Goal: Task Accomplishment & Management: Use online tool/utility

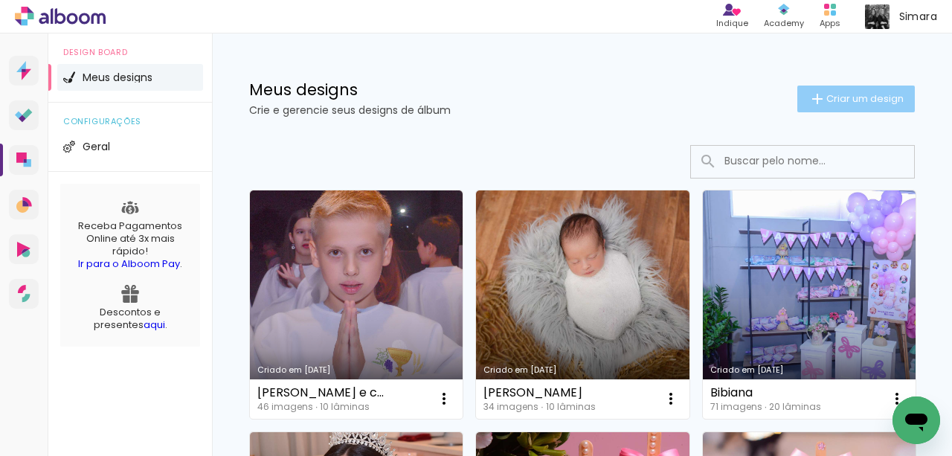
click at [860, 100] on span "Criar um design" at bounding box center [864, 99] width 77 height 10
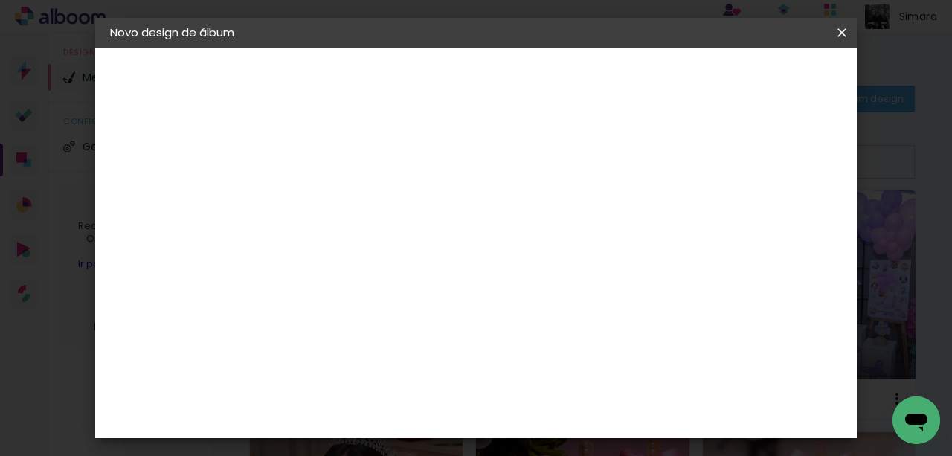
click at [353, 204] on input at bounding box center [353, 199] width 0 height 23
click at [353, 200] on input at bounding box center [353, 199] width 0 height 23
type input "antonela"
type paper-input "antonela"
click at [0, 0] on slot "Avançar" at bounding box center [0, 0] width 0 height 0
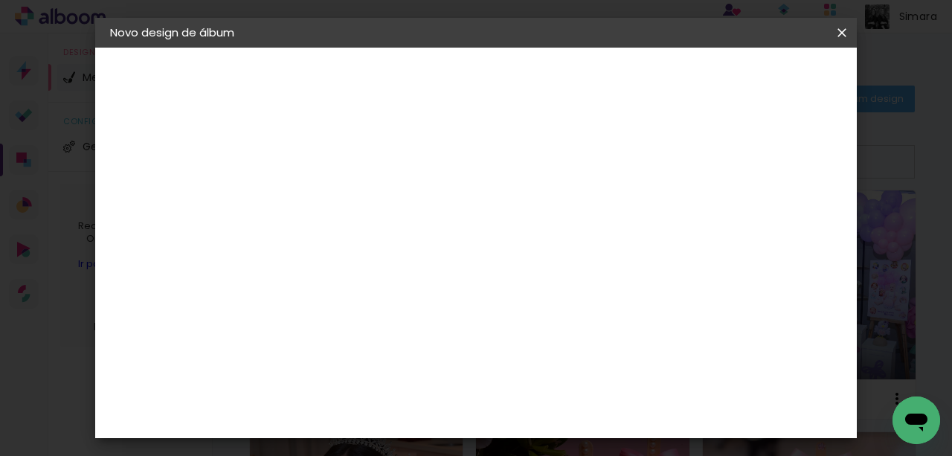
click at [436, 247] on iron-icon at bounding box center [427, 253] width 18 height 18
click at [436, 244] on iron-icon at bounding box center [427, 253] width 18 height 18
click at [0, 0] on slot "Avançar" at bounding box center [0, 0] width 0 height 0
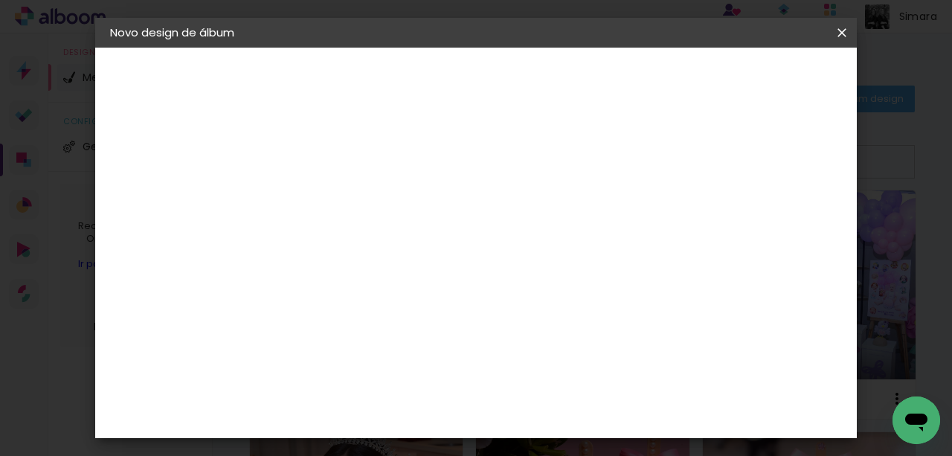
click at [0, 0] on slot "Avançar" at bounding box center [0, 0] width 0 height 0
click at [586, 74] on span "Iniciar design" at bounding box center [569, 84] width 34 height 21
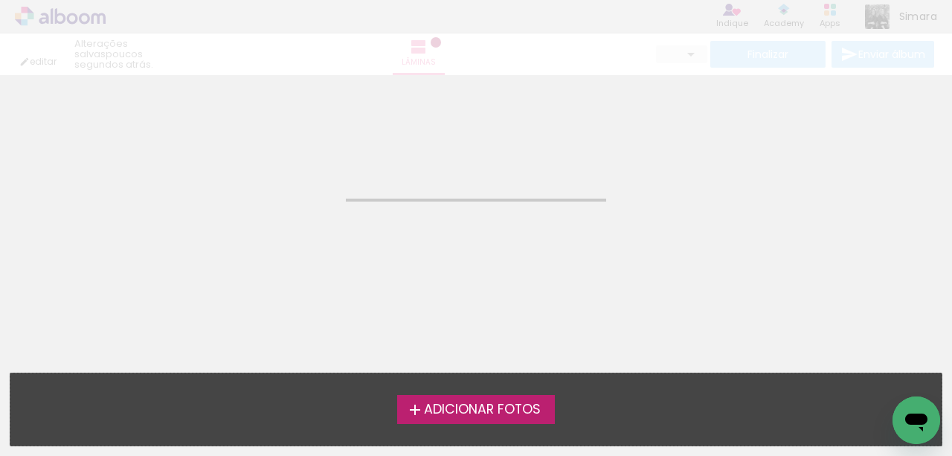
click at [489, 408] on span "Adicionar Fotos" at bounding box center [482, 409] width 117 height 13
click at [0, 0] on input "file" at bounding box center [0, 0] width 0 height 0
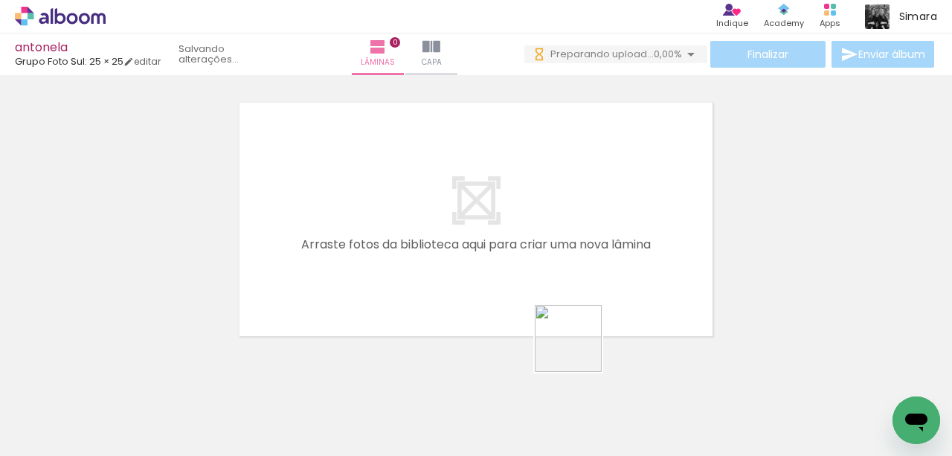
drag, startPoint x: 580, startPoint y: 396, endPoint x: 576, endPoint y: 303, distance: 92.3
click at [576, 303] on quentale-workspace at bounding box center [476, 228] width 952 height 456
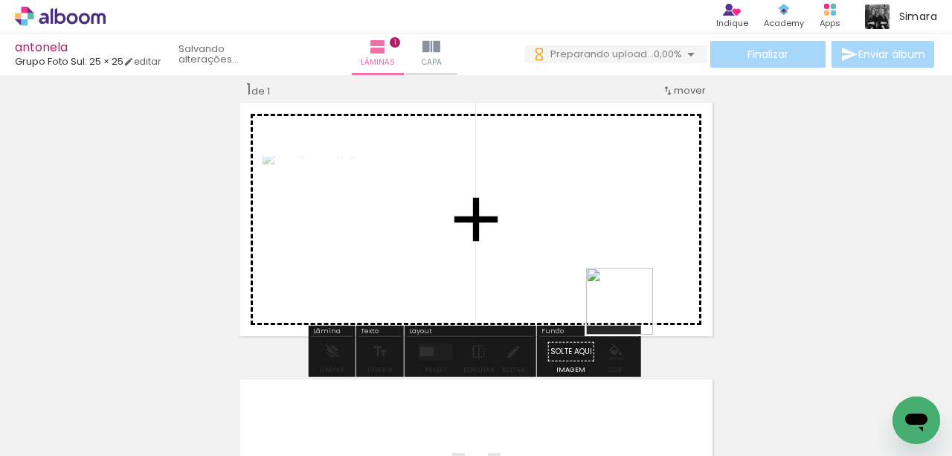
drag, startPoint x: 655, startPoint y: 408, endPoint x: 617, endPoint y: 280, distance: 132.5
click at [617, 280] on quentale-workspace at bounding box center [476, 228] width 952 height 456
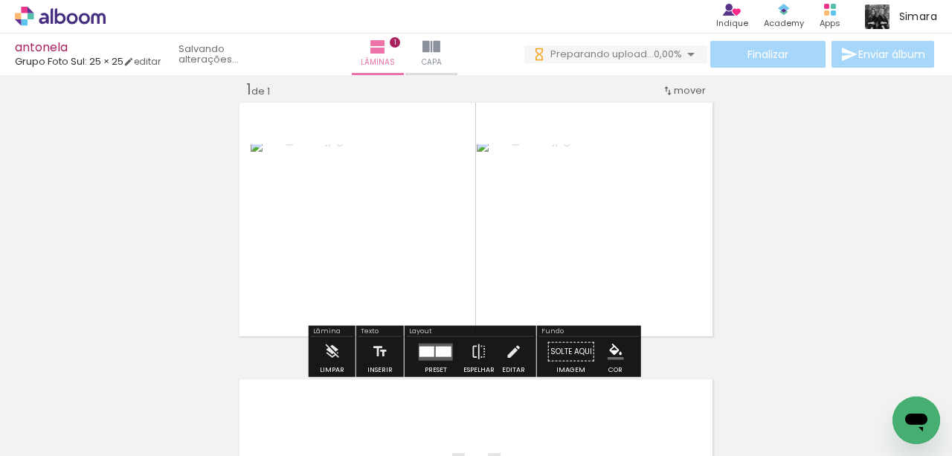
click at [444, 347] on div at bounding box center [444, 351] width 16 height 10
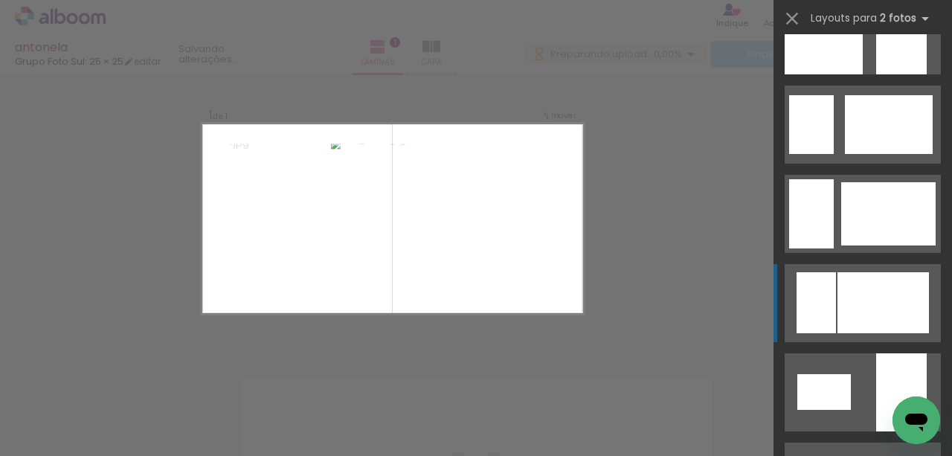
click at [845, 154] on div at bounding box center [889, 124] width 88 height 59
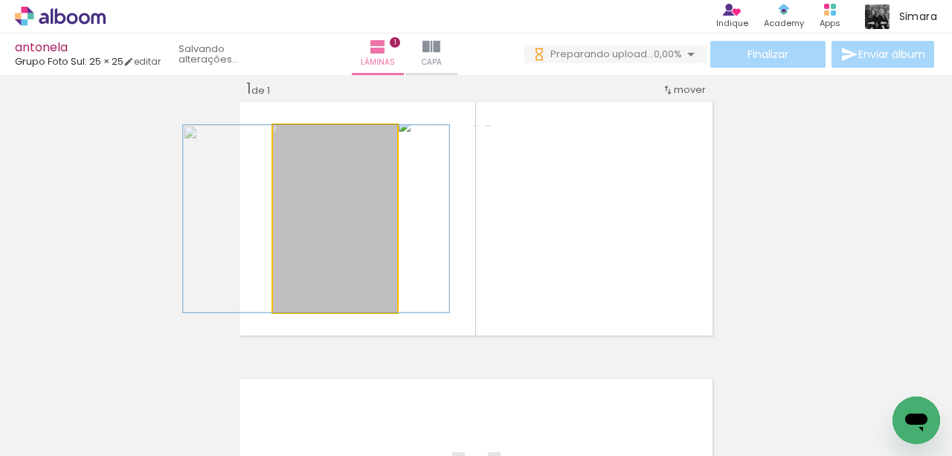
drag, startPoint x: 367, startPoint y: 245, endPoint x: 348, endPoint y: 242, distance: 18.7
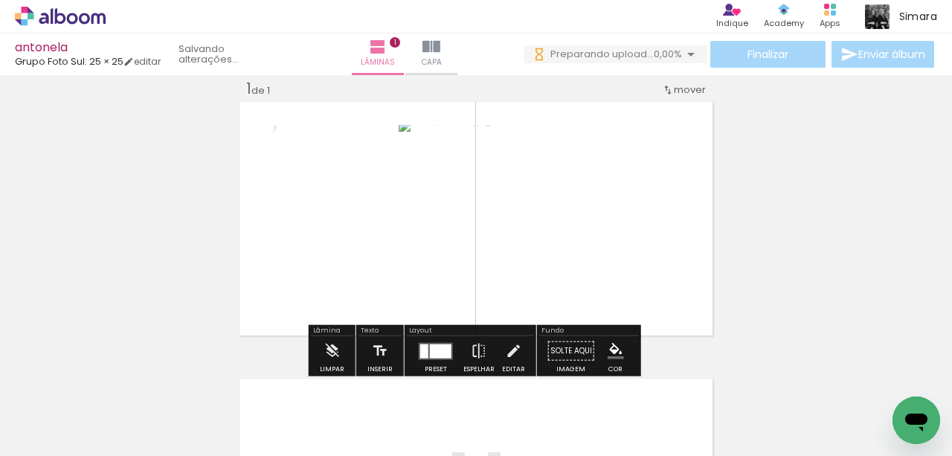
click at [820, 262] on div "Inserir lâmina 1 de 1" at bounding box center [476, 338] width 952 height 554
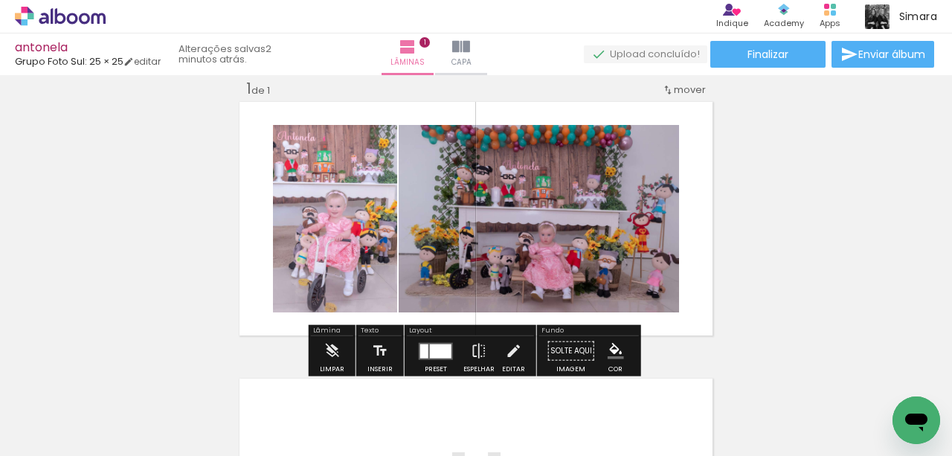
click at [719, 272] on div "Inserir lâmina 1 de 1" at bounding box center [476, 338] width 952 height 554
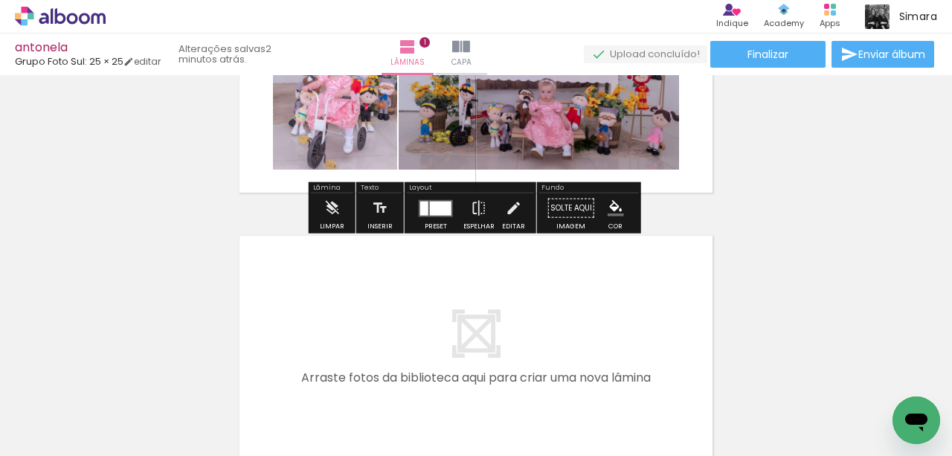
scroll to position [168, 0]
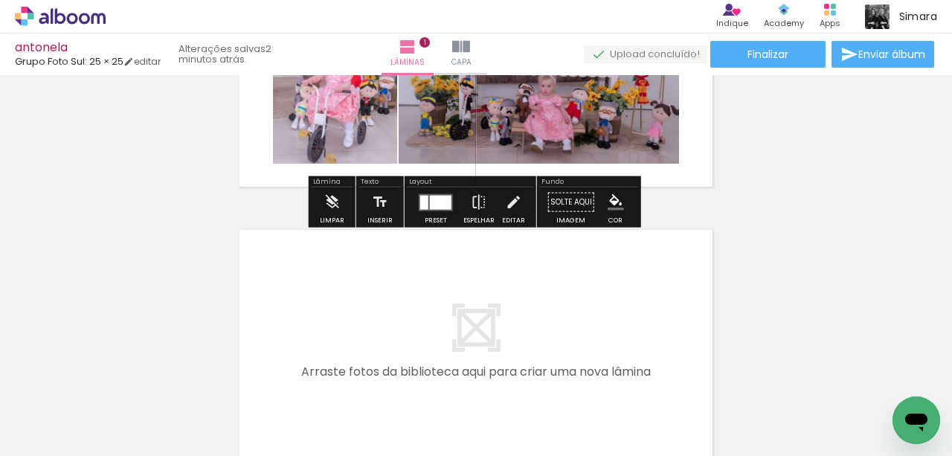
click at [675, 178] on quentale-layouter at bounding box center [476, 70] width 479 height 240
click at [612, 213] on paper-menu-button "#ffebee #ffcdd2 #ef9a9a #e57373 #ef5350 #f44336 #e53935 #d32f2f #c62828 #b71c1c…" at bounding box center [616, 202] width 28 height 28
click at [608, 196] on iron-icon "color picker" at bounding box center [616, 202] width 16 height 16
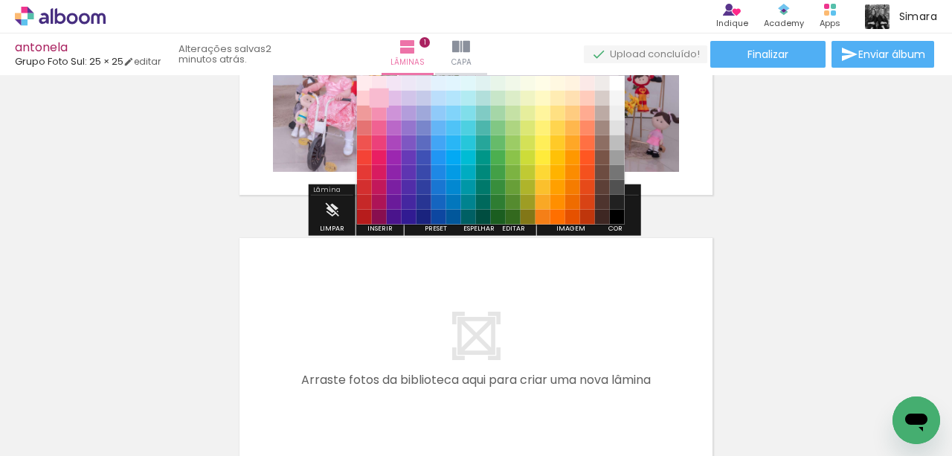
click at [378, 94] on paper-item "#f8bbd0" at bounding box center [378, 97] width 15 height 15
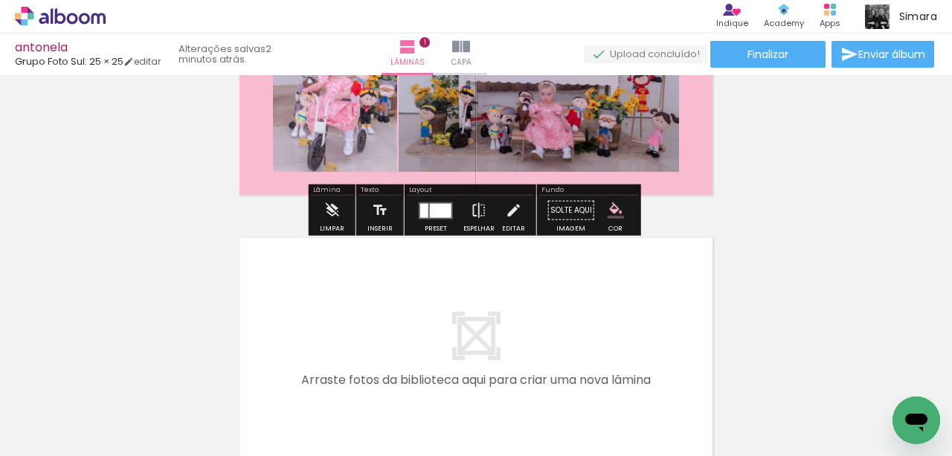
click at [703, 222] on div "Inserir lâmina 1 de 1" at bounding box center [476, 197] width 952 height 554
click at [563, 300] on quentale-layouter at bounding box center [476, 355] width 479 height 240
click at [668, 184] on quentale-layouter at bounding box center [476, 78] width 479 height 240
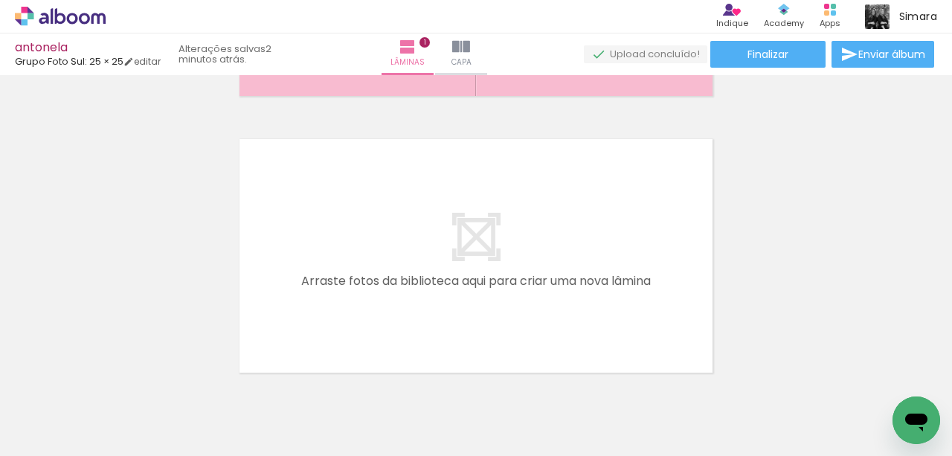
scroll to position [0, 330]
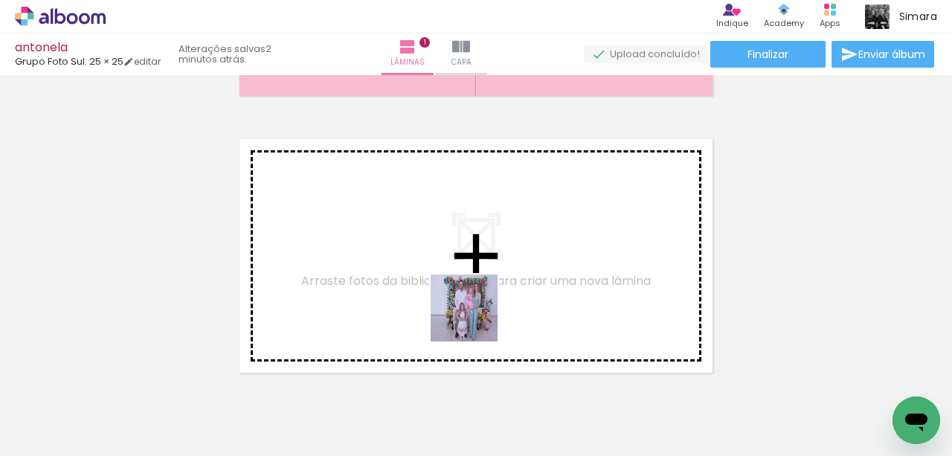
drag, startPoint x: 494, startPoint y: 397, endPoint x: 579, endPoint y: 388, distance: 85.3
click at [471, 304] on quentale-workspace at bounding box center [476, 228] width 952 height 456
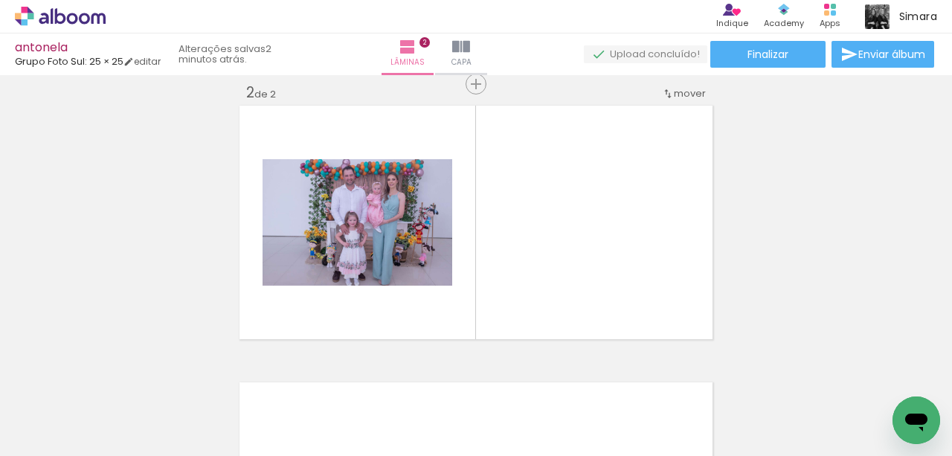
scroll to position [296, 0]
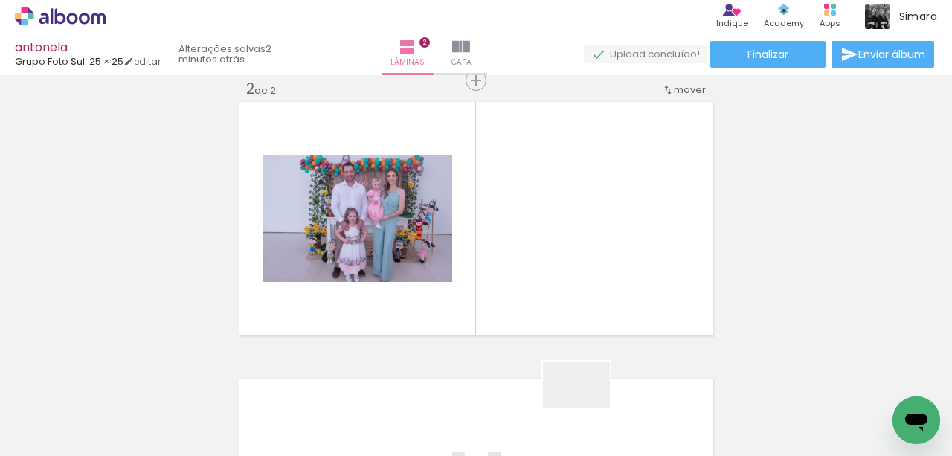
drag, startPoint x: 588, startPoint y: 417, endPoint x: 606, endPoint y: 328, distance: 90.5
click at [547, 274] on quentale-workspace at bounding box center [476, 228] width 952 height 456
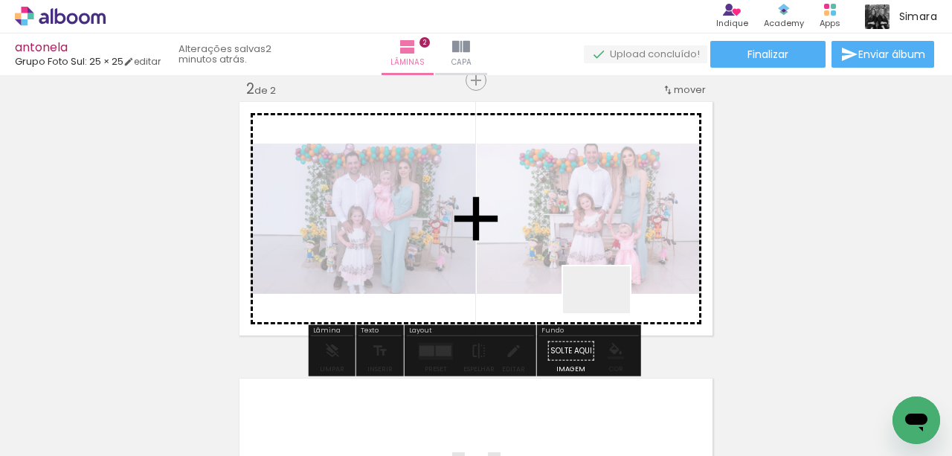
drag, startPoint x: 640, startPoint y: 400, endPoint x: 585, endPoint y: 251, distance: 158.6
click at [585, 252] on quentale-workspace at bounding box center [476, 228] width 952 height 456
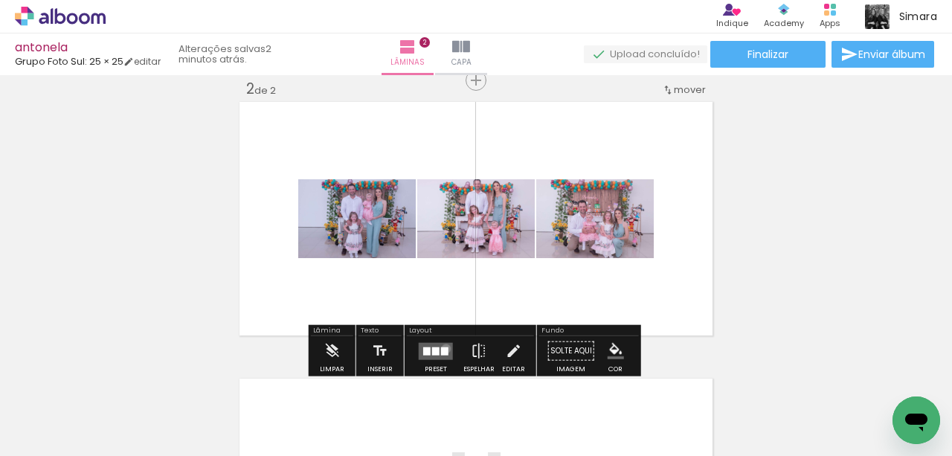
click at [443, 348] on div at bounding box center [444, 351] width 7 height 8
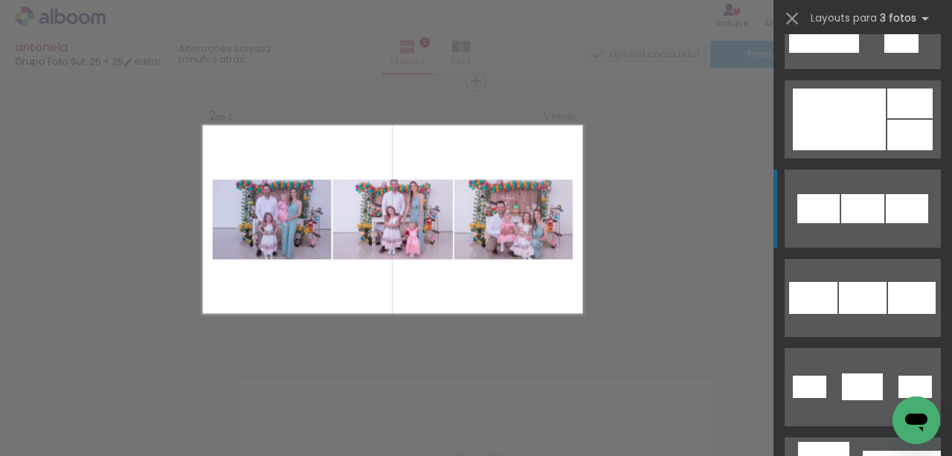
scroll to position [694, 0]
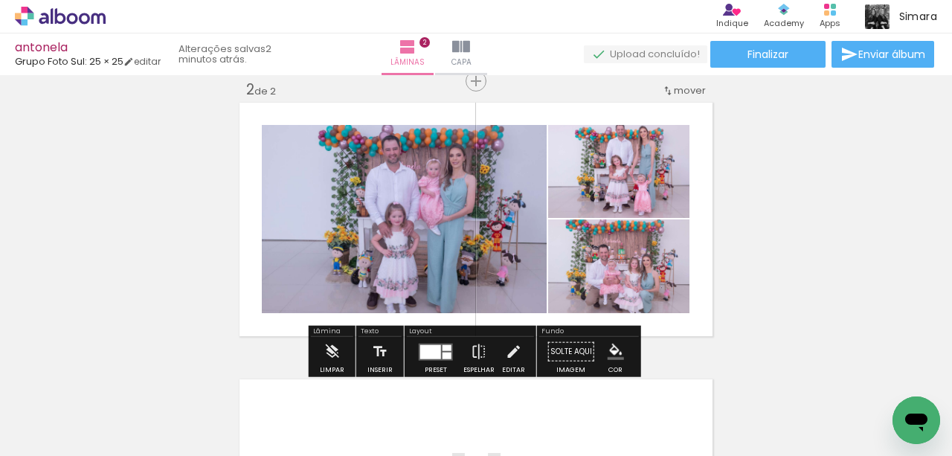
click at [697, 280] on quentale-layouter at bounding box center [476, 220] width 479 height 240
click at [614, 350] on iron-icon "color picker" at bounding box center [616, 352] width 16 height 16
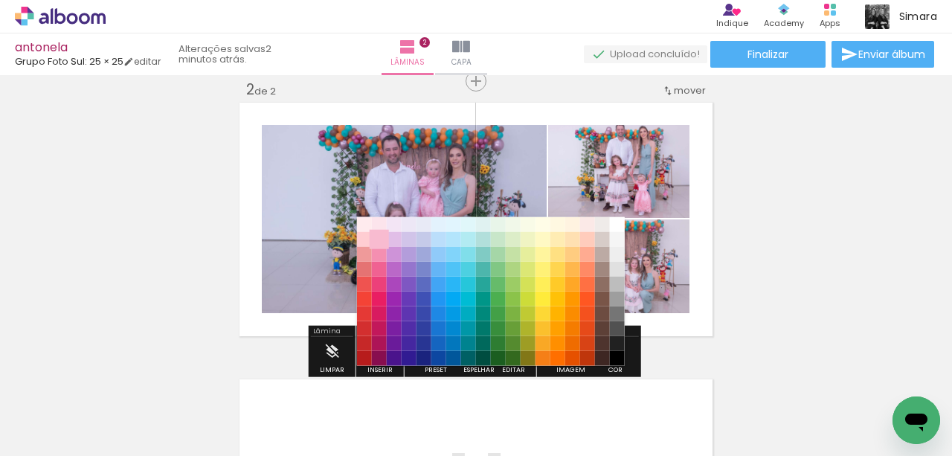
click at [379, 237] on paper-item "#f8bbd0" at bounding box center [378, 238] width 15 height 15
click at [377, 222] on paper-item "#fce4ec" at bounding box center [378, 223] width 15 height 15
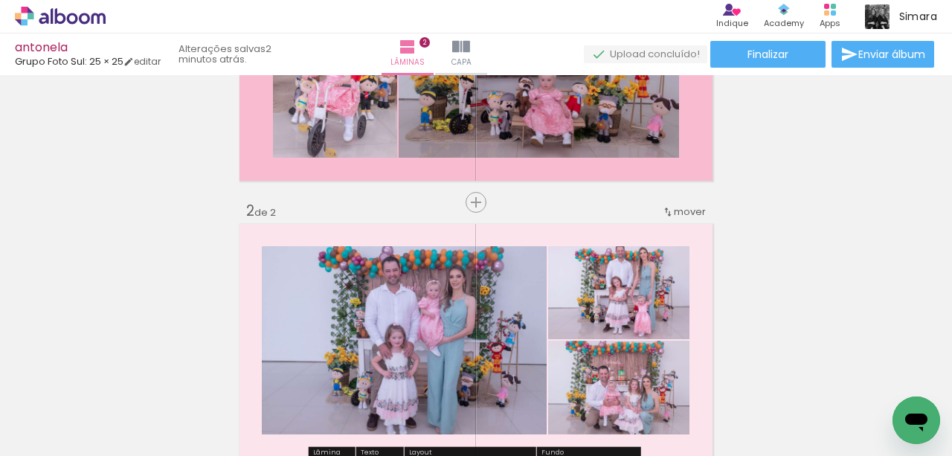
scroll to position [48, 0]
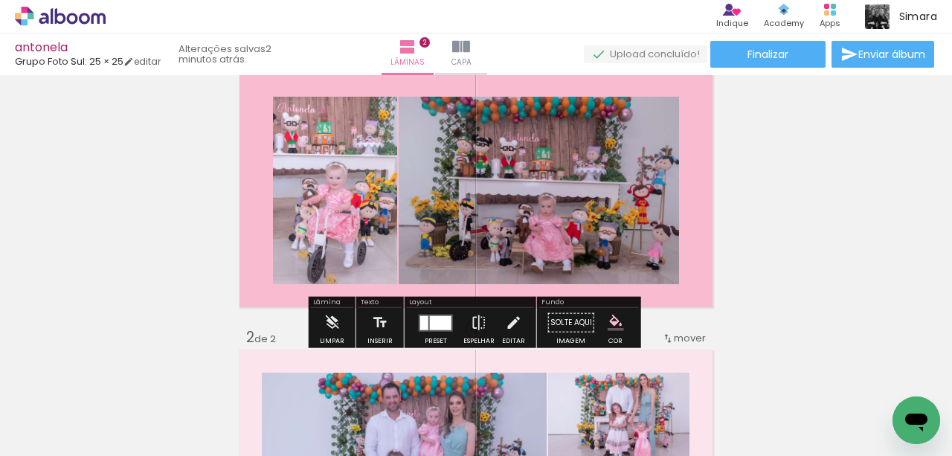
click at [696, 219] on quentale-layouter at bounding box center [476, 191] width 479 height 240
click at [608, 327] on iron-icon "color picker" at bounding box center [616, 323] width 16 height 16
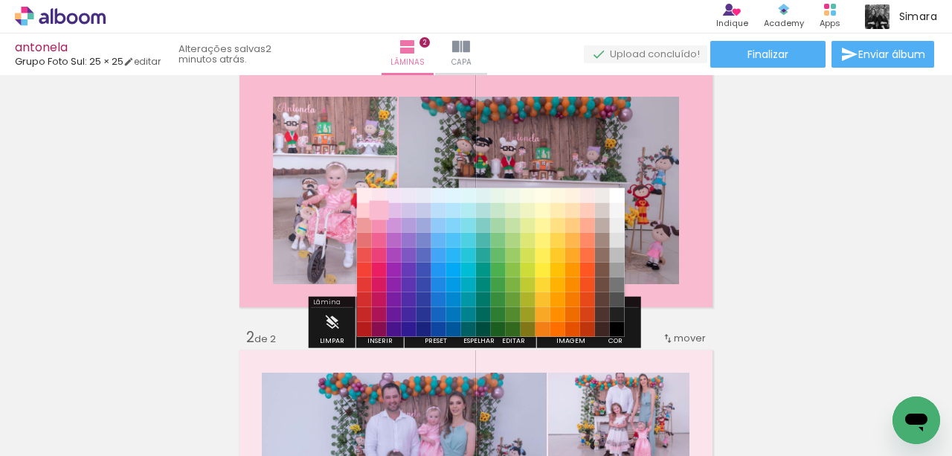
click at [379, 208] on paper-item "#f8bbd0" at bounding box center [378, 209] width 15 height 15
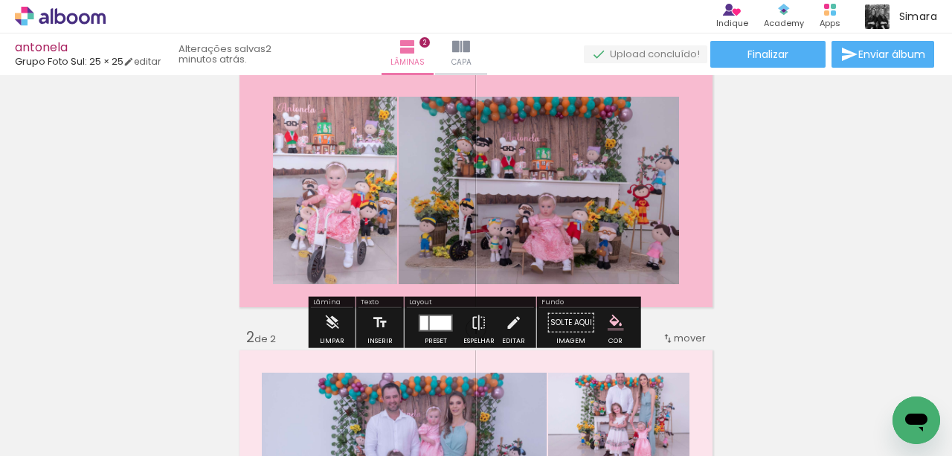
click at [611, 318] on iron-icon "color picker" at bounding box center [616, 323] width 16 height 16
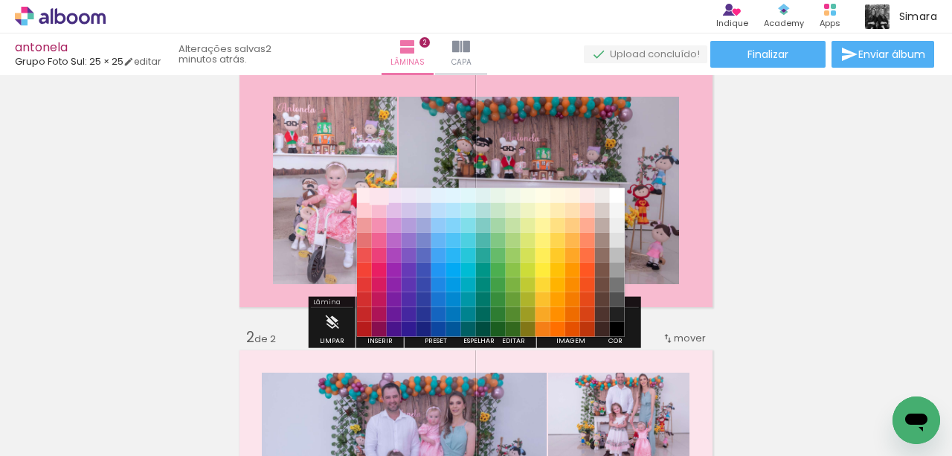
click at [379, 190] on paper-item "#fce4ec" at bounding box center [378, 194] width 15 height 15
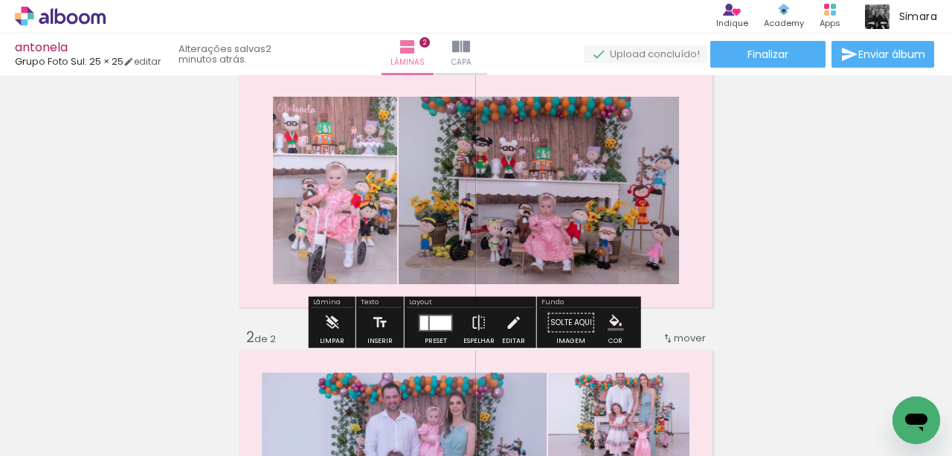
click at [808, 248] on div "Inserir lâmina 1 de 2 Inserir lâmina 2 de 2" at bounding box center [476, 448] width 952 height 831
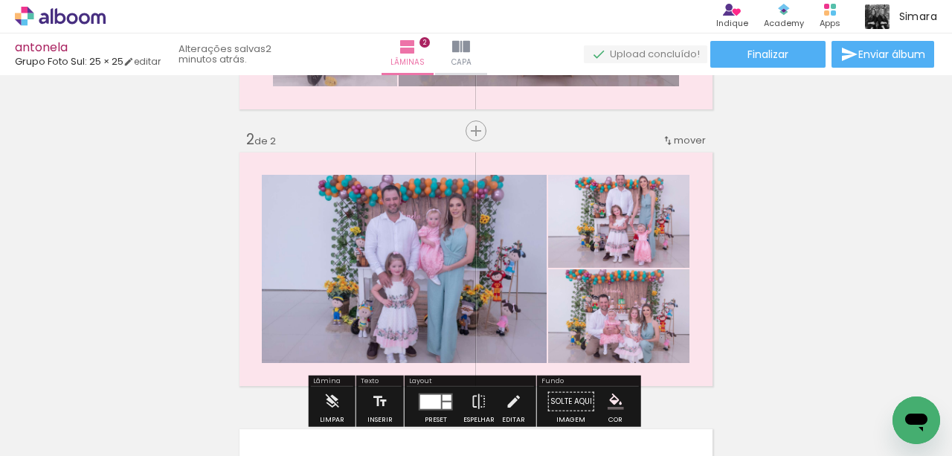
click at [640, 234] on quentale-photo at bounding box center [618, 221] width 141 height 93
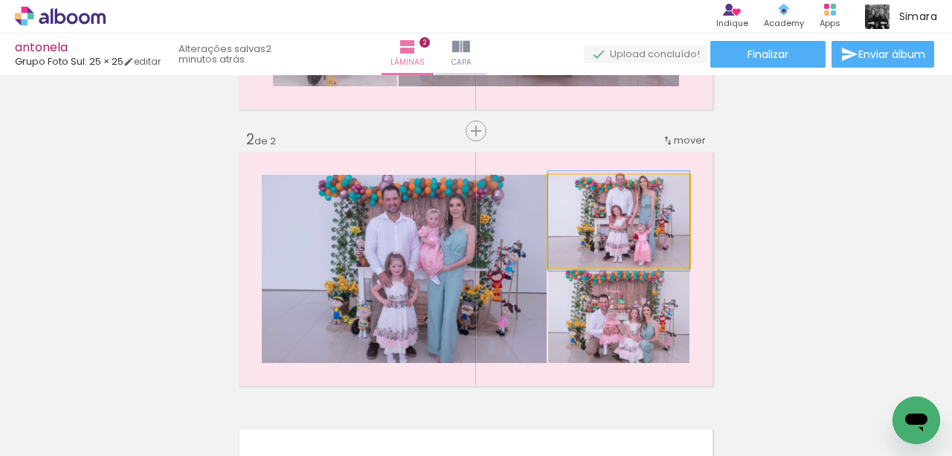
click at [640, 234] on quentale-photo at bounding box center [618, 221] width 141 height 93
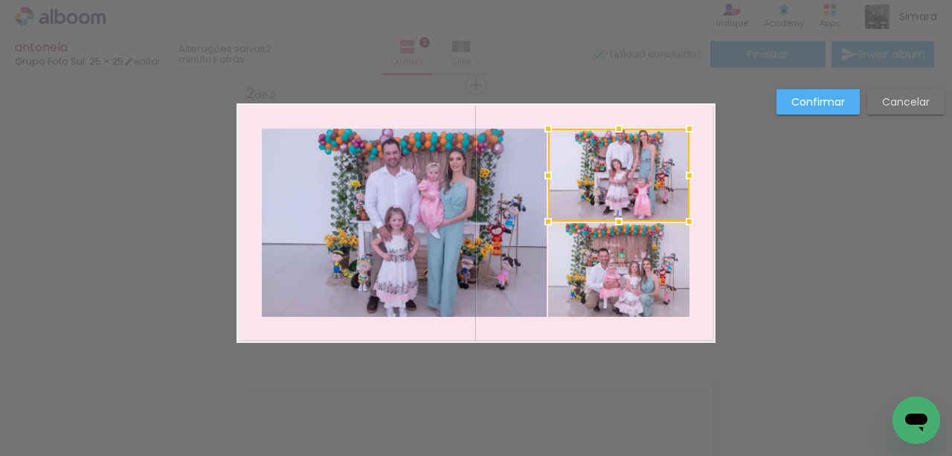
scroll to position [296, 0]
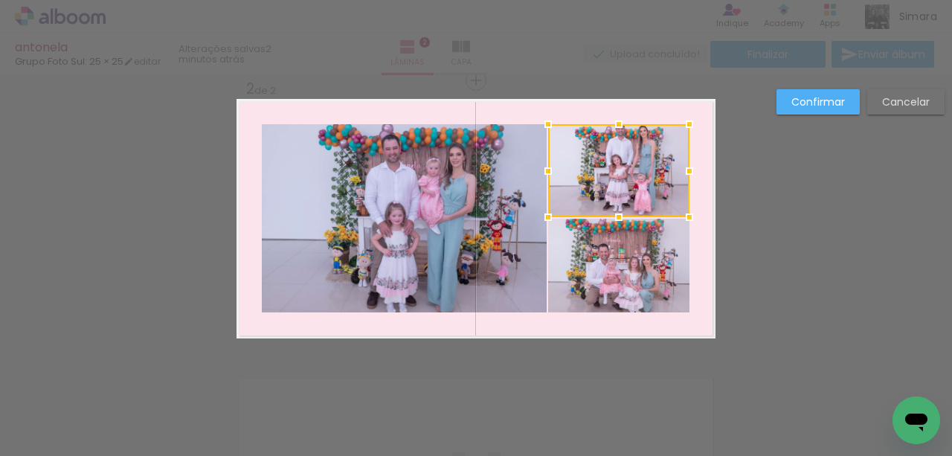
click at [822, 216] on div "Confirmar Cancelar" at bounding box center [476, 212] width 952 height 866
click at [649, 174] on div at bounding box center [618, 170] width 141 height 93
click at [848, 99] on paper-button "Confirmar" at bounding box center [818, 101] width 83 height 25
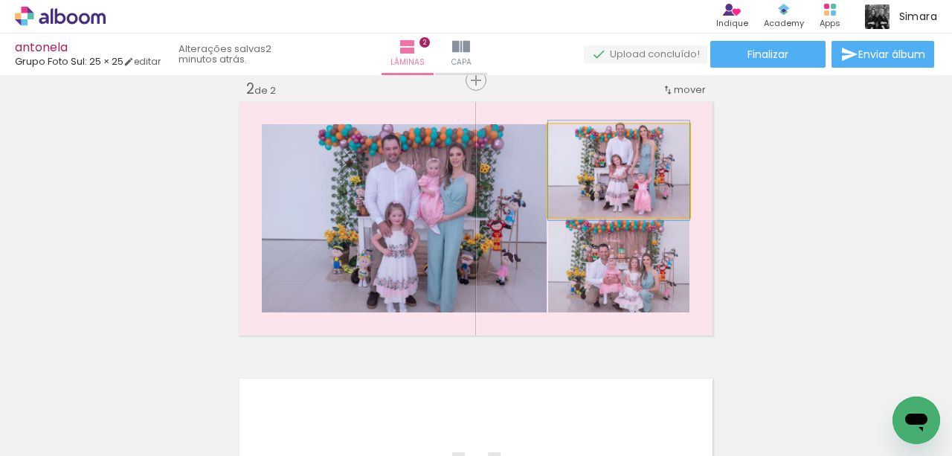
click at [674, 155] on quentale-photo at bounding box center [618, 170] width 141 height 93
drag, startPoint x: 653, startPoint y: 173, endPoint x: 652, endPoint y: 180, distance: 7.6
drag, startPoint x: 644, startPoint y: 176, endPoint x: 643, endPoint y: 184, distance: 8.2
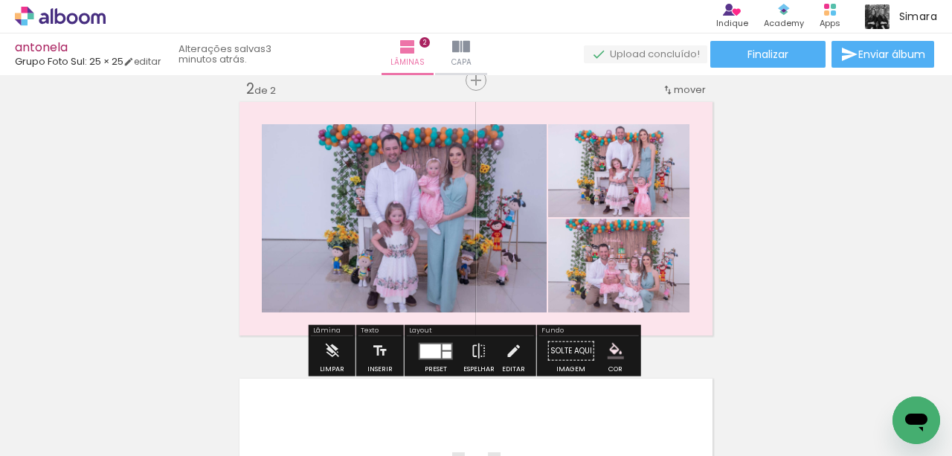
click at [812, 206] on div "Inserir lâmina 1 de 2 Inserir lâmina 2 de 2" at bounding box center [476, 199] width 952 height 831
click at [454, 269] on quentale-photo at bounding box center [404, 218] width 285 height 188
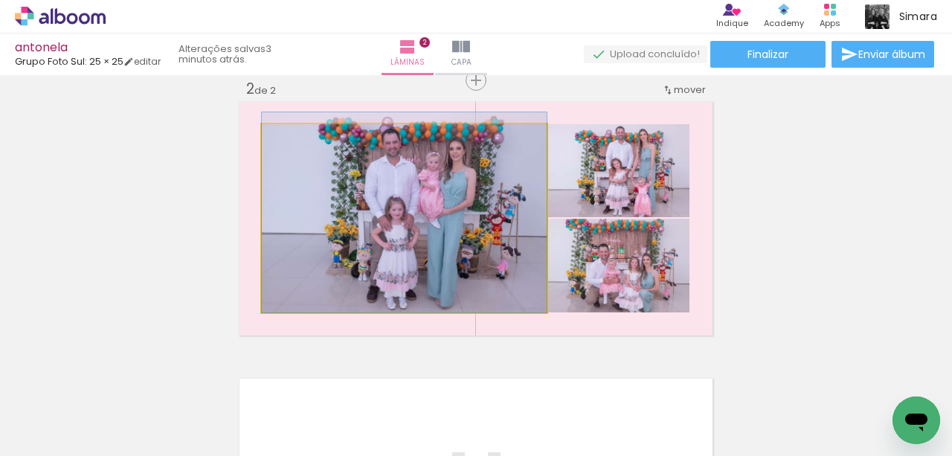
drag, startPoint x: 454, startPoint y: 269, endPoint x: 456, endPoint y: 261, distance: 8.5
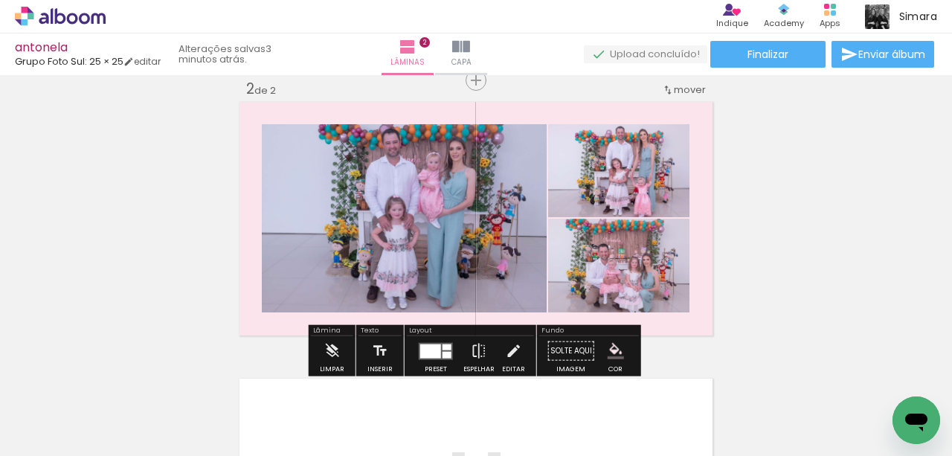
click at [765, 250] on div "Inserir lâmina 1 de 2 Inserir lâmina 2 de 2" at bounding box center [476, 199] width 952 height 831
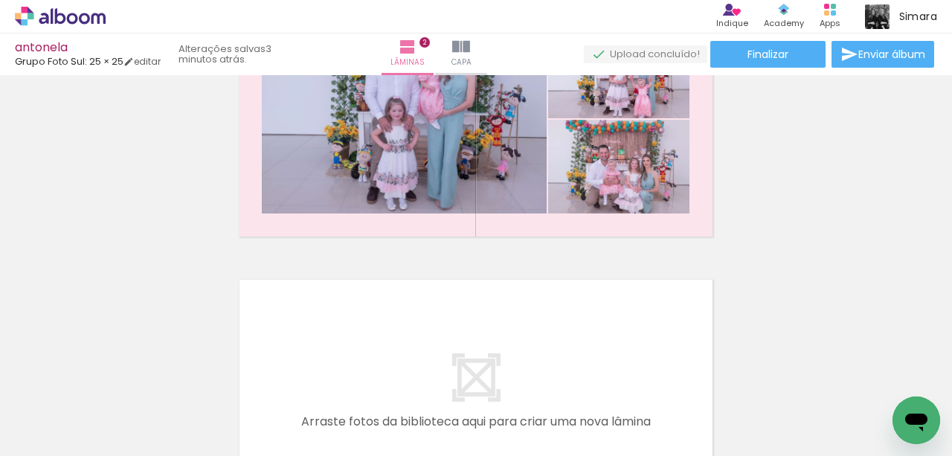
scroll to position [0, 753]
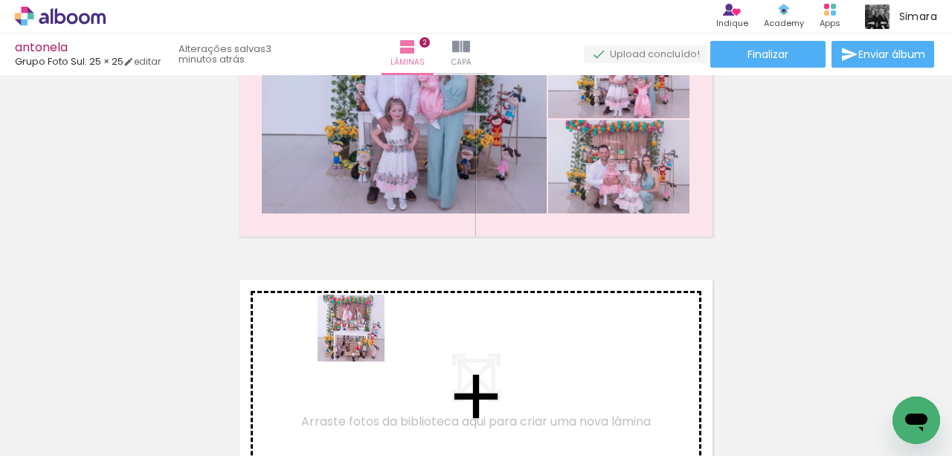
drag, startPoint x: 334, startPoint y: 413, endPoint x: 394, endPoint y: 387, distance: 65.6
click at [362, 339] on quentale-workspace at bounding box center [476, 228] width 952 height 456
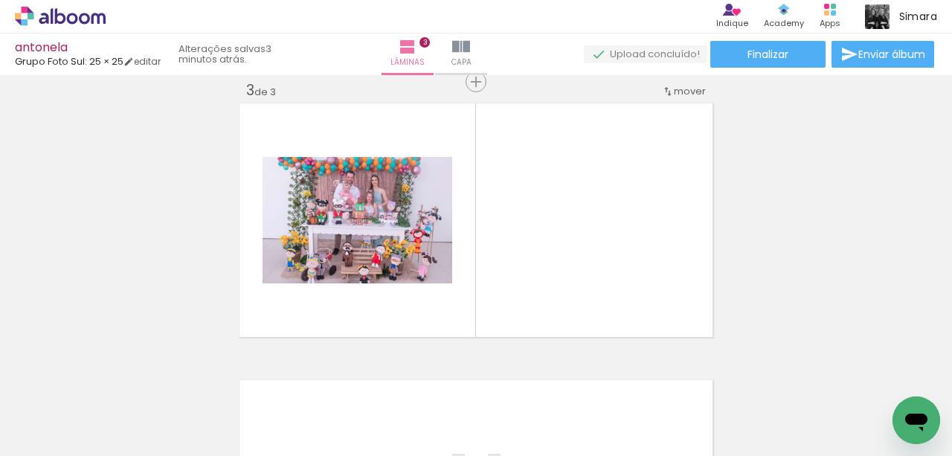
scroll to position [573, 0]
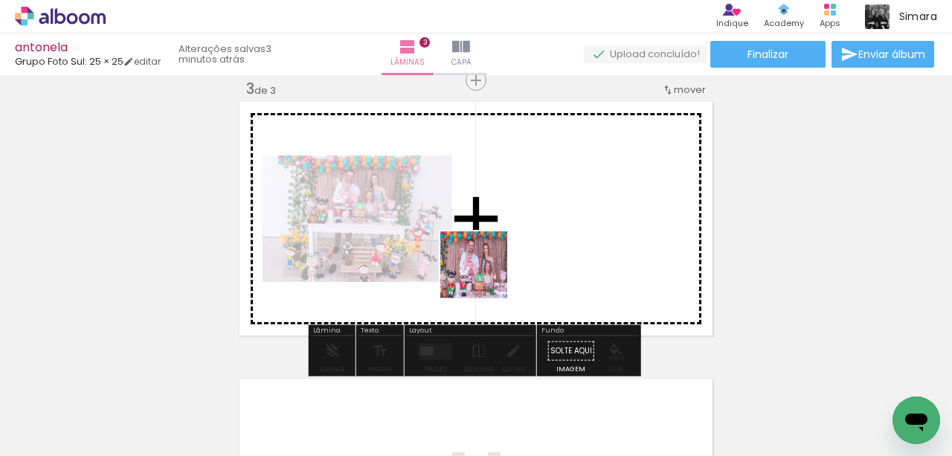
drag, startPoint x: 416, startPoint y: 412, endPoint x: 514, endPoint y: 260, distance: 180.7
click at [514, 260] on quentale-workspace at bounding box center [476, 228] width 952 height 456
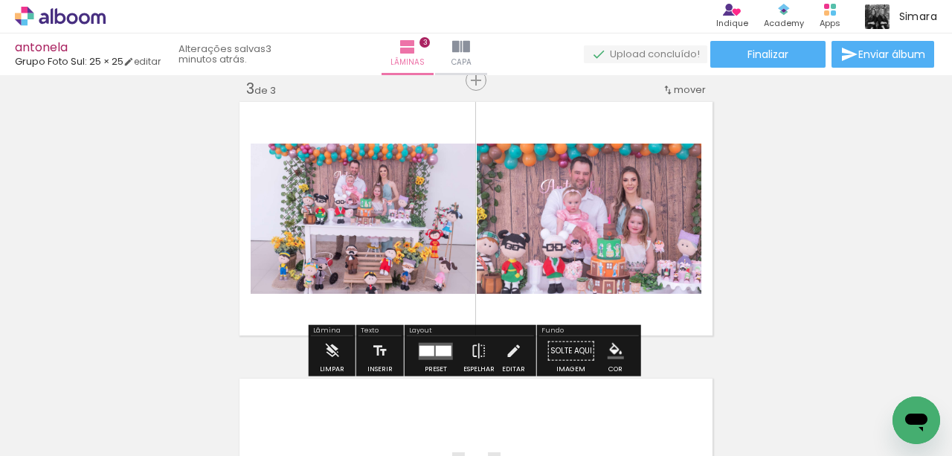
drag, startPoint x: 433, startPoint y: 354, endPoint x: 446, endPoint y: 347, distance: 14.3
click at [436, 353] on div at bounding box center [444, 350] width 16 height 10
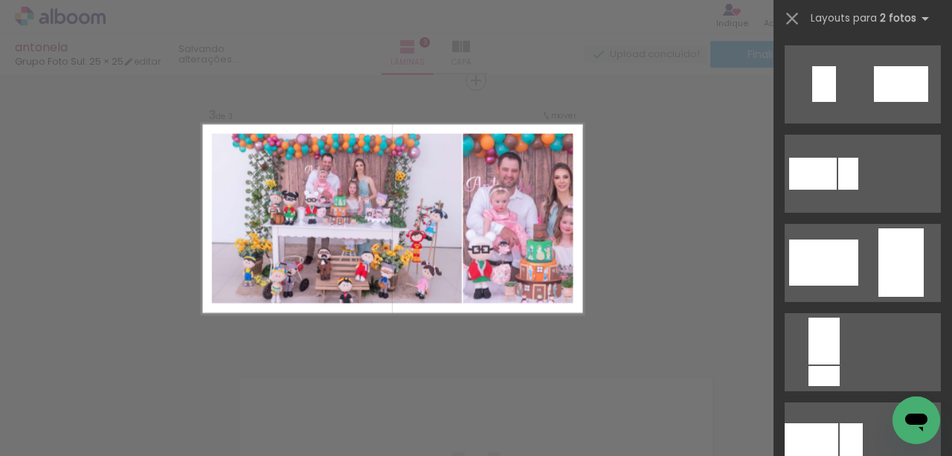
scroll to position [3025, 0]
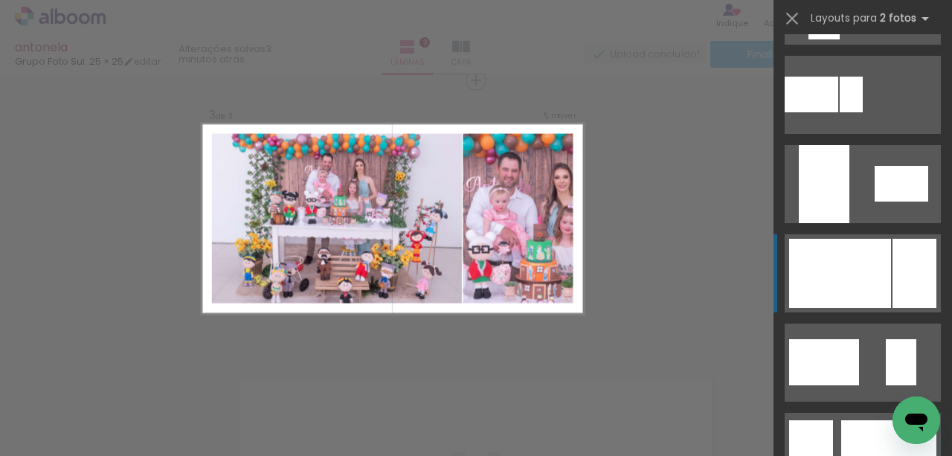
click at [859, 420] on div at bounding box center [888, 451] width 95 height 63
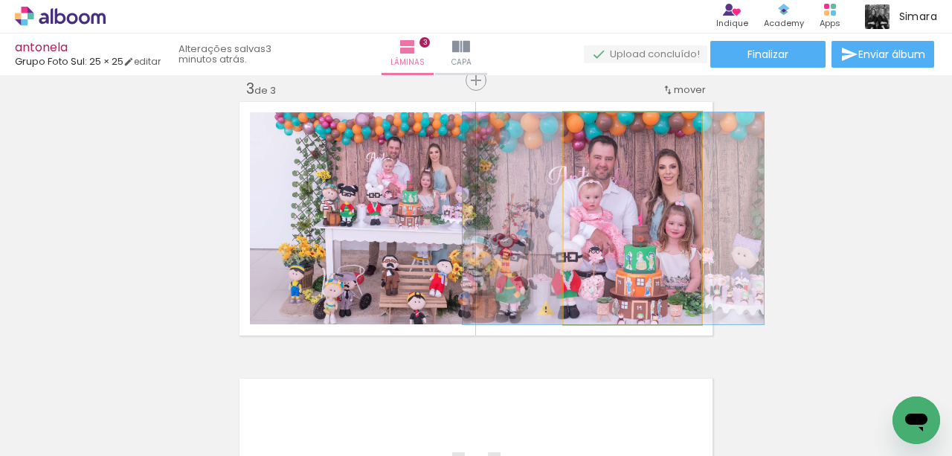
drag, startPoint x: 679, startPoint y: 257, endPoint x: 660, endPoint y: 255, distance: 19.4
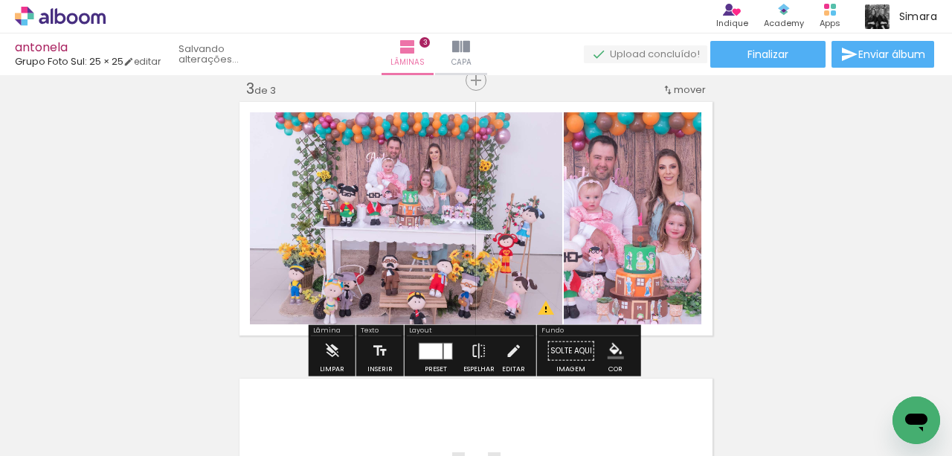
click at [775, 258] on div "Inserir lâmina 1 de 3 Inserir lâmina 2 de 3 Inserir lâmina 3 de 3 O Designbox p…" at bounding box center [476, 62] width 952 height 1108
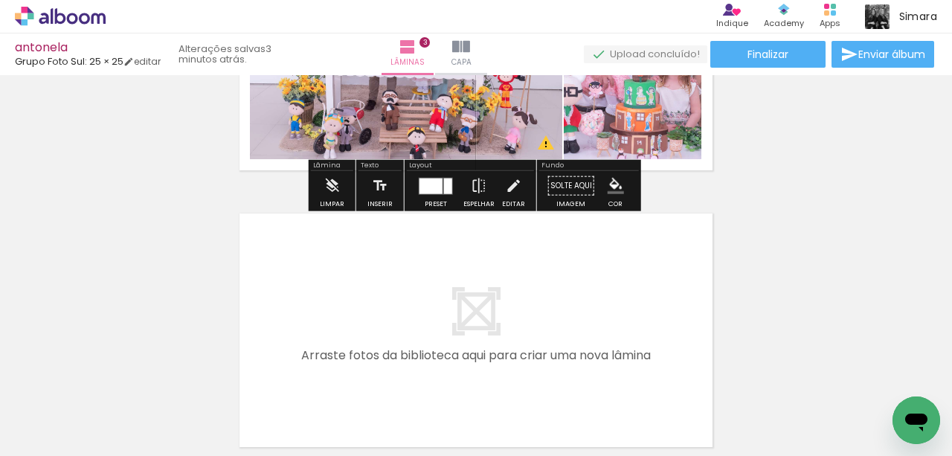
scroll to position [771, 0]
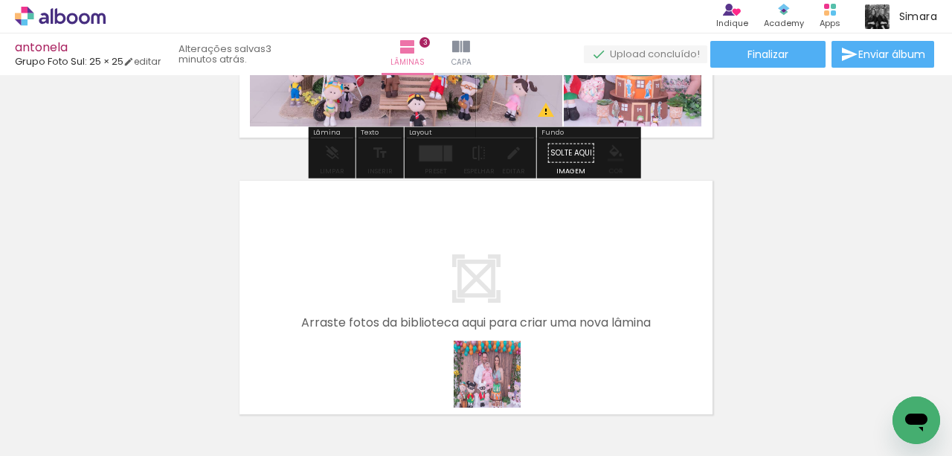
drag, startPoint x: 498, startPoint y: 385, endPoint x: 500, endPoint y: 330, distance: 55.1
click at [500, 330] on quentale-workspace at bounding box center [476, 228] width 952 height 456
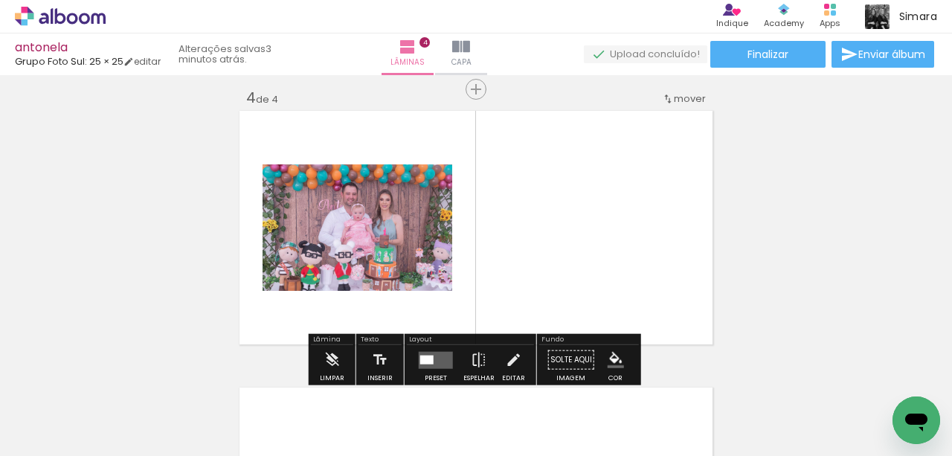
scroll to position [849, 0]
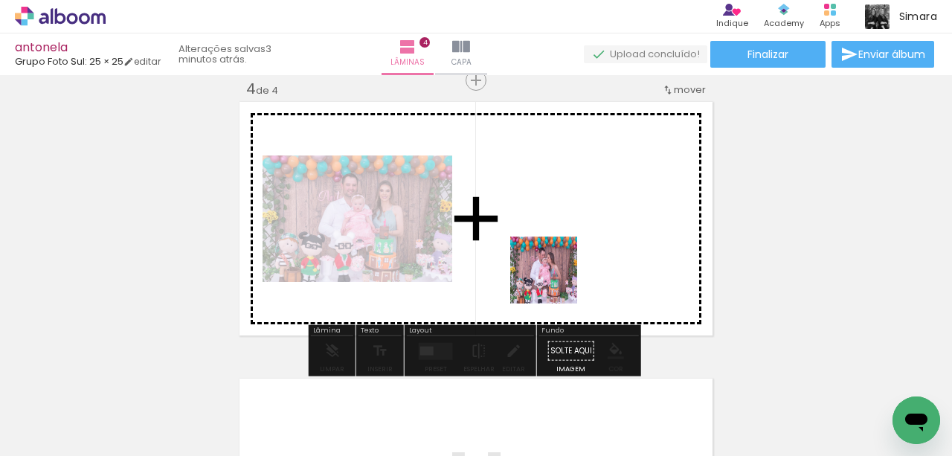
drag, startPoint x: 573, startPoint y: 407, endPoint x: 576, endPoint y: 301, distance: 106.4
click at [555, 280] on quentale-workspace at bounding box center [476, 228] width 952 height 456
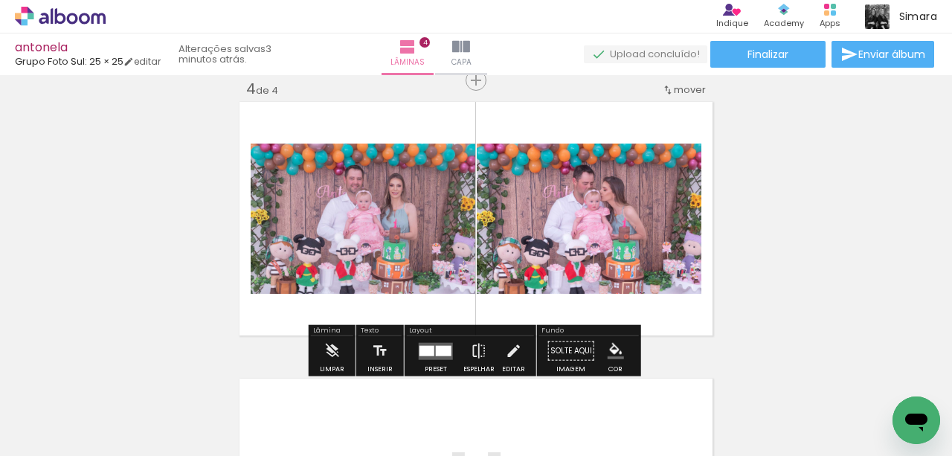
click at [436, 350] on div at bounding box center [444, 350] width 16 height 10
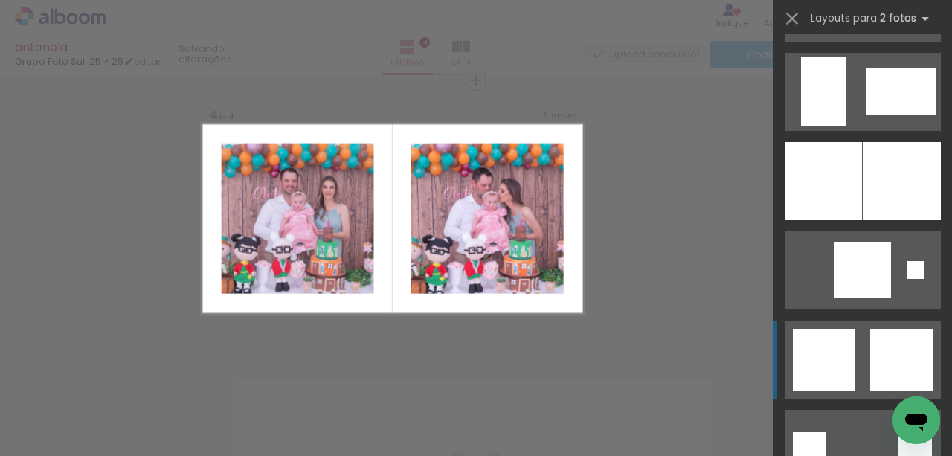
scroll to position [3571, 0]
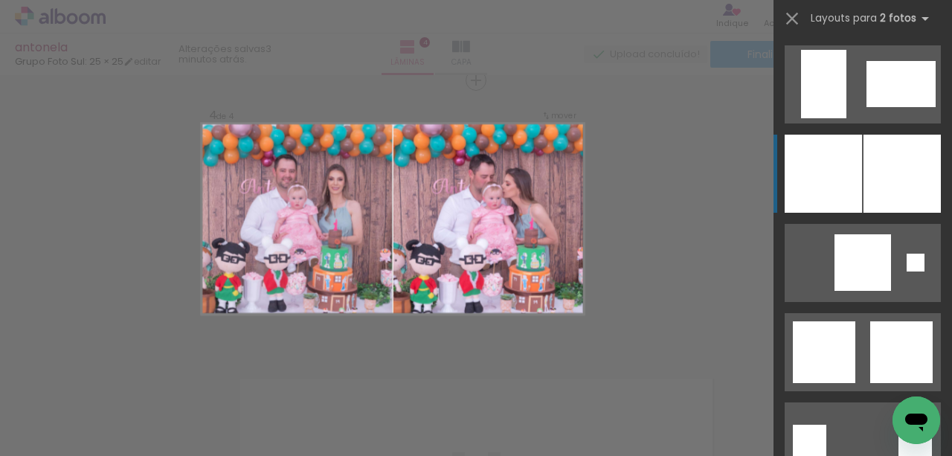
click at [867, 184] on div at bounding box center [902, 174] width 77 height 78
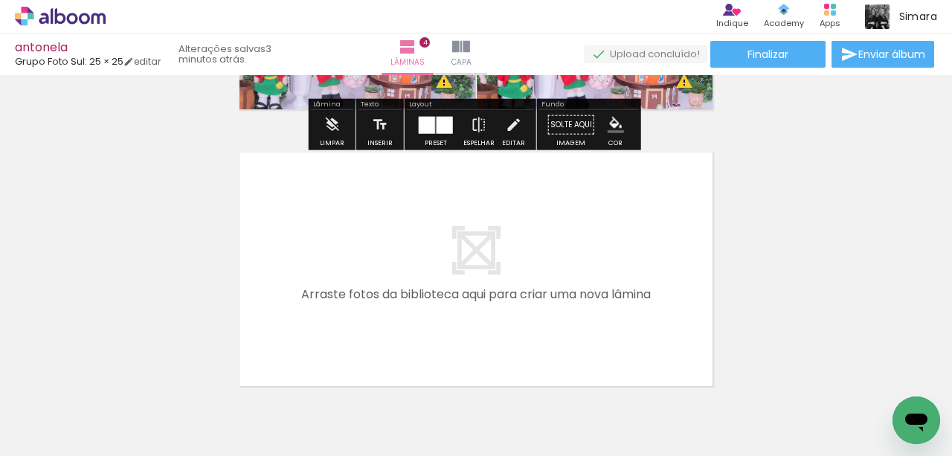
scroll to position [1147, 0]
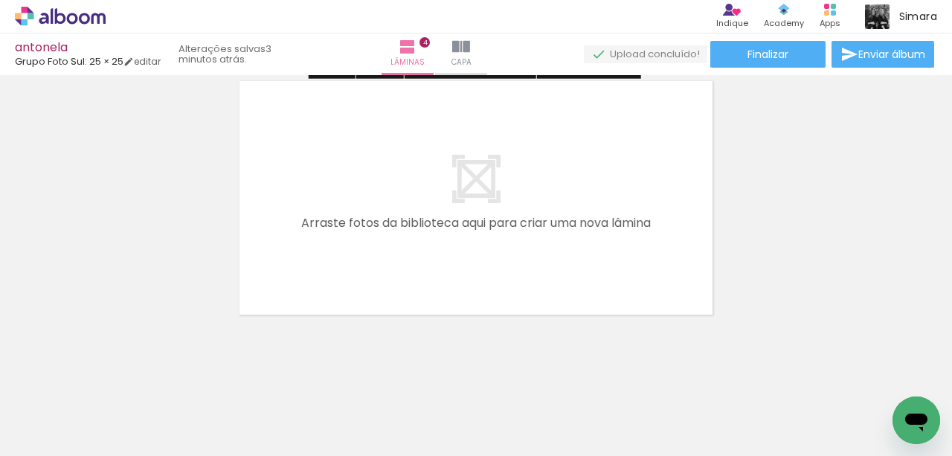
drag, startPoint x: 636, startPoint y: 390, endPoint x: 613, endPoint y: 257, distance: 134.4
click at [613, 257] on quentale-workspace at bounding box center [476, 228] width 952 height 456
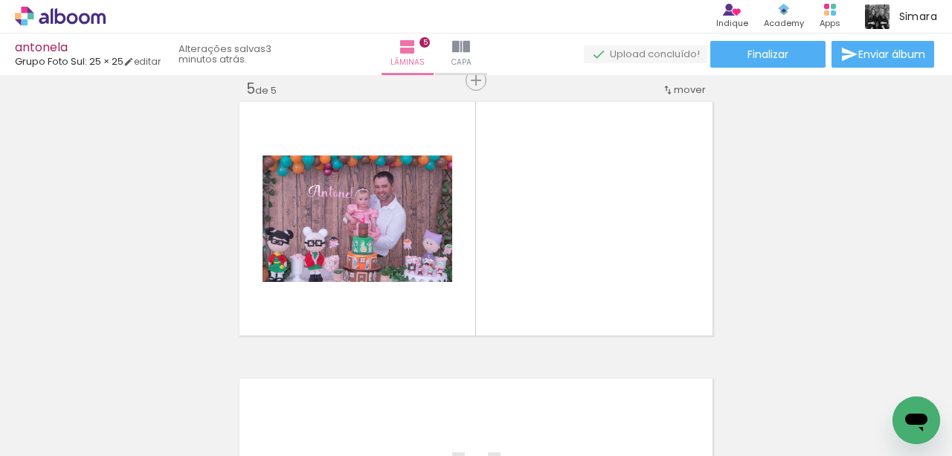
scroll to position [0, 280]
drag, startPoint x: 448, startPoint y: 400, endPoint x: 498, endPoint y: 248, distance: 159.7
click at [498, 248] on quentale-workspace at bounding box center [476, 228] width 952 height 456
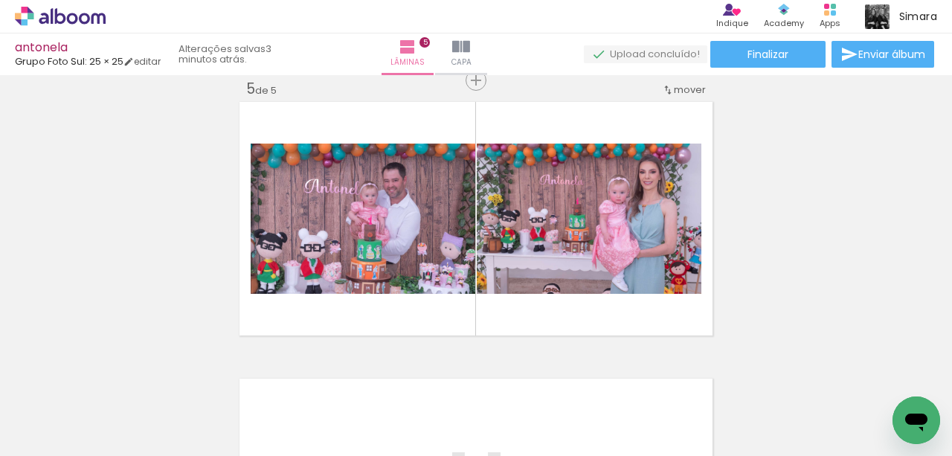
scroll to position [0, 6]
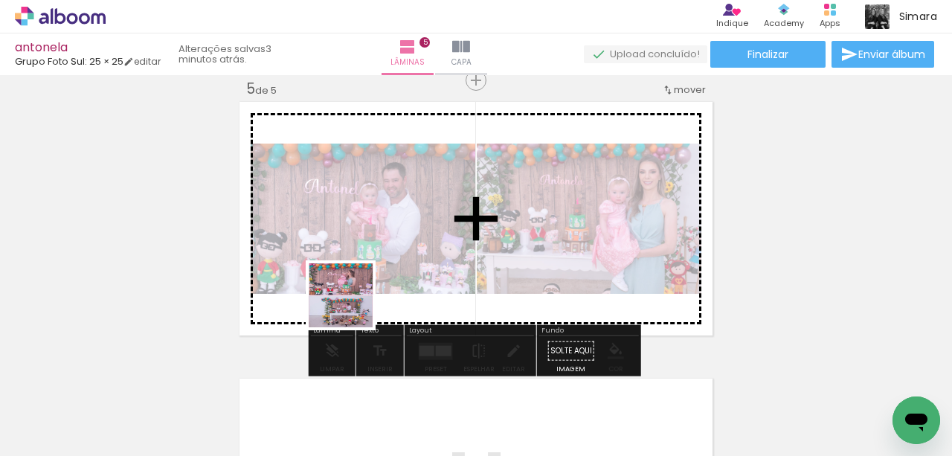
drag, startPoint x: 291, startPoint y: 373, endPoint x: 390, endPoint y: 270, distance: 142.6
click at [388, 271] on quentale-workspace at bounding box center [476, 228] width 952 height 456
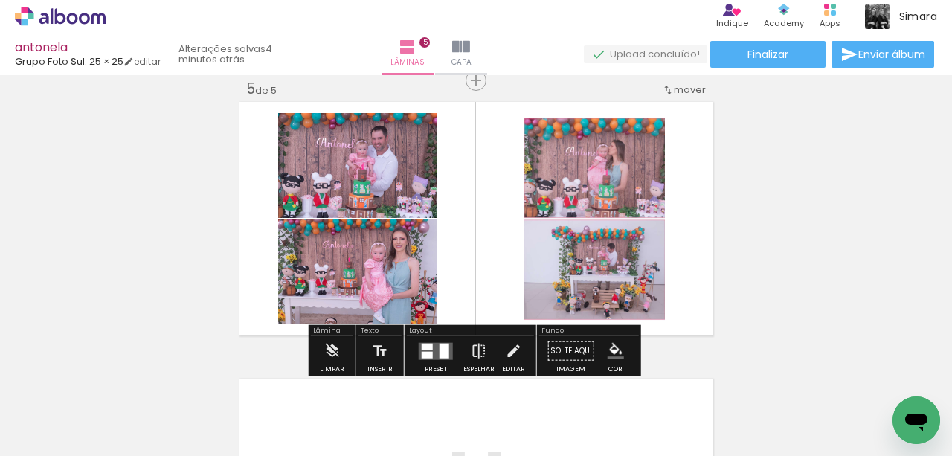
click at [434, 347] on quentale-layouter at bounding box center [436, 350] width 34 height 17
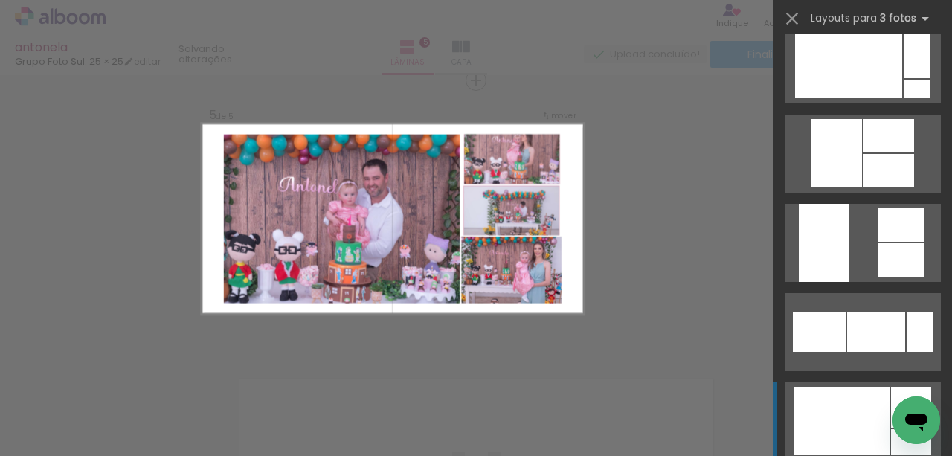
scroll to position [2429, 0]
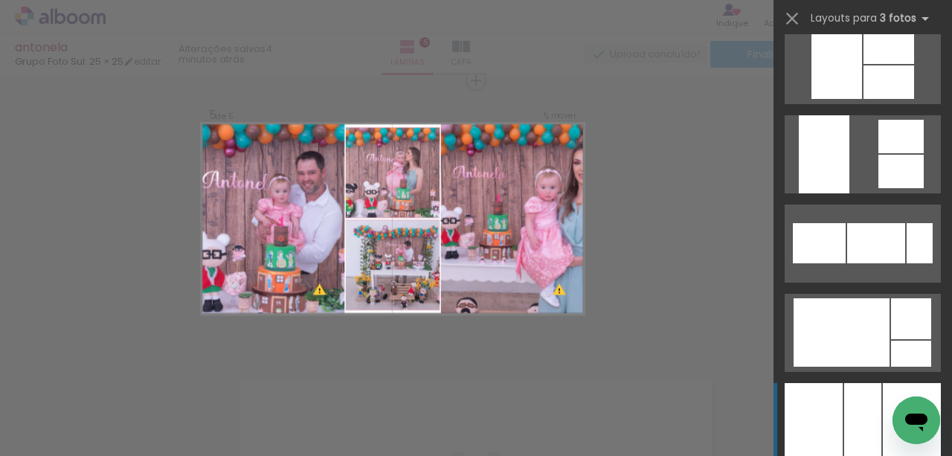
click at [814, 193] on div at bounding box center [824, 154] width 51 height 78
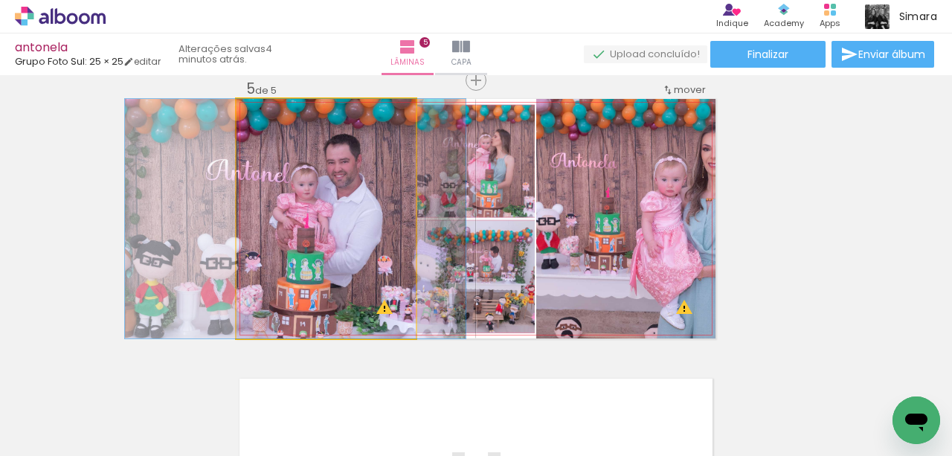
drag, startPoint x: 362, startPoint y: 237, endPoint x: 332, endPoint y: 232, distance: 30.8
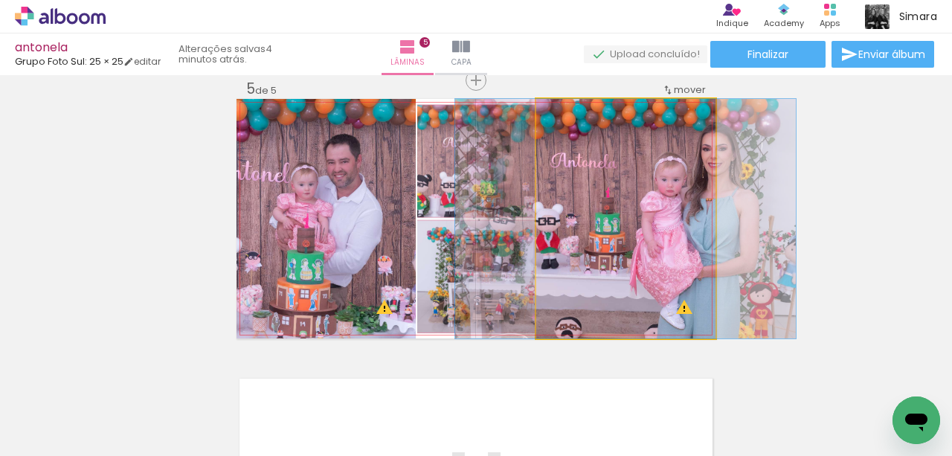
click at [656, 248] on quentale-photo at bounding box center [625, 219] width 179 height 240
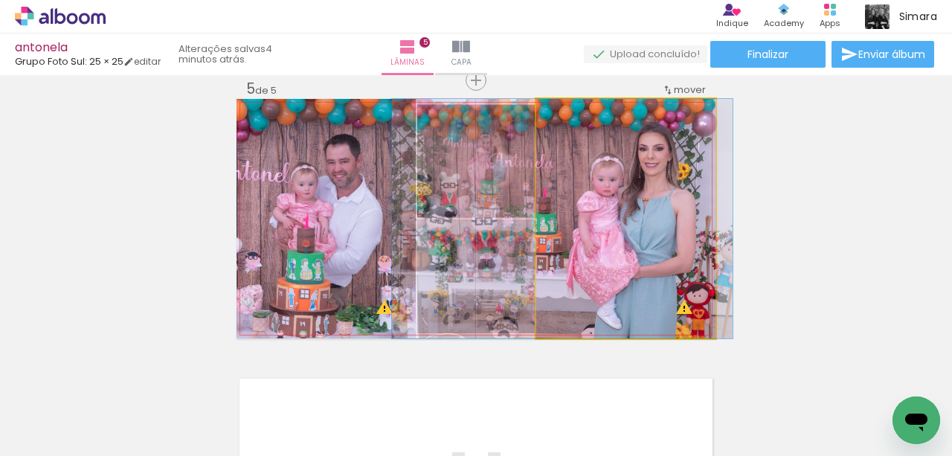
drag, startPoint x: 666, startPoint y: 256, endPoint x: 608, endPoint y: 251, distance: 59.0
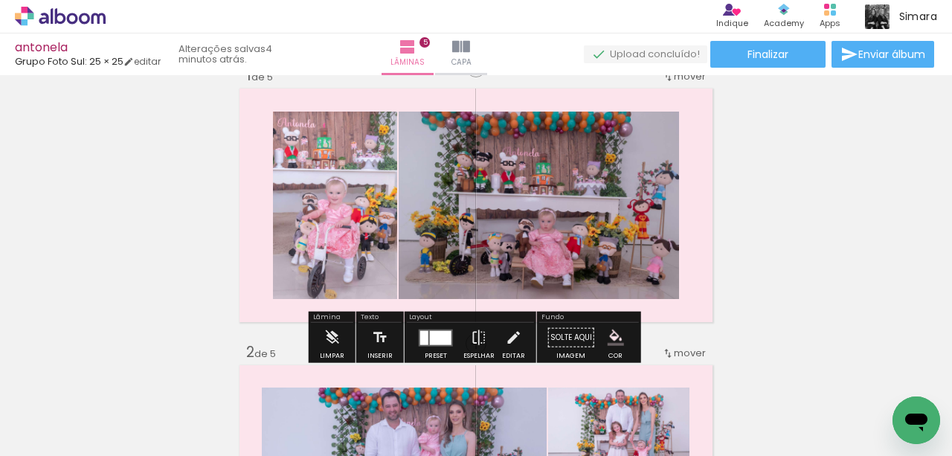
scroll to position [99, 0]
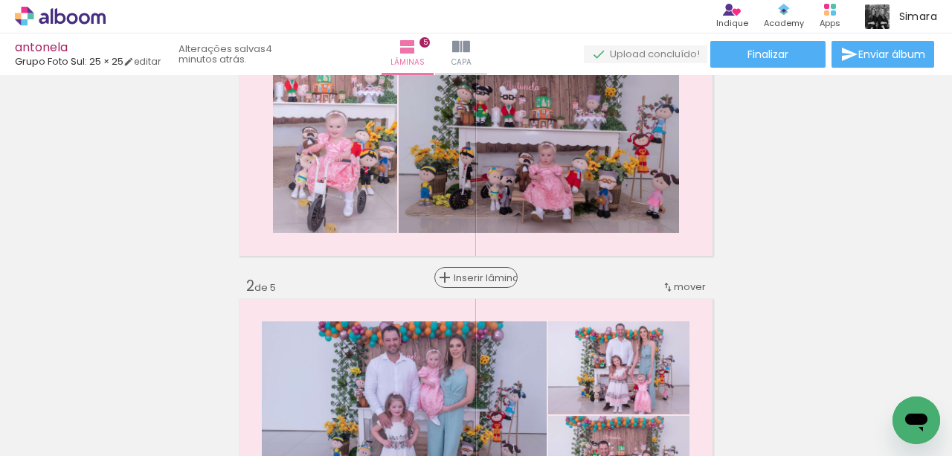
click at [474, 278] on span "Inserir lâmina" at bounding box center [483, 278] width 58 height 10
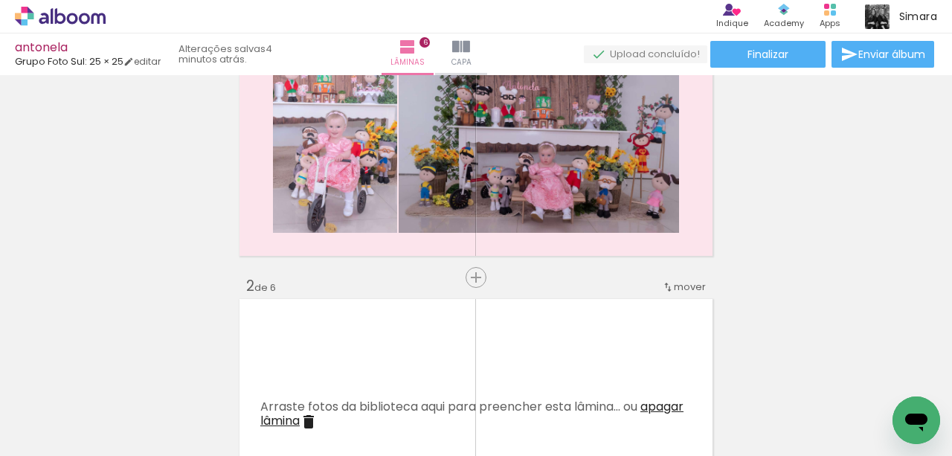
scroll to position [0, 0]
drag, startPoint x: 231, startPoint y: 386, endPoint x: 393, endPoint y: 318, distance: 175.7
click at [393, 318] on quentale-workspace at bounding box center [476, 228] width 952 height 456
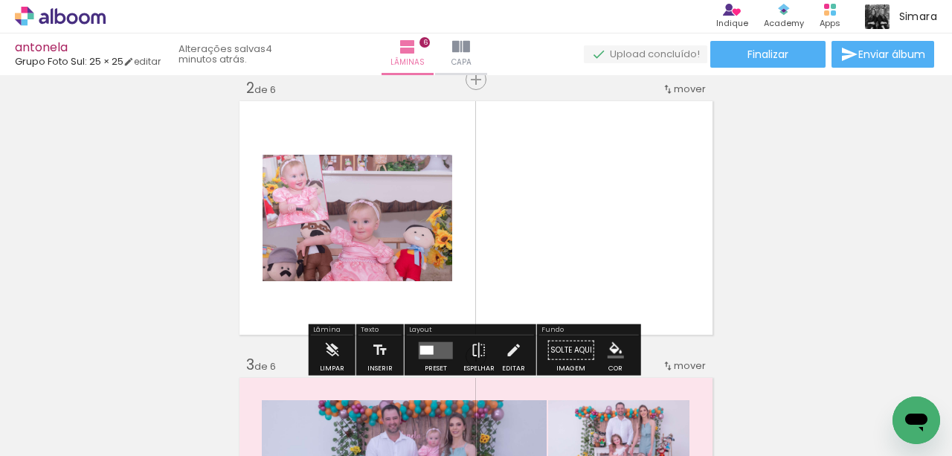
scroll to position [298, 0]
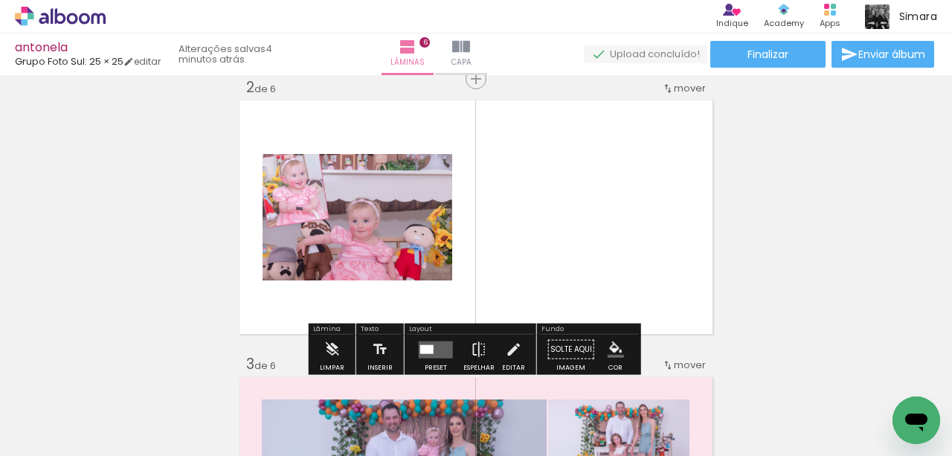
click at [428, 345] on div at bounding box center [426, 348] width 13 height 9
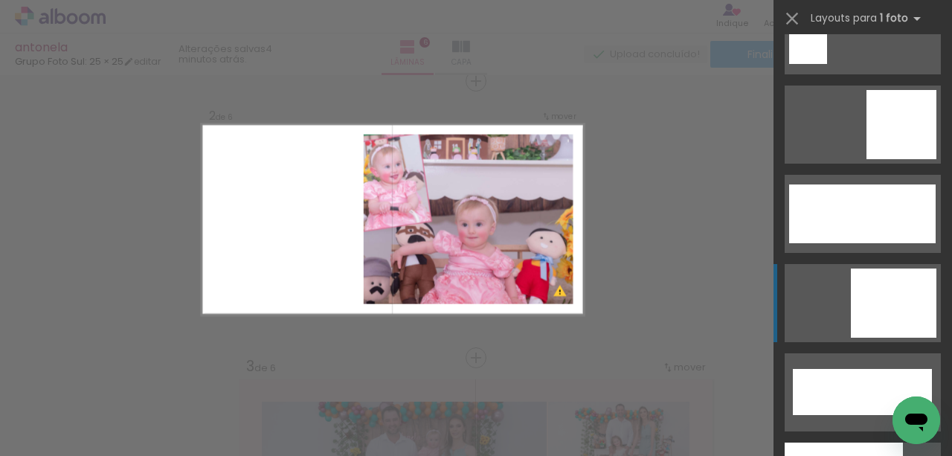
scroll to position [3967, 0]
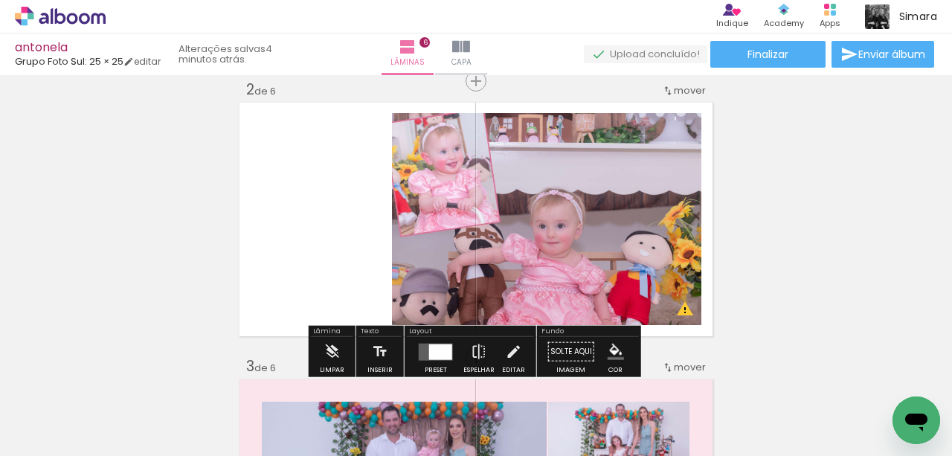
click at [608, 353] on iron-icon "color picker" at bounding box center [616, 352] width 16 height 16
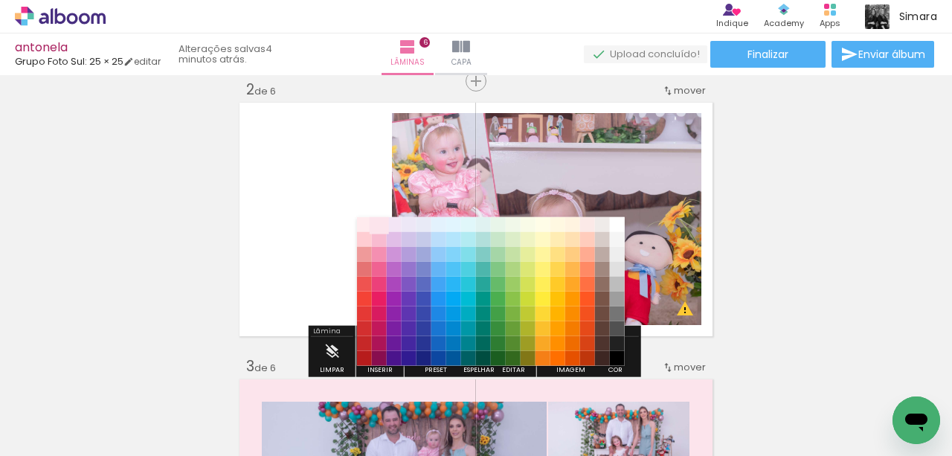
click at [376, 222] on paper-item "#fce4ec" at bounding box center [378, 223] width 15 height 15
click at [376, 234] on paper-item "#f8bbd0" at bounding box center [378, 238] width 15 height 15
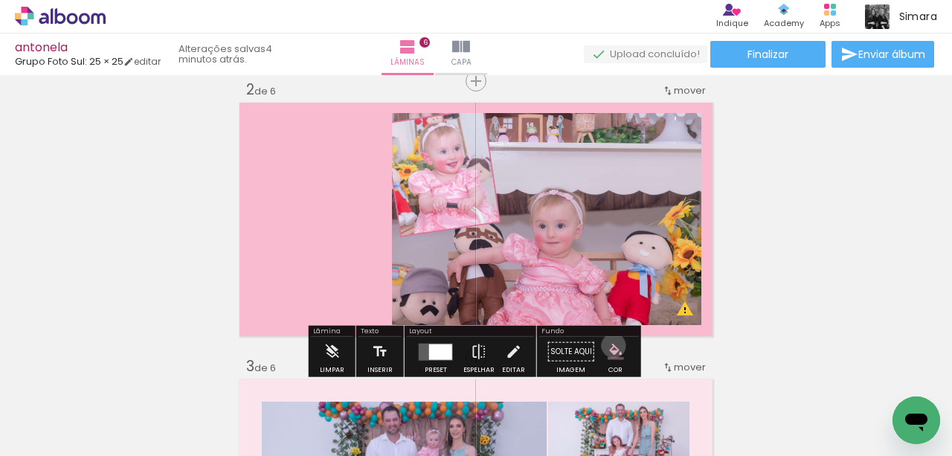
click at [608, 345] on iron-icon "color picker" at bounding box center [616, 352] width 16 height 16
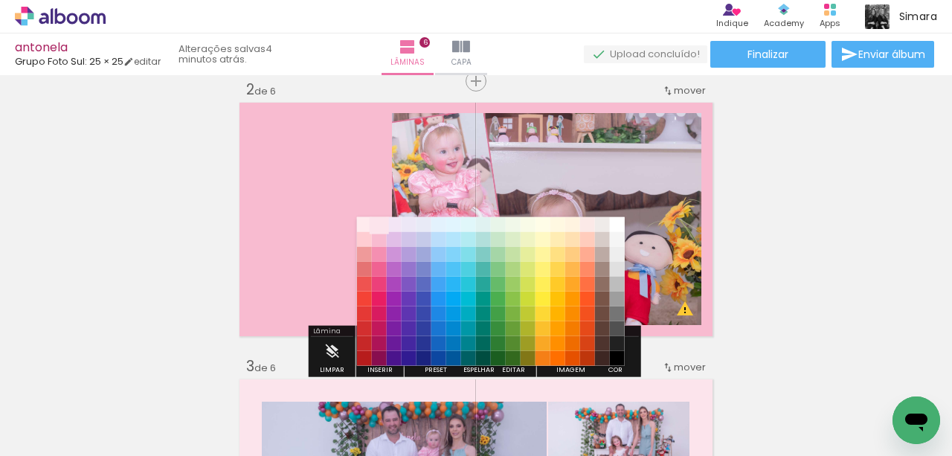
click at [381, 222] on paper-item "#fce4ec" at bounding box center [378, 223] width 15 height 15
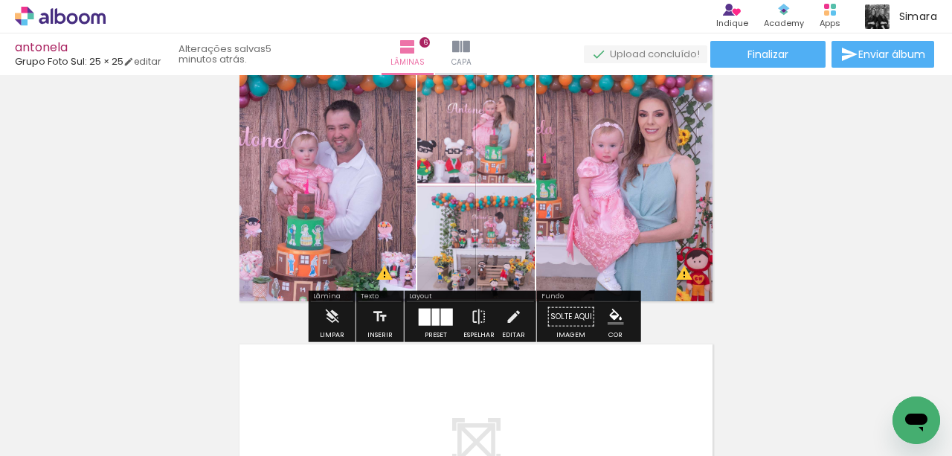
scroll to position [1684, 0]
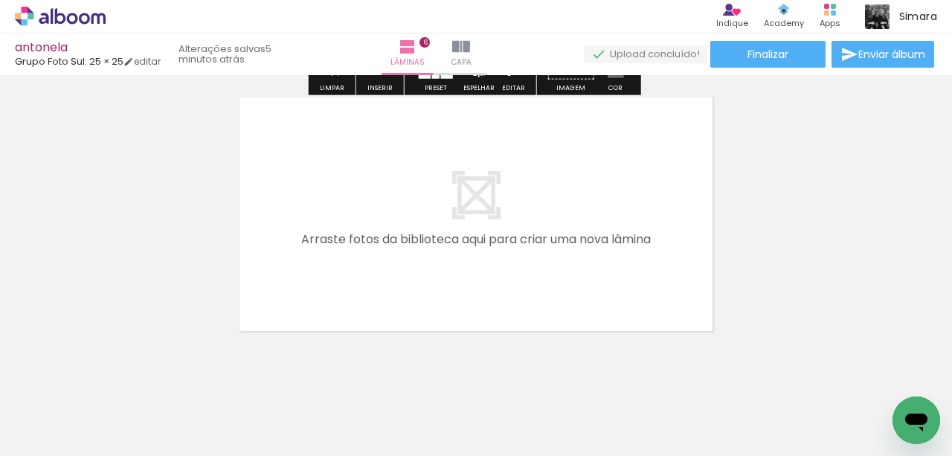
click at [569, 280] on quentale-layouter at bounding box center [476, 214] width 479 height 240
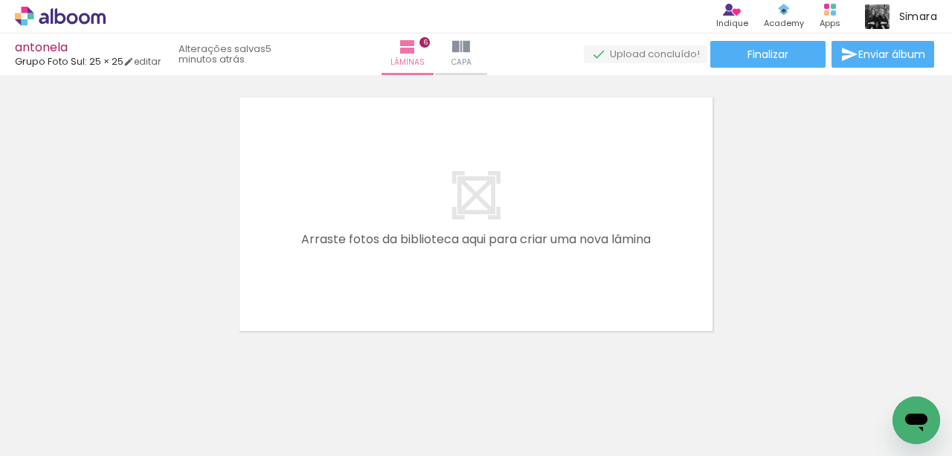
scroll to position [0, 1089]
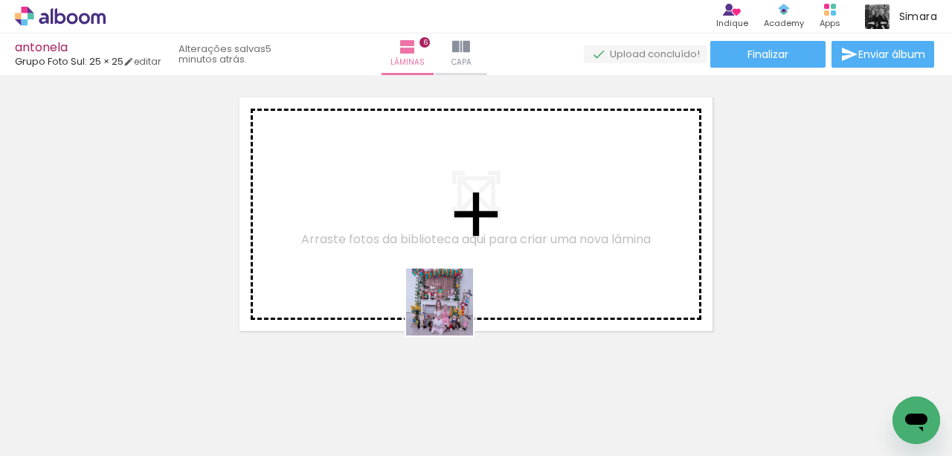
drag, startPoint x: 409, startPoint y: 414, endPoint x: 484, endPoint y: 354, distance: 96.3
click at [469, 266] on quentale-workspace at bounding box center [476, 228] width 952 height 456
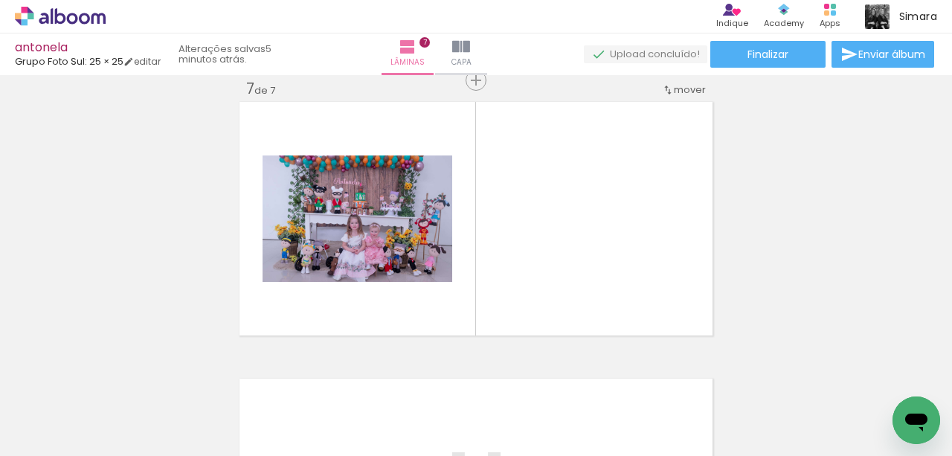
scroll to position [1680, 0]
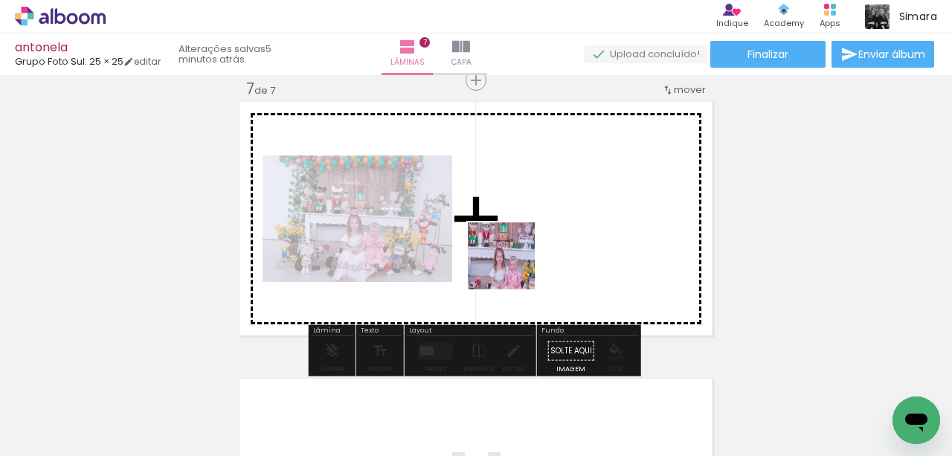
drag, startPoint x: 489, startPoint y: 380, endPoint x: 513, endPoint y: 260, distance: 122.0
click at [513, 260] on quentale-workspace at bounding box center [476, 228] width 952 height 456
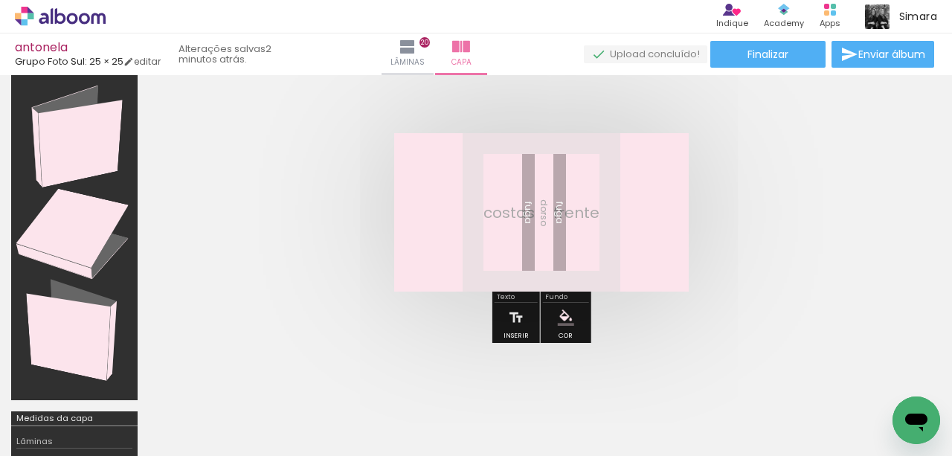
scroll to position [0, 2173]
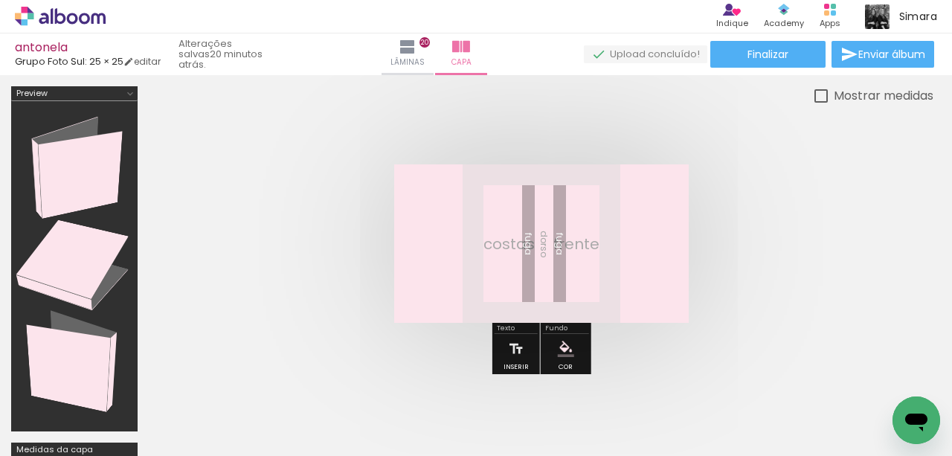
scroll to position [0, 2173]
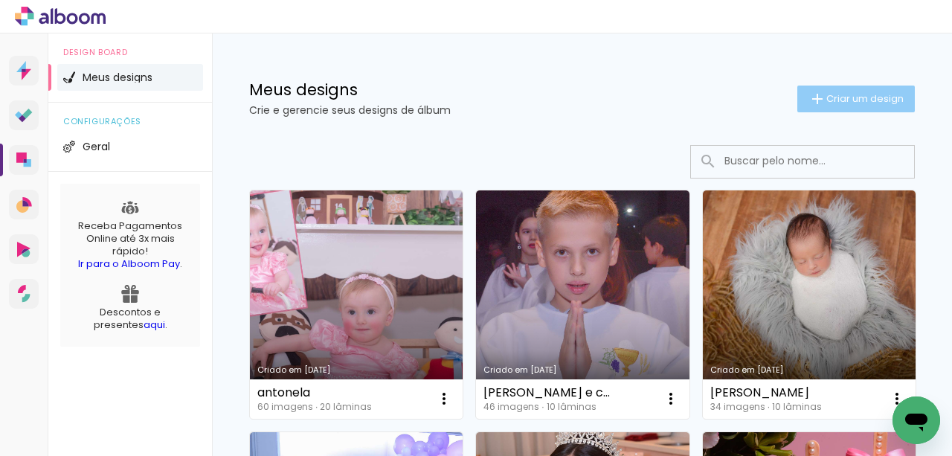
click at [829, 98] on span "Criar um design" at bounding box center [864, 99] width 77 height 10
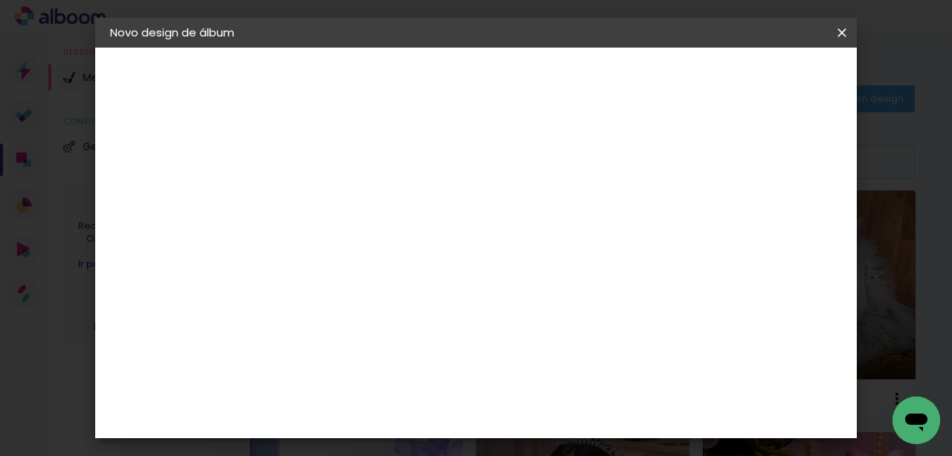
click at [353, 206] on input at bounding box center [353, 199] width 0 height 23
click at [353, 198] on input "iSABELA" at bounding box center [353, 199] width 0 height 23
type input "ISABELA"
type paper-input "ISABELA"
click at [506, 66] on paper-button "Avançar" at bounding box center [469, 78] width 73 height 25
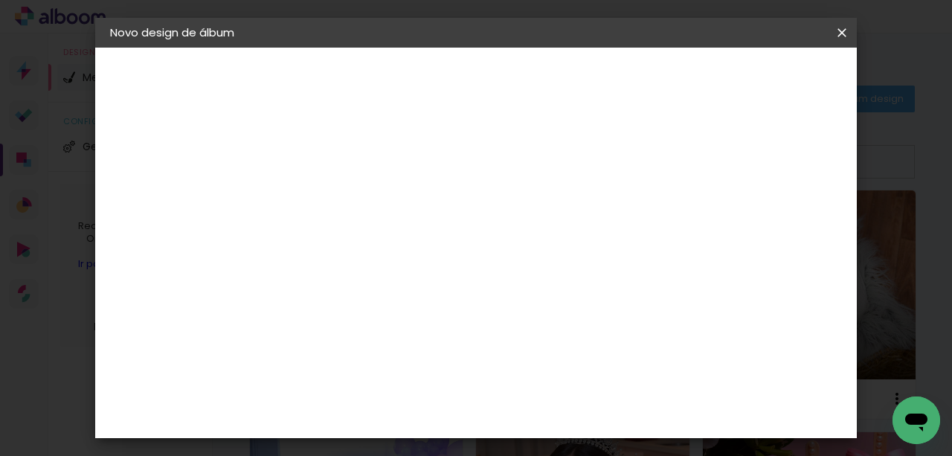
click at [623, 86] on paper-button "Avançar" at bounding box center [586, 78] width 73 height 25
click at [454, 359] on span "20 × 30" at bounding box center [419, 378] width 69 height 39
click at [0, 0] on slot "Avançar" at bounding box center [0, 0] width 0 height 0
click at [753, 80] on span "Iniciar design" at bounding box center [719, 79] width 68 height 10
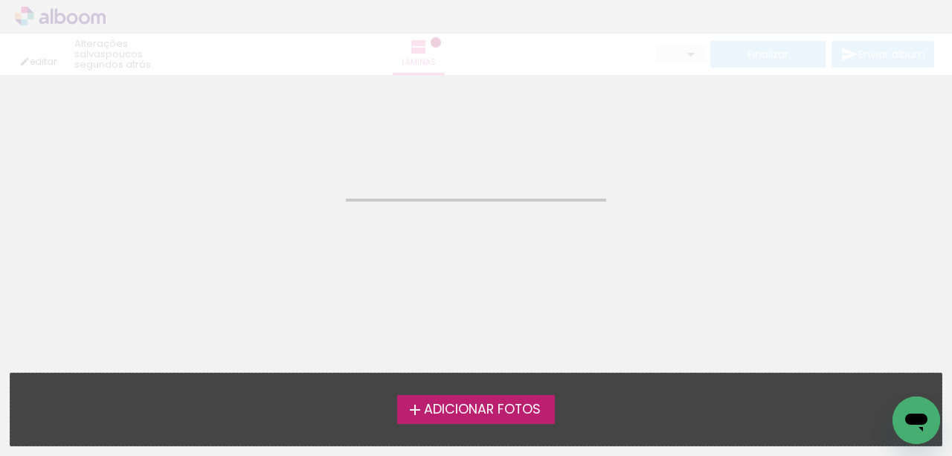
click at [486, 403] on span "Adicionar Fotos" at bounding box center [482, 409] width 117 height 13
click at [0, 0] on input "file" at bounding box center [0, 0] width 0 height 0
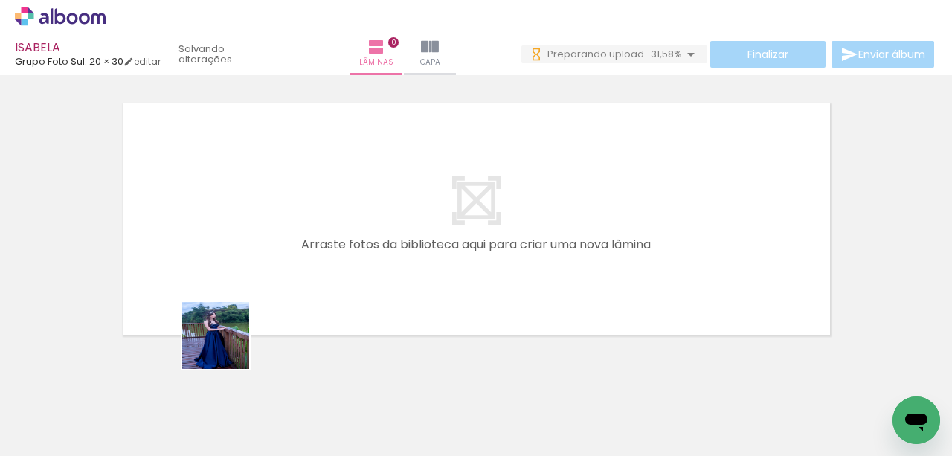
drag, startPoint x: 227, startPoint y: 347, endPoint x: 311, endPoint y: 342, distance: 84.2
click at [298, 262] on quentale-workspace at bounding box center [476, 228] width 952 height 456
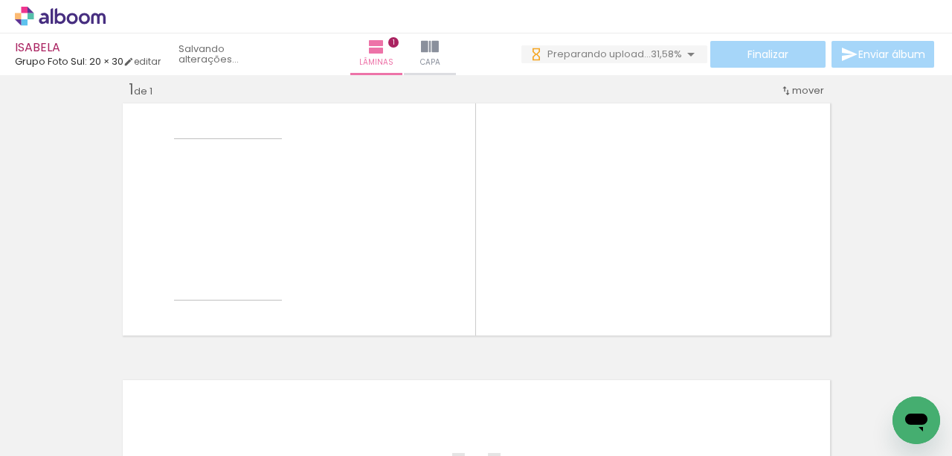
scroll to position [19, 0]
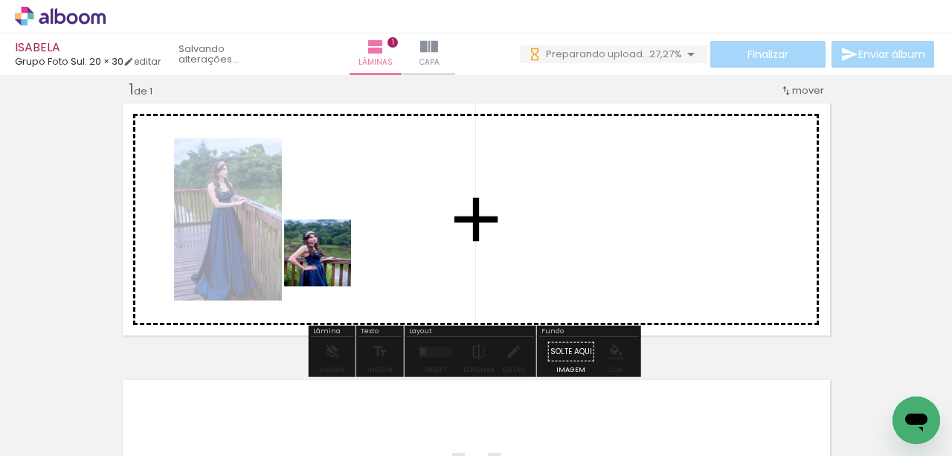
drag, startPoint x: 329, startPoint y: 264, endPoint x: 343, endPoint y: 247, distance: 22.2
click at [343, 247] on quentale-workspace at bounding box center [476, 228] width 952 height 456
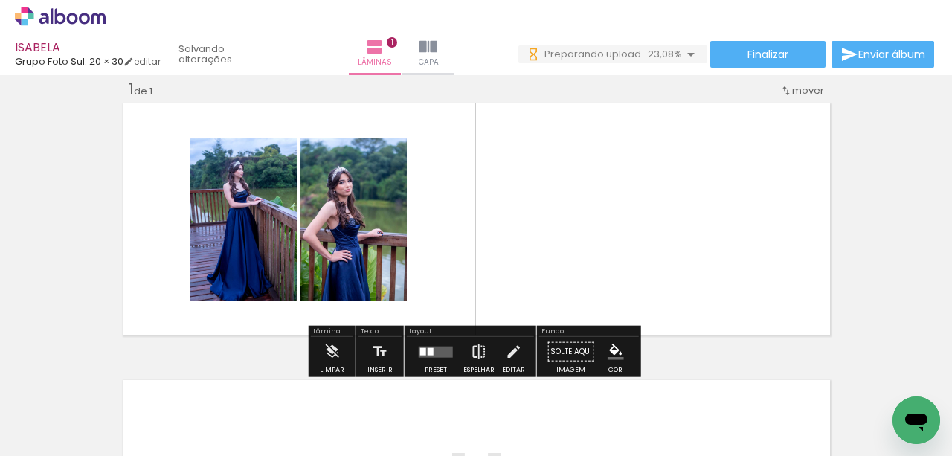
scroll to position [0, 0]
drag, startPoint x: 659, startPoint y: 403, endPoint x: 643, endPoint y: 399, distance: 16.8
click at [645, 401] on div at bounding box center [649, 406] width 52 height 74
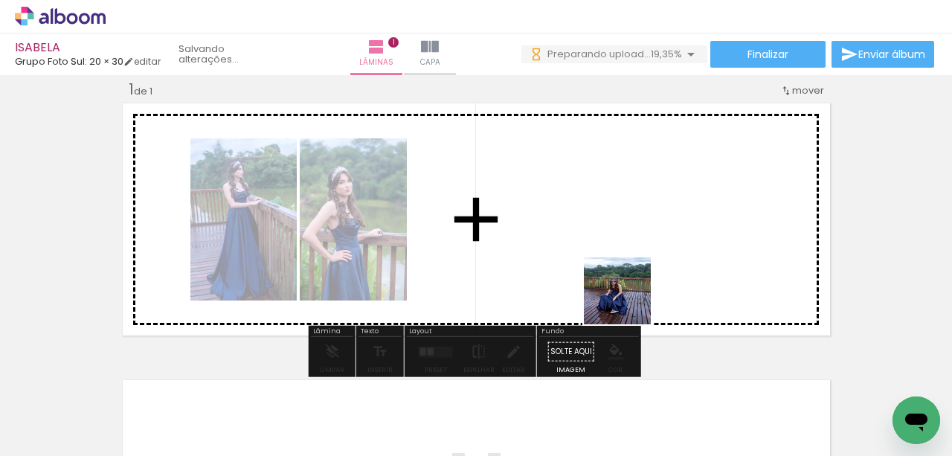
drag, startPoint x: 643, startPoint y: 380, endPoint x: 661, endPoint y: 340, distance: 44.0
click at [621, 266] on quentale-workspace at bounding box center [476, 228] width 952 height 456
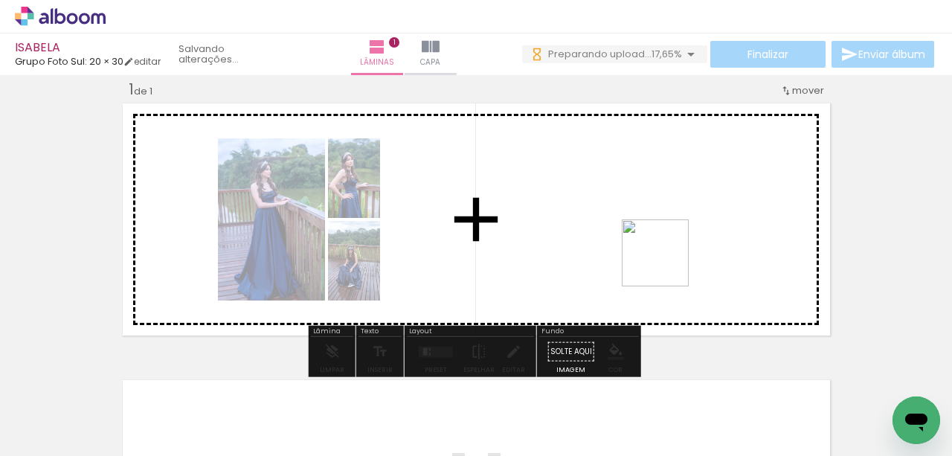
drag, startPoint x: 666, startPoint y: 264, endPoint x: 658, endPoint y: 248, distance: 18.0
click at [658, 245] on quentale-workspace at bounding box center [476, 228] width 952 height 456
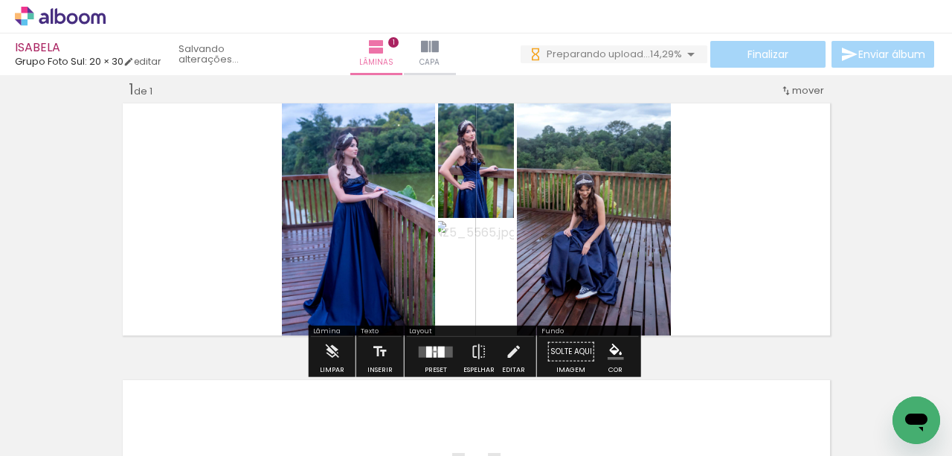
drag, startPoint x: 431, startPoint y: 350, endPoint x: 60, endPoint y: 115, distance: 440.4
click at [430, 350] on quentale-layouter at bounding box center [436, 351] width 34 height 11
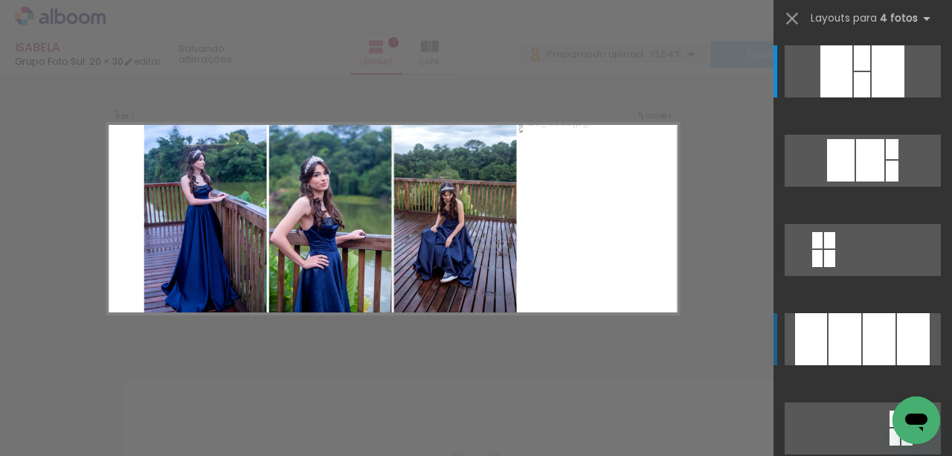
click at [888, 97] on div at bounding box center [888, 71] width 33 height 52
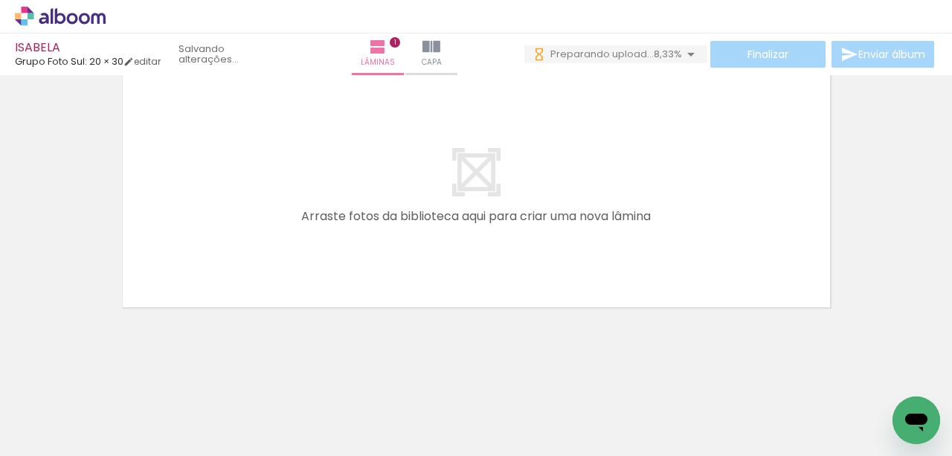
scroll to position [0, 553]
drag, startPoint x: 280, startPoint y: 391, endPoint x: 295, endPoint y: 315, distance: 77.5
click at [295, 318] on quentale-workspace at bounding box center [476, 228] width 952 height 456
drag, startPoint x: 338, startPoint y: 408, endPoint x: 373, endPoint y: 280, distance: 132.6
click at [352, 272] on quentale-workspace at bounding box center [476, 228] width 952 height 456
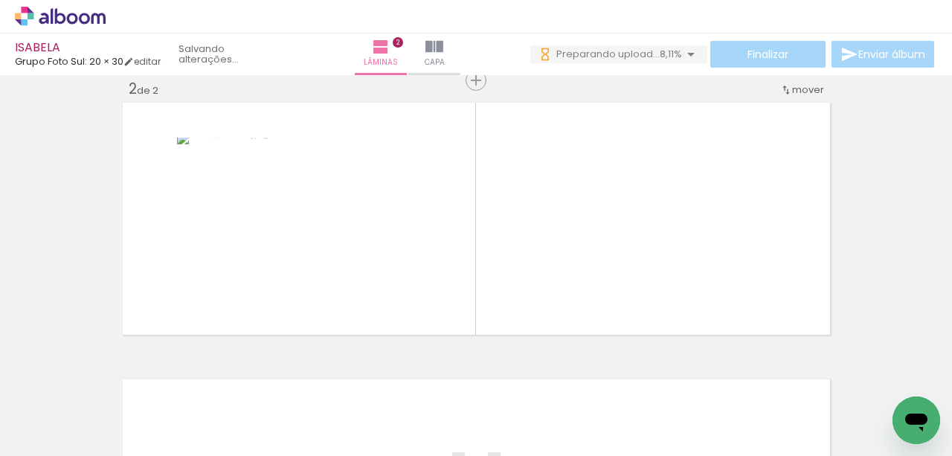
scroll to position [296, 0]
drag, startPoint x: 283, startPoint y: 415, endPoint x: 342, endPoint y: 309, distance: 121.9
click at [321, 269] on quentale-workspace at bounding box center [476, 228] width 952 height 456
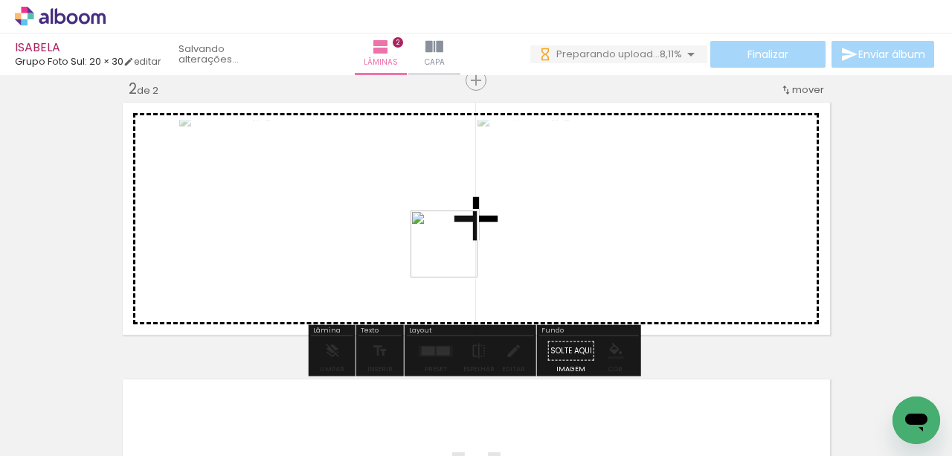
drag, startPoint x: 436, startPoint y: 378, endPoint x: 456, endPoint y: 254, distance: 125.1
click at [456, 254] on quentale-workspace at bounding box center [476, 228] width 952 height 456
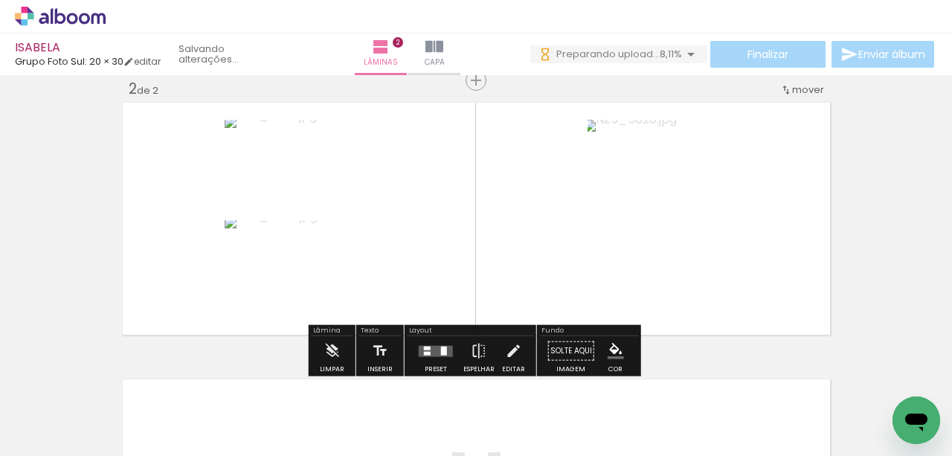
click at [432, 349] on quentale-layouter at bounding box center [436, 350] width 34 height 11
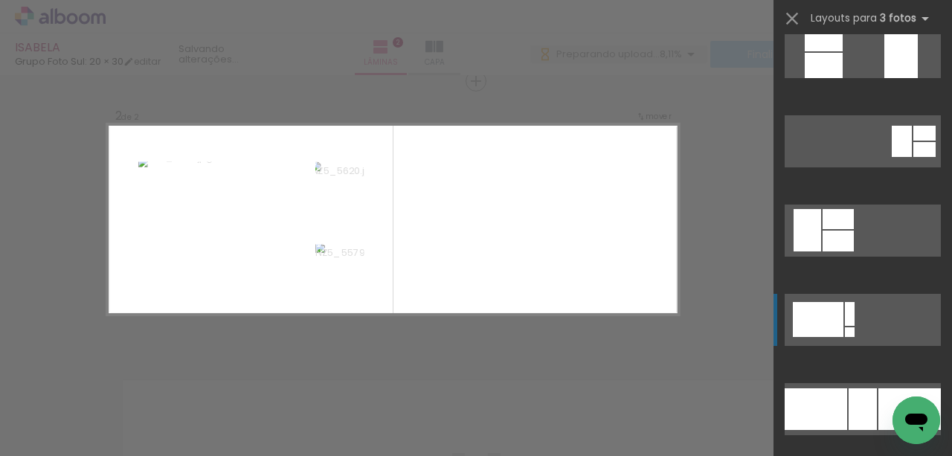
scroll to position [644, 0]
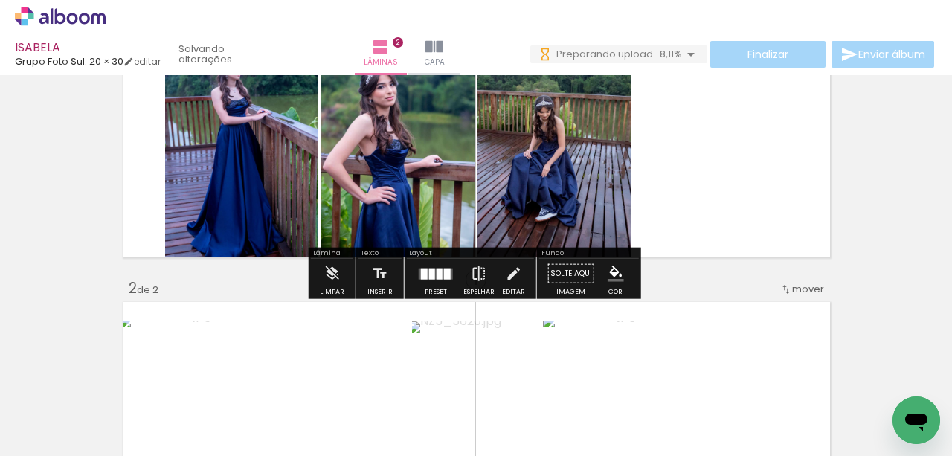
scroll to position [0, 0]
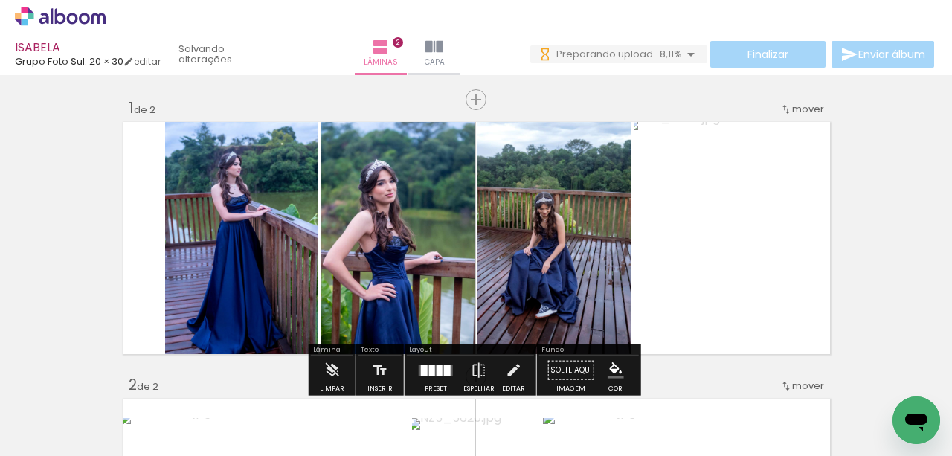
click at [823, 325] on quentale-layouter at bounding box center [476, 238] width 715 height 240
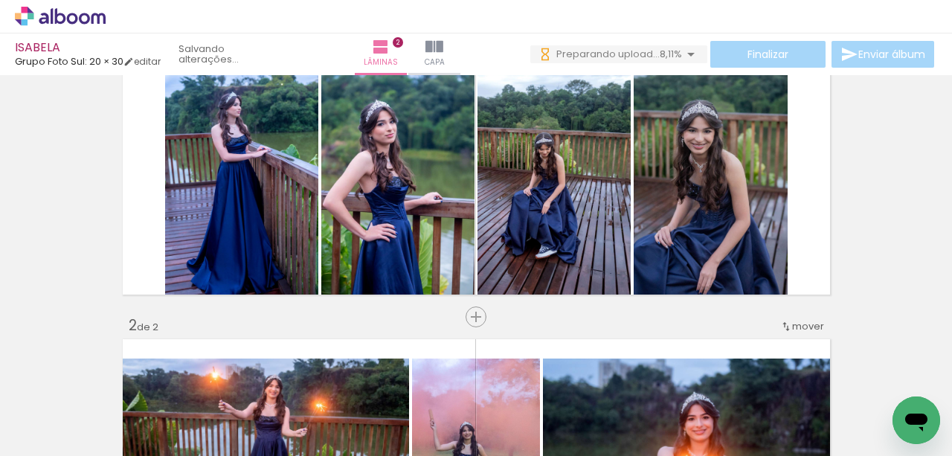
scroll to position [149, 0]
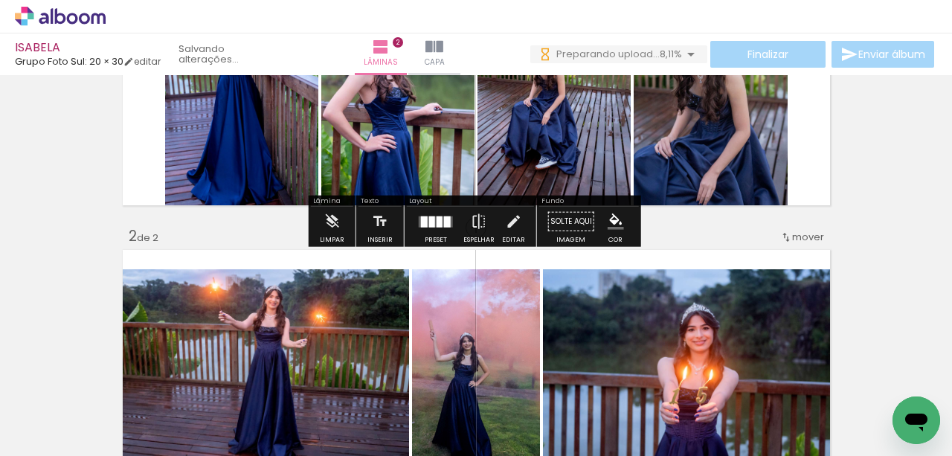
click at [608, 220] on iron-icon "color picker" at bounding box center [616, 221] width 16 height 16
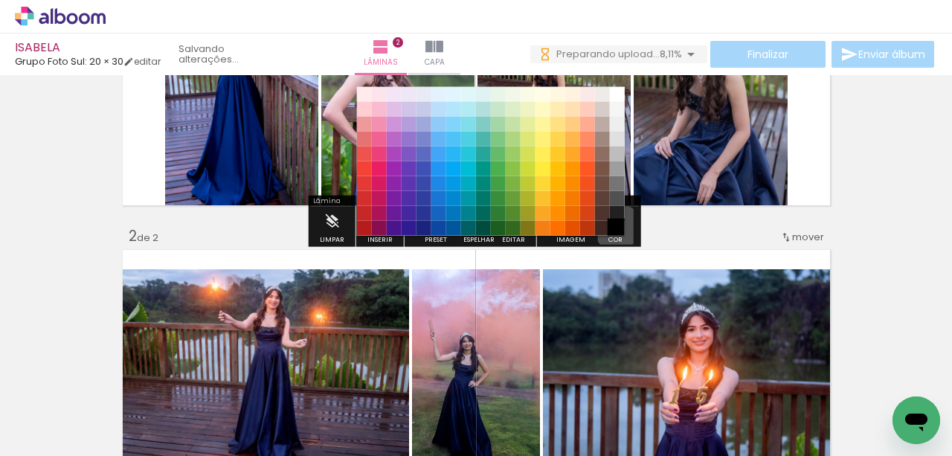
click at [613, 228] on paper-item "#000000" at bounding box center [616, 227] width 15 height 15
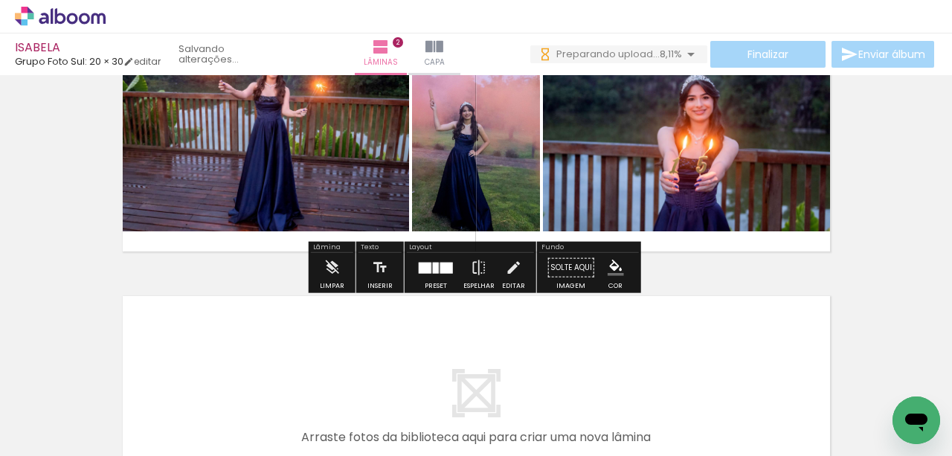
scroll to position [446, 0]
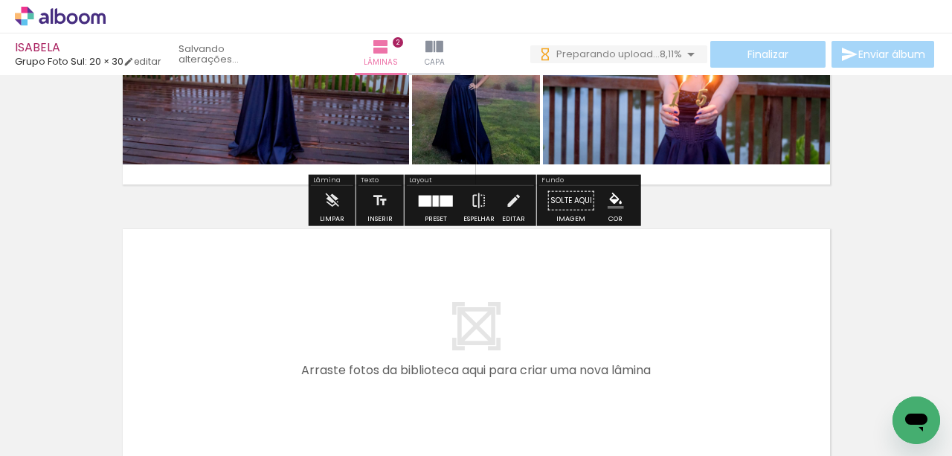
click at [704, 181] on quentale-layouter at bounding box center [476, 69] width 715 height 240
click at [611, 212] on paper-menu-button "#ffebee #ffcdd2 #ef9a9a #e57373 #ef5350 #f44336 #e53935 #d32f2f #c62828 #b71c1c…" at bounding box center [616, 201] width 28 height 28
click at [610, 199] on iron-icon "color picker" at bounding box center [616, 201] width 16 height 16
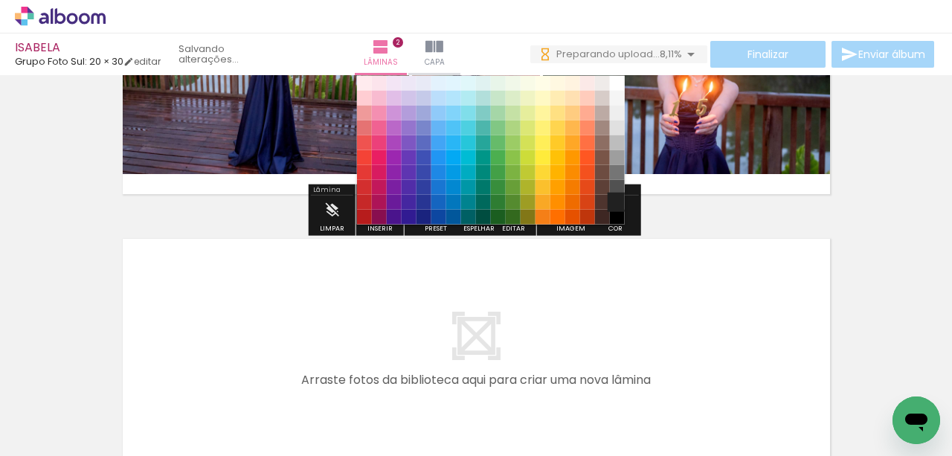
click at [616, 196] on paper-item "#212121" at bounding box center [616, 201] width 15 height 15
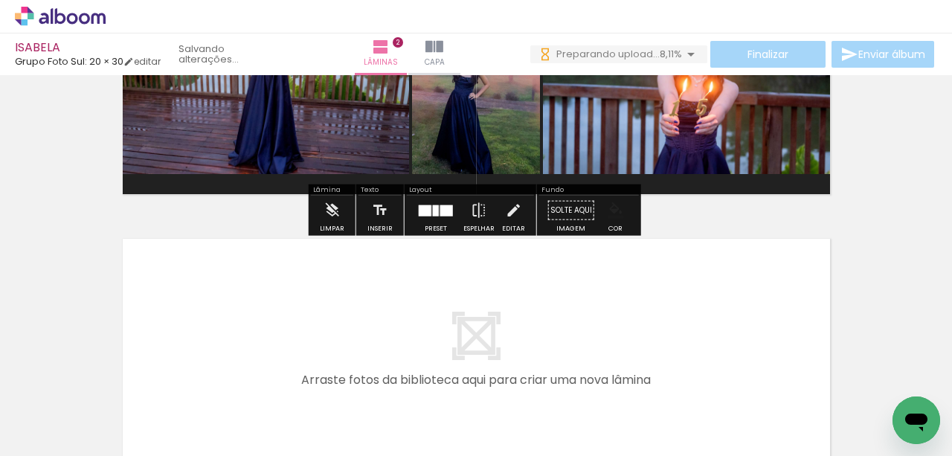
click at [664, 190] on quentale-layouter at bounding box center [476, 78] width 715 height 240
click at [613, 219] on paper-menu-button "#ffebee #ffcdd2 #ef9a9a #e57373 #ef5350 #f44336 #e53935 #d32f2f #c62828 #b71c1c…" at bounding box center [616, 210] width 28 height 28
drag, startPoint x: 614, startPoint y: 225, endPoint x: 643, endPoint y: 207, distance: 35.1
click at [614, 225] on div "Cor" at bounding box center [615, 228] width 14 height 7
click at [700, 184] on quentale-layouter at bounding box center [476, 78] width 715 height 240
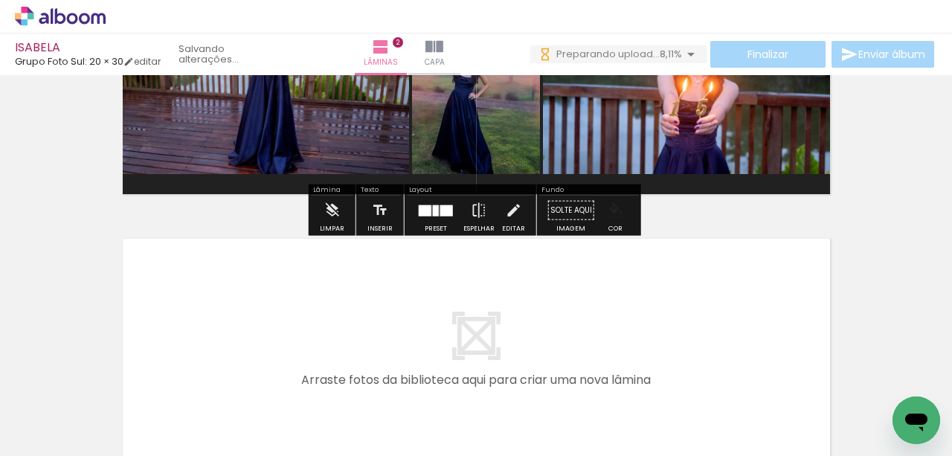
click at [611, 225] on div "Cor" at bounding box center [615, 228] width 14 height 7
click at [682, 187] on quentale-layouter at bounding box center [476, 78] width 715 height 240
click at [611, 199] on paper-menu-button "#ffebee #ffcdd2 #ef9a9a #e57373 #ef5350 #f44336 #e53935 #d32f2f #c62828 #b71c1c…" at bounding box center [616, 210] width 28 height 28
click at [599, 301] on quentale-layouter at bounding box center [476, 355] width 715 height 240
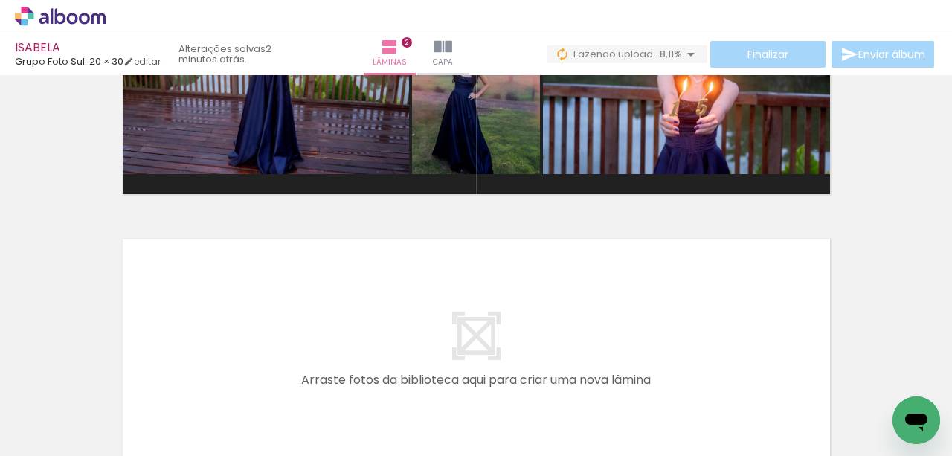
scroll to position [0, 814]
drag, startPoint x: 248, startPoint y: 415, endPoint x: 309, endPoint y: 394, distance: 63.8
click at [288, 339] on quentale-workspace at bounding box center [476, 228] width 952 height 456
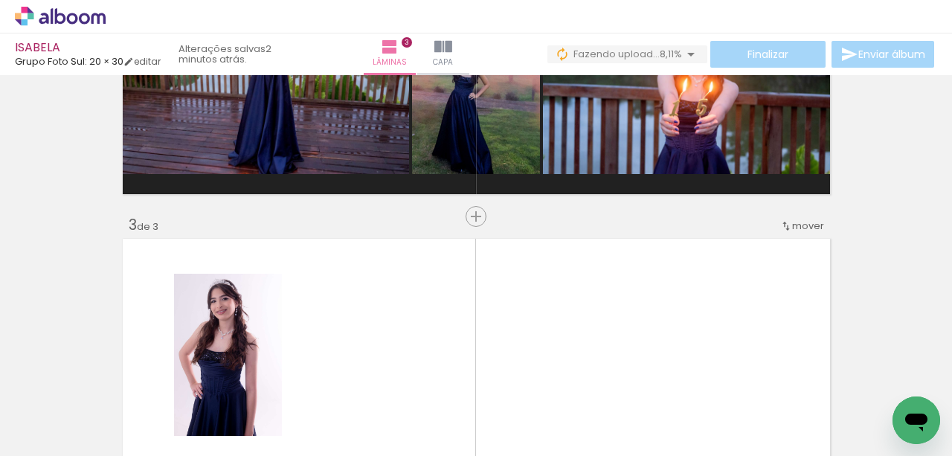
scroll to position [0, 0]
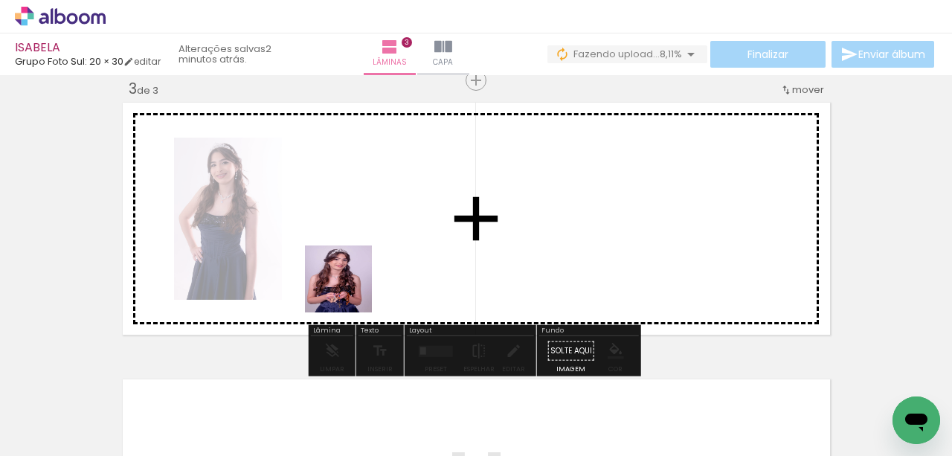
drag, startPoint x: 350, startPoint y: 290, endPoint x: 350, endPoint y: 271, distance: 19.4
click at [350, 271] on quentale-workspace at bounding box center [476, 228] width 952 height 456
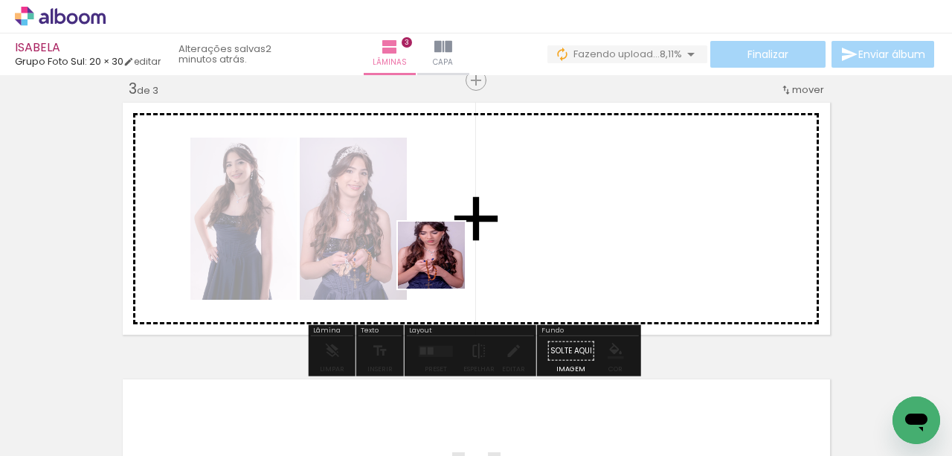
drag, startPoint x: 418, startPoint y: 410, endPoint x: 476, endPoint y: 343, distance: 88.6
click at [443, 265] on quentale-workspace at bounding box center [476, 228] width 952 height 456
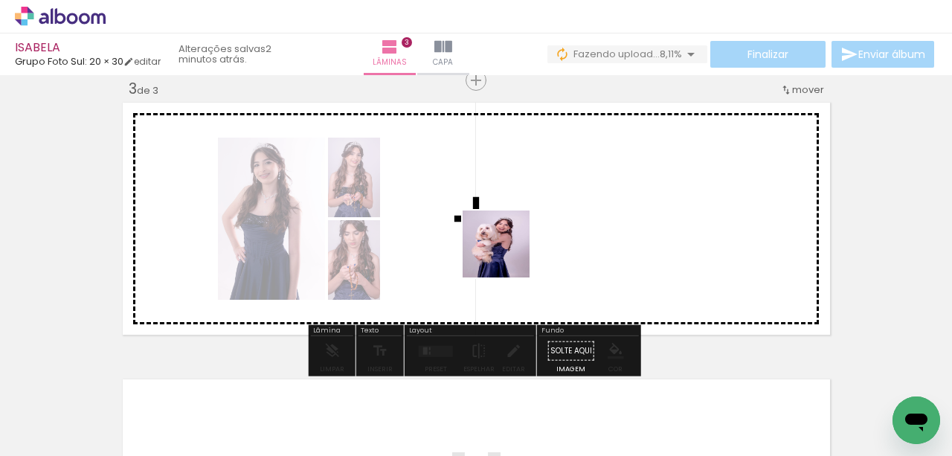
drag, startPoint x: 507, startPoint y: 397, endPoint x: 507, endPoint y: 254, distance: 142.8
click at [507, 254] on quentale-workspace at bounding box center [476, 228] width 952 height 456
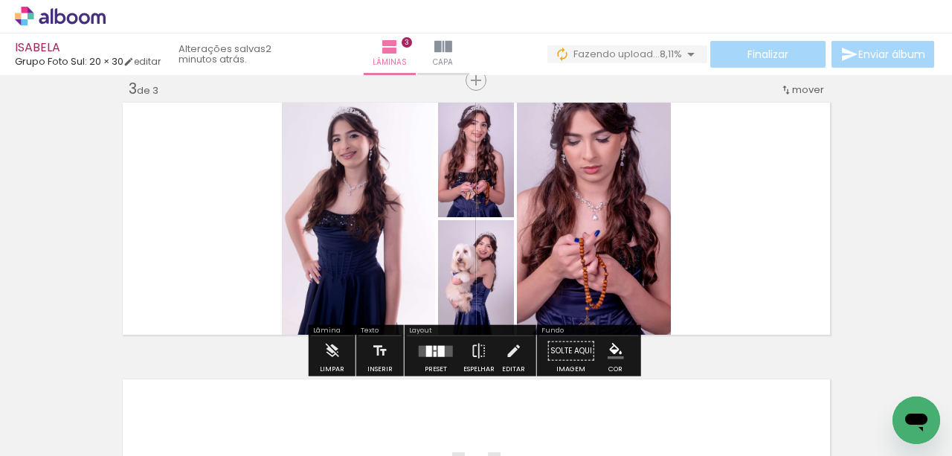
drag, startPoint x: 592, startPoint y: 414, endPoint x: 670, endPoint y: 376, distance: 86.5
click at [612, 301] on quentale-workspace at bounding box center [476, 228] width 952 height 456
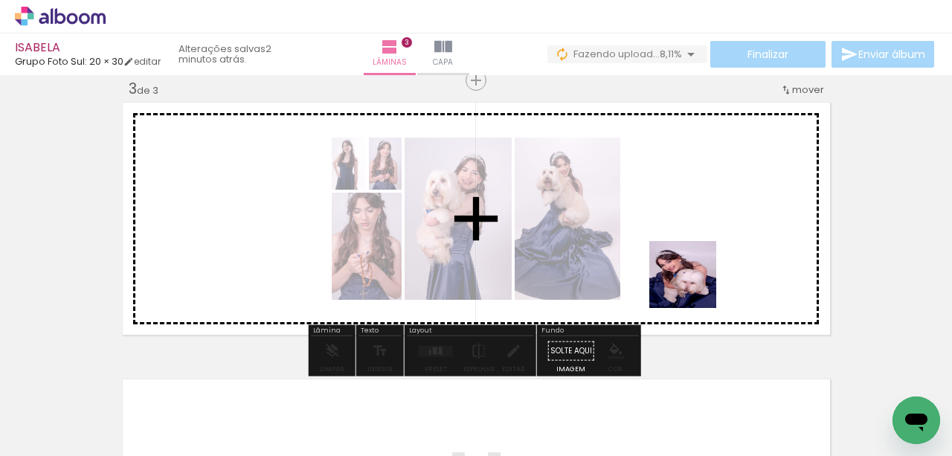
drag, startPoint x: 676, startPoint y: 396, endPoint x: 696, endPoint y: 280, distance: 117.8
click at [696, 280] on quentale-workspace at bounding box center [476, 228] width 952 height 456
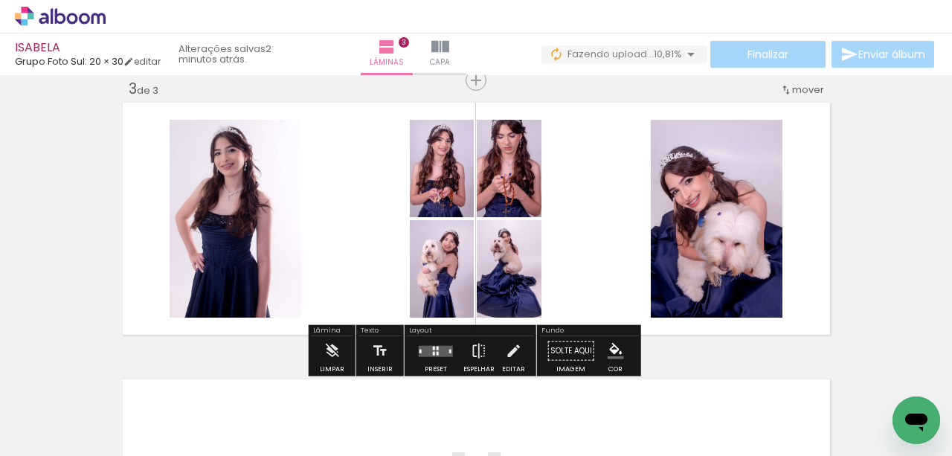
click at [437, 348] on div at bounding box center [438, 348] width 2 height 4
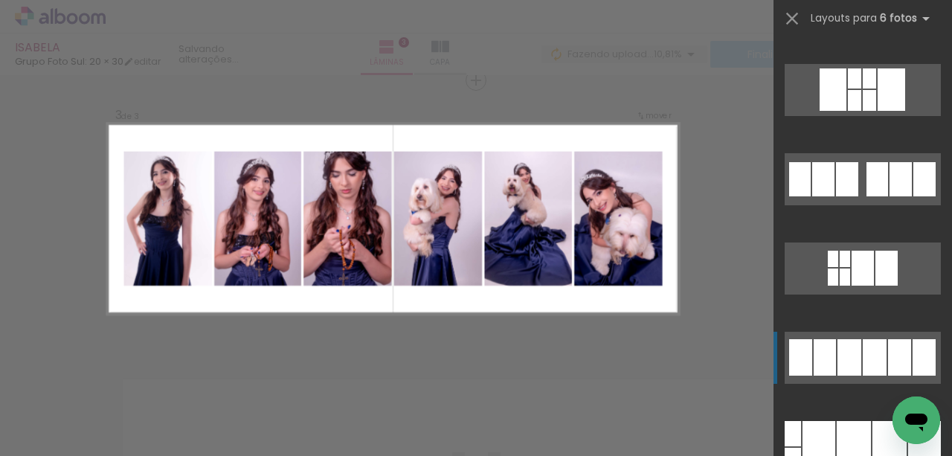
scroll to position [5207, 0]
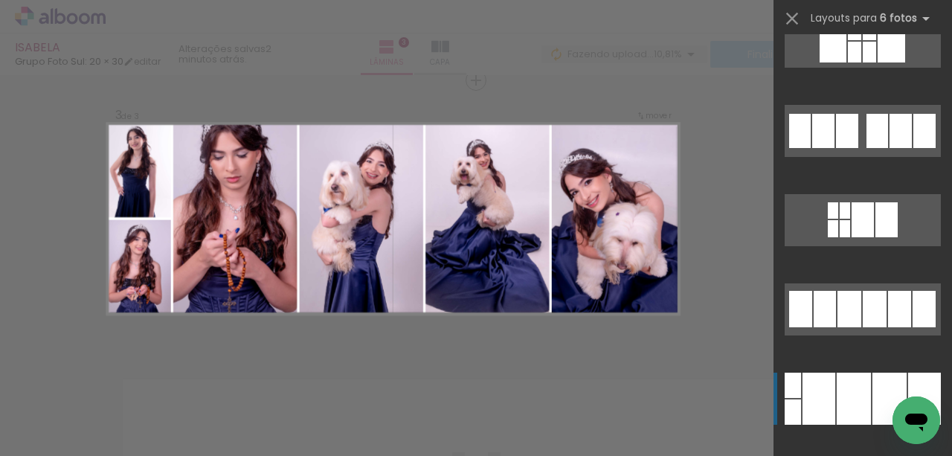
click at [832, 335] on quentale-layouter at bounding box center [863, 309] width 156 height 52
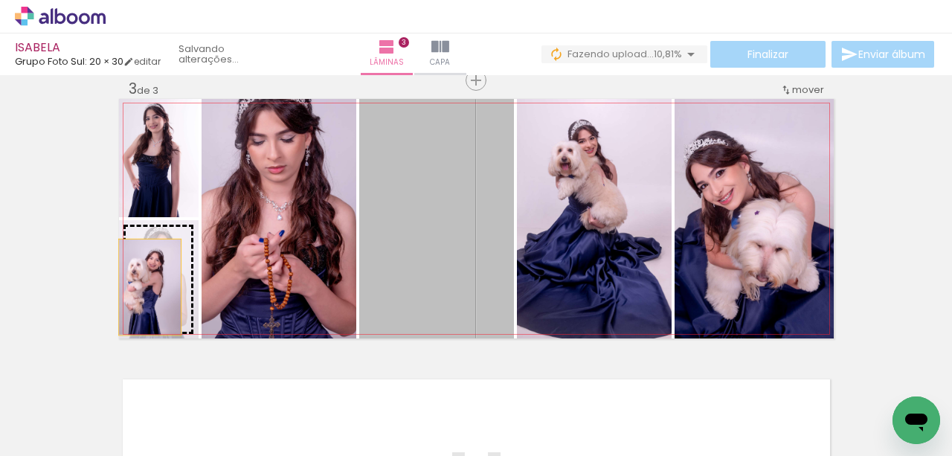
drag, startPoint x: 442, startPoint y: 235, endPoint x: 146, endPoint y: 287, distance: 300.6
click at [0, 0] on slot at bounding box center [0, 0] width 0 height 0
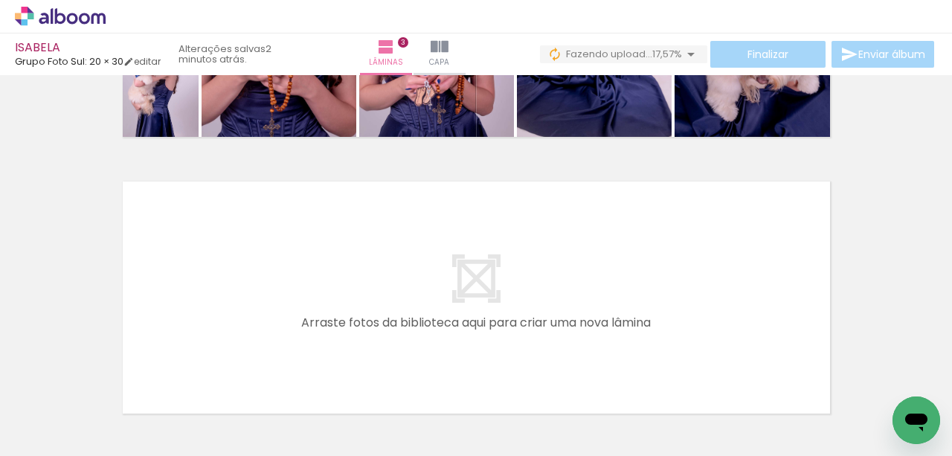
scroll to position [0, 0]
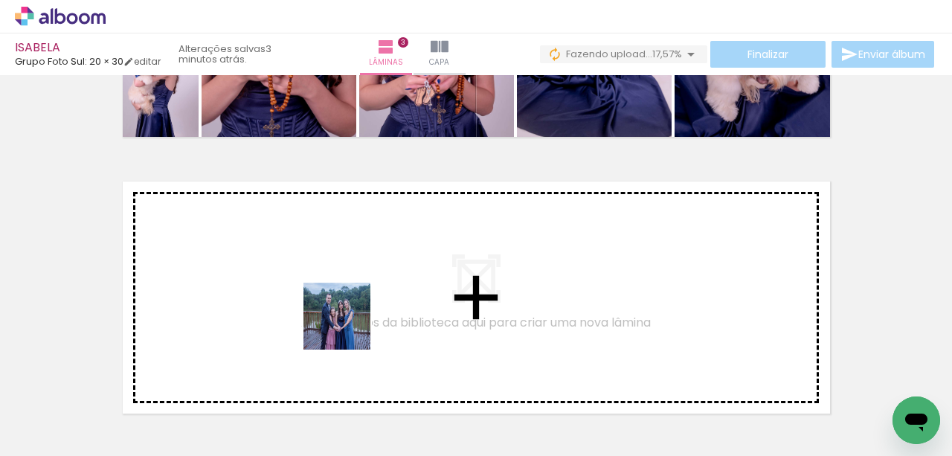
drag, startPoint x: 348, startPoint y: 327, endPoint x: 354, endPoint y: 293, distance: 34.7
click at [354, 293] on quentale-workspace at bounding box center [476, 228] width 952 height 456
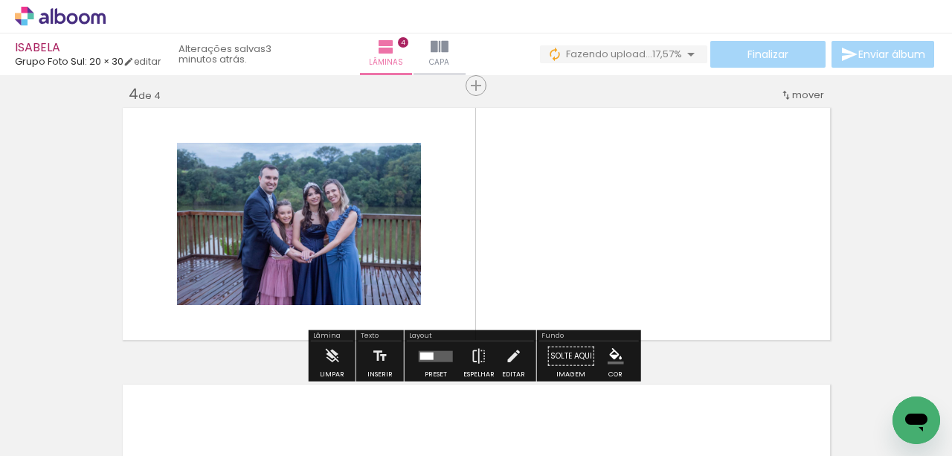
scroll to position [849, 0]
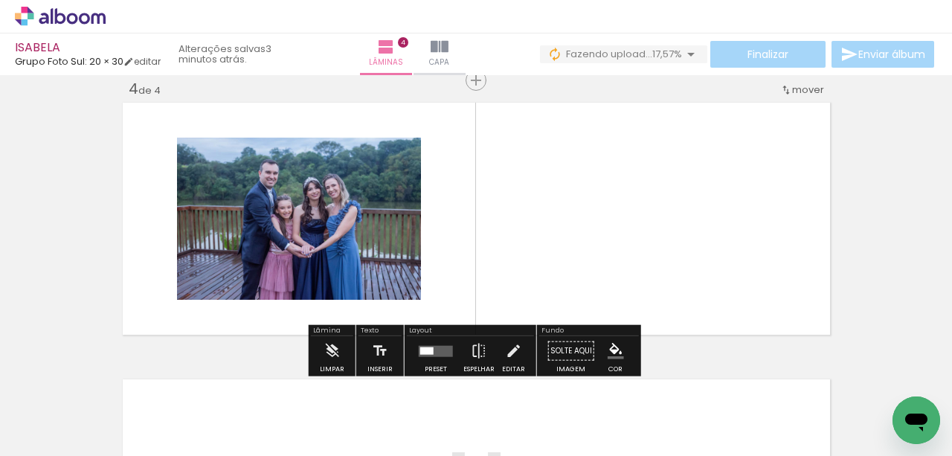
drag, startPoint x: 420, startPoint y: 318, endPoint x: 463, endPoint y: 317, distance: 42.4
click at [434, 273] on quentale-workspace at bounding box center [476, 228] width 952 height 456
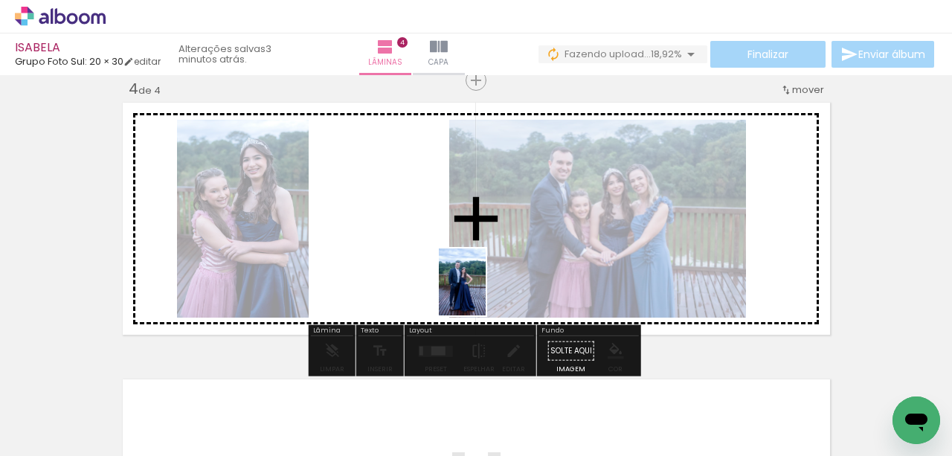
drag, startPoint x: 489, startPoint y: 422, endPoint x: 484, endPoint y: 293, distance: 128.8
click at [484, 293] on quentale-workspace at bounding box center [476, 228] width 952 height 456
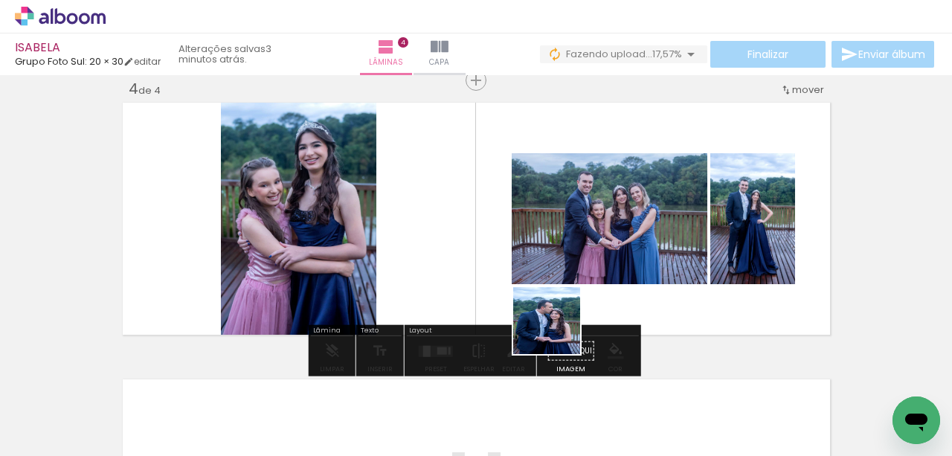
drag, startPoint x: 558, startPoint y: 406, endPoint x: 559, endPoint y: 269, distance: 136.9
click at [558, 269] on quentale-workspace at bounding box center [476, 228] width 952 height 456
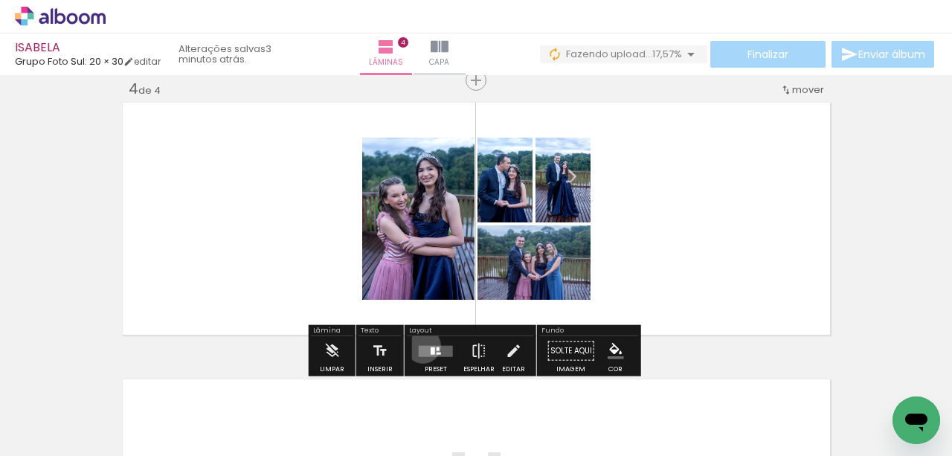
click at [420, 345] on quentale-layouter at bounding box center [436, 350] width 34 height 11
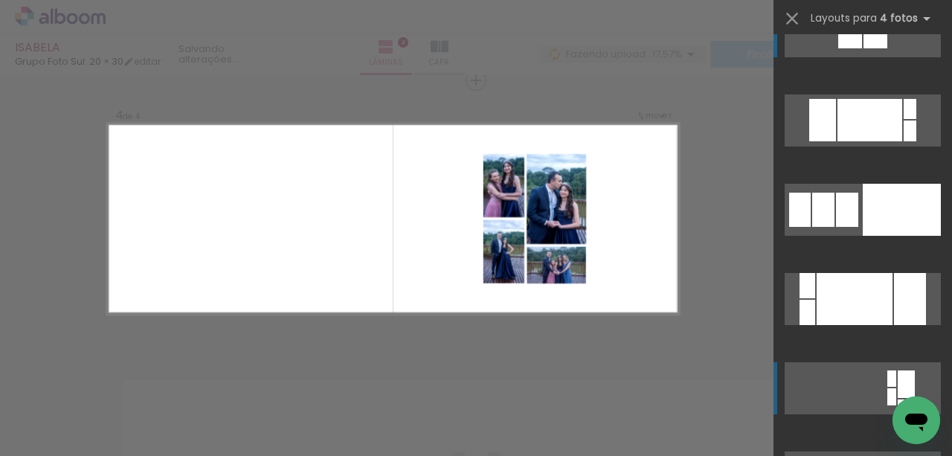
scroll to position [99, 0]
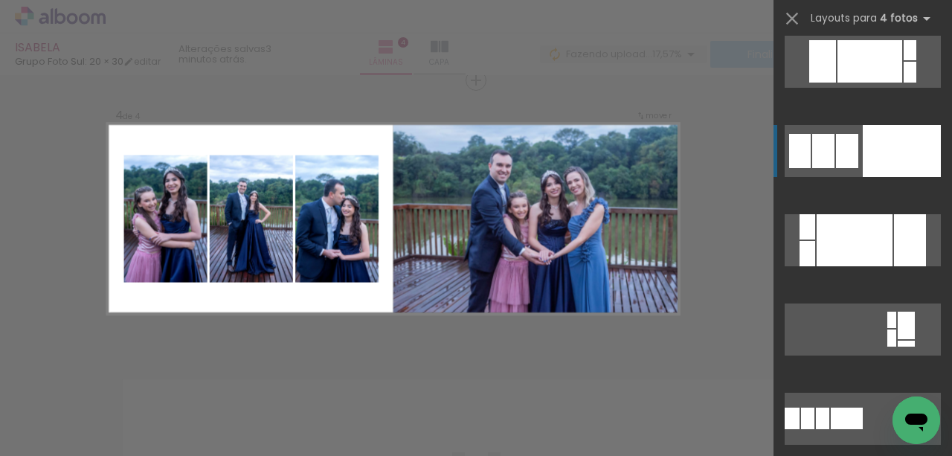
click at [878, 164] on div at bounding box center [902, 151] width 78 height 52
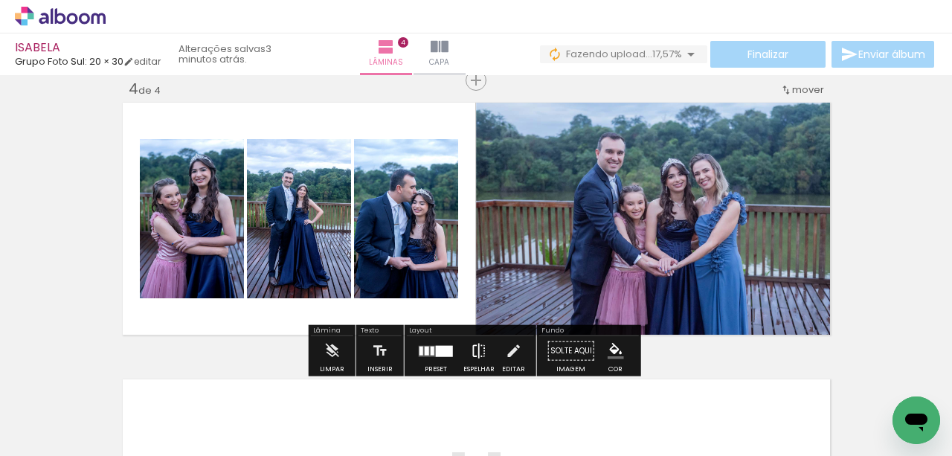
click at [474, 350] on iron-icon at bounding box center [479, 351] width 16 height 30
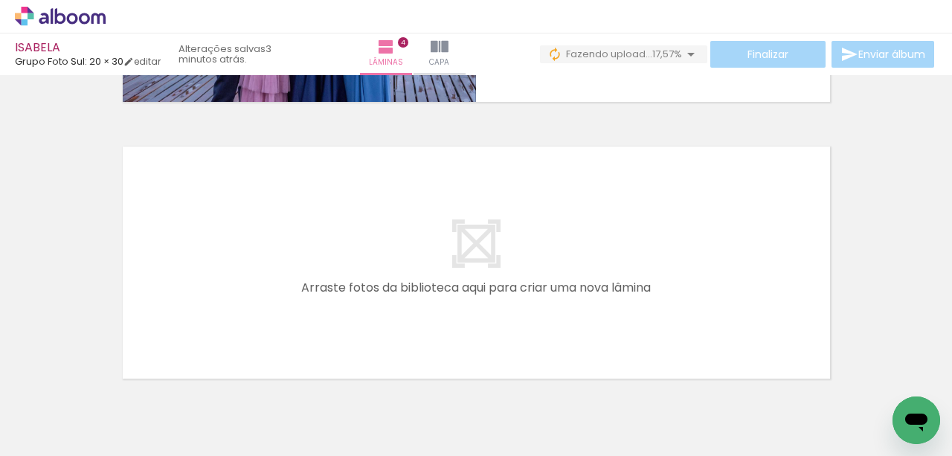
scroll to position [1097, 0]
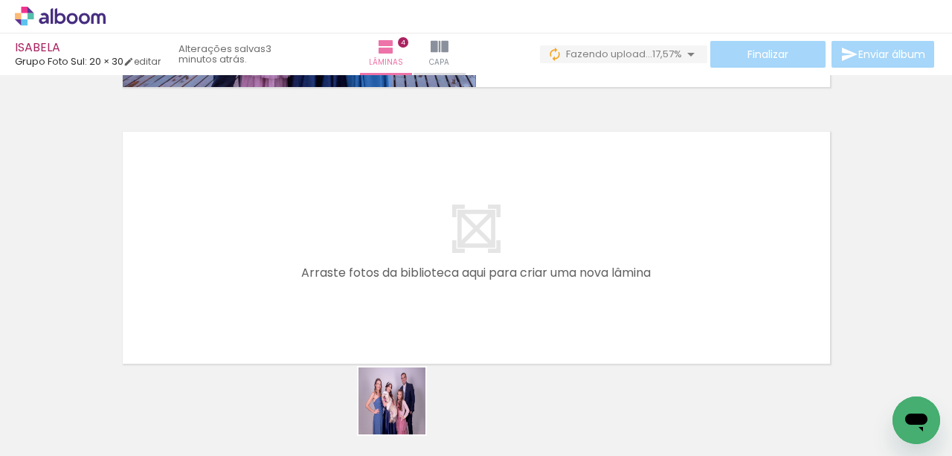
drag, startPoint x: 403, startPoint y: 412, endPoint x: 415, endPoint y: 317, distance: 96.0
click at [415, 317] on quentale-workspace at bounding box center [476, 228] width 952 height 456
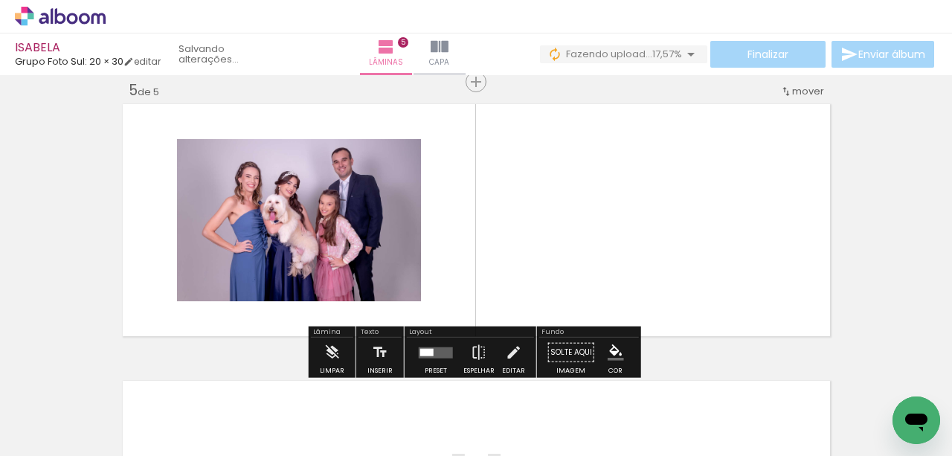
scroll to position [1126, 0]
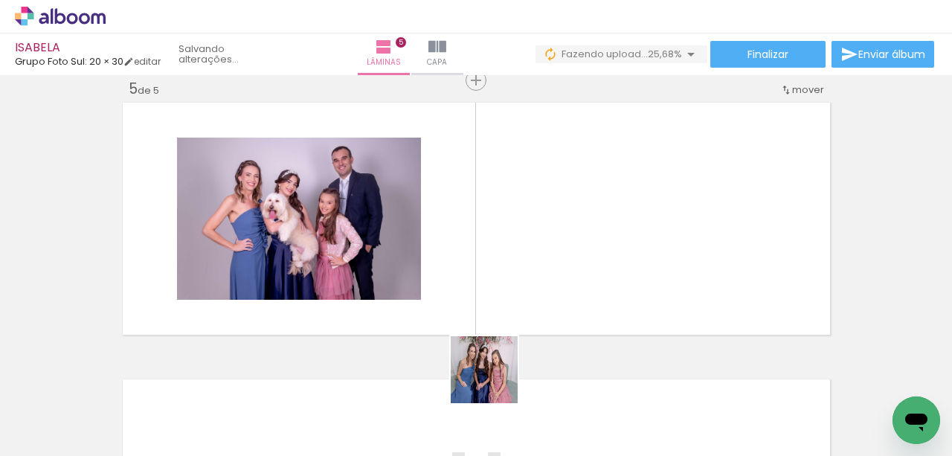
drag, startPoint x: 476, startPoint y: 409, endPoint x: 550, endPoint y: 327, distance: 110.1
click at [531, 279] on quentale-workspace at bounding box center [476, 228] width 952 height 456
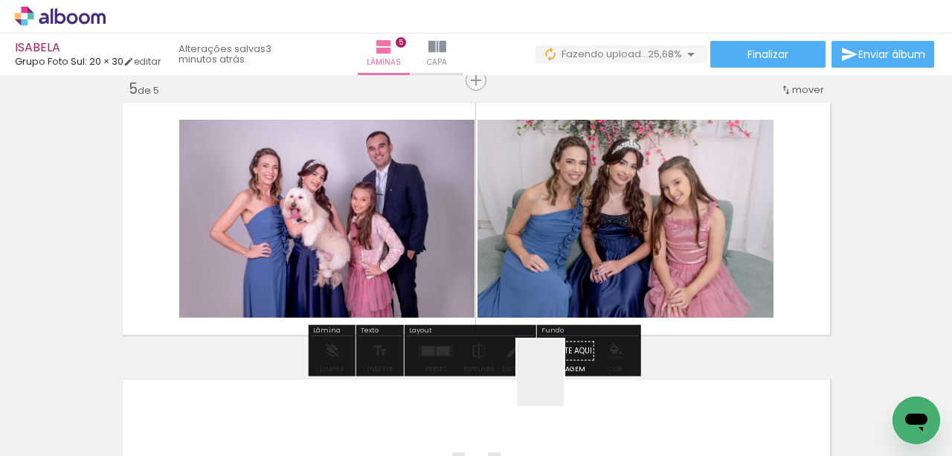
drag, startPoint x: 562, startPoint y: 384, endPoint x: 587, endPoint y: 278, distance: 108.6
click at [587, 278] on quentale-workspace at bounding box center [476, 228] width 952 height 456
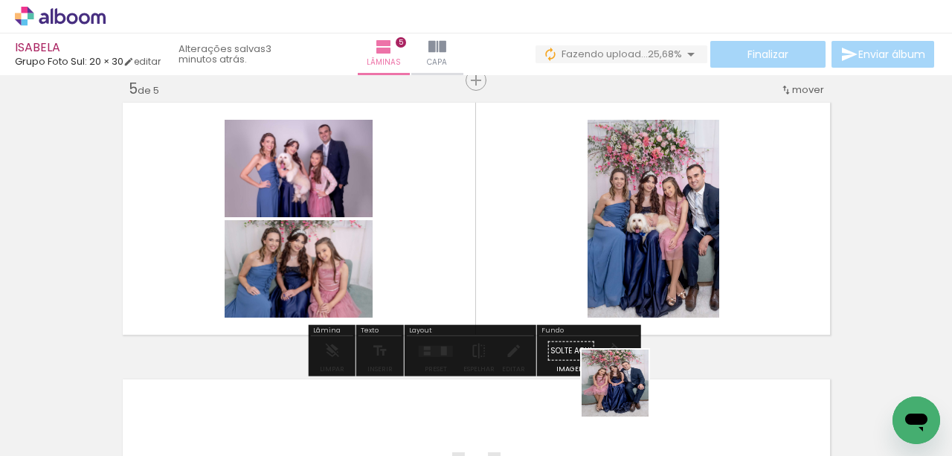
drag, startPoint x: 626, startPoint y: 405, endPoint x: 613, endPoint y: 306, distance: 99.7
click at [613, 306] on quentale-workspace at bounding box center [476, 228] width 952 height 456
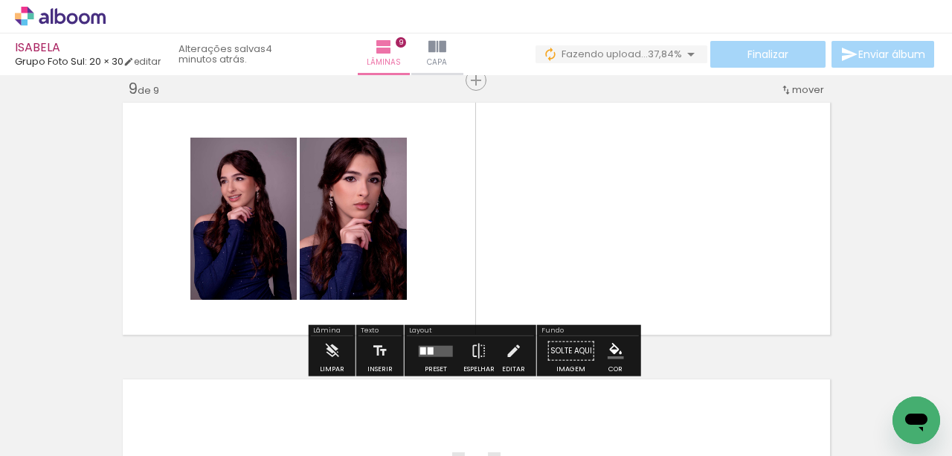
scroll to position [0, 2490]
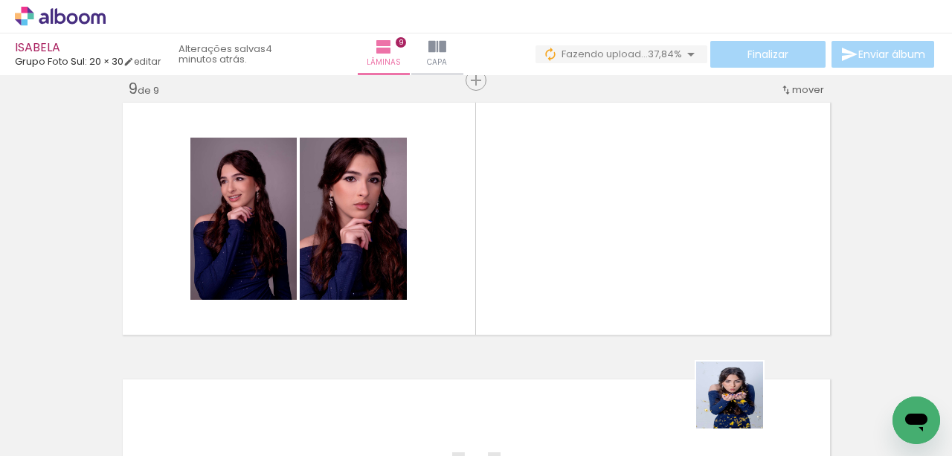
drag, startPoint x: 741, startPoint y: 406, endPoint x: 574, endPoint y: 237, distance: 237.2
click at [568, 227] on quentale-workspace at bounding box center [476, 228] width 952 height 456
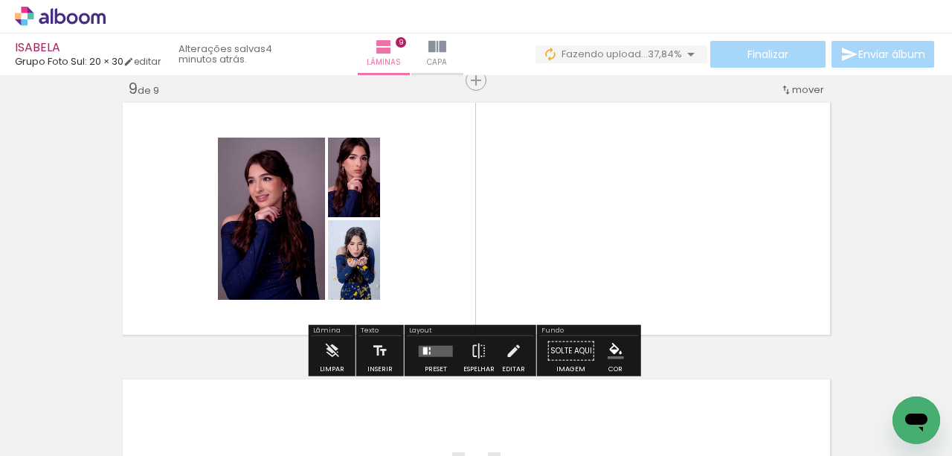
drag, startPoint x: 659, startPoint y: 403, endPoint x: 606, endPoint y: 277, distance: 137.3
click at [635, 266] on quentale-workspace at bounding box center [476, 228] width 952 height 456
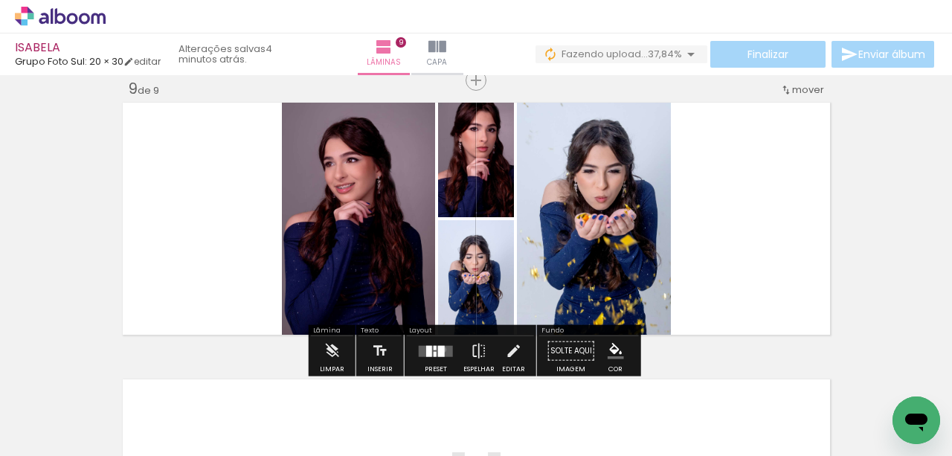
click at [440, 349] on div at bounding box center [441, 350] width 7 height 11
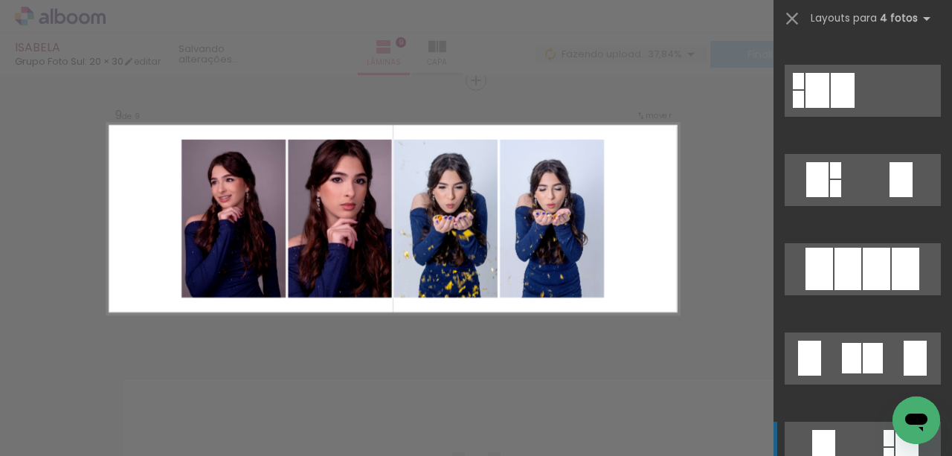
scroll to position [644, 0]
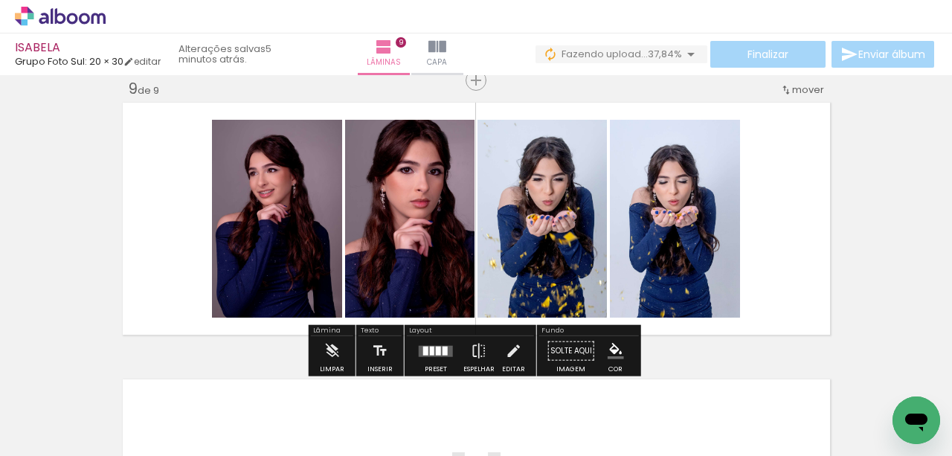
click at [784, 293] on quentale-layouter at bounding box center [476, 219] width 715 height 240
click at [608, 347] on iron-icon "color picker" at bounding box center [616, 351] width 16 height 16
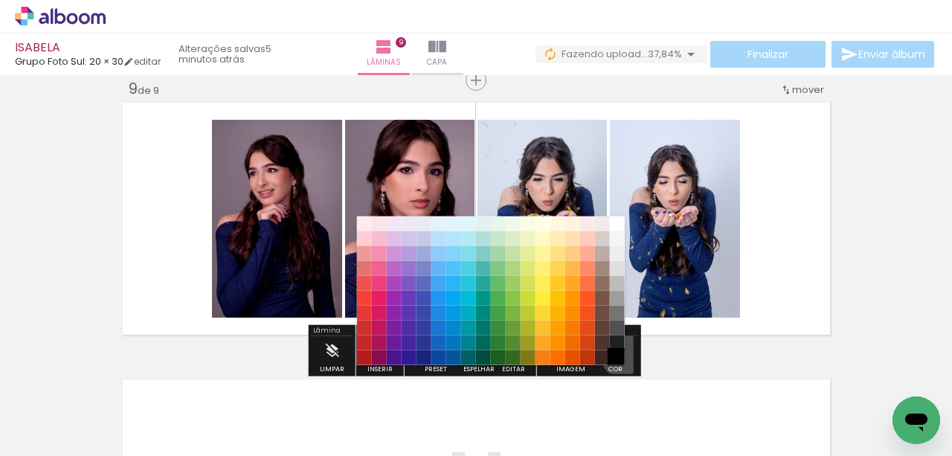
click at [617, 355] on paper-item "#000000" at bounding box center [616, 357] width 15 height 15
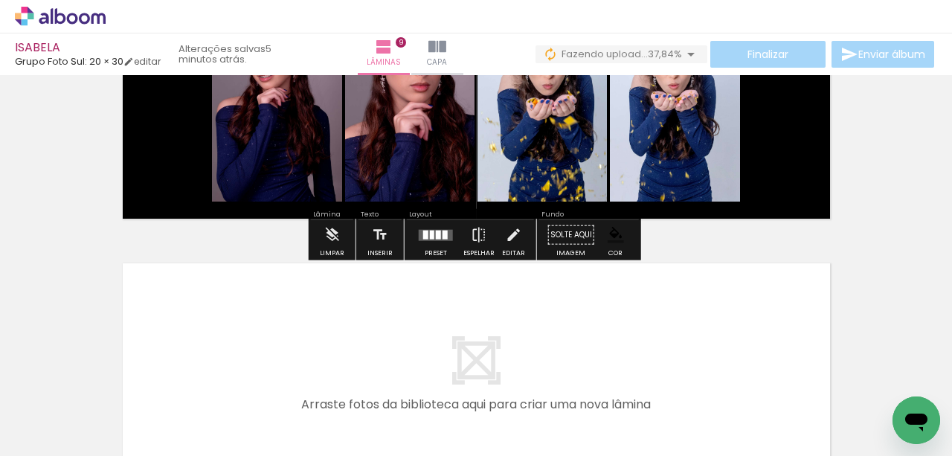
scroll to position [2382, 0]
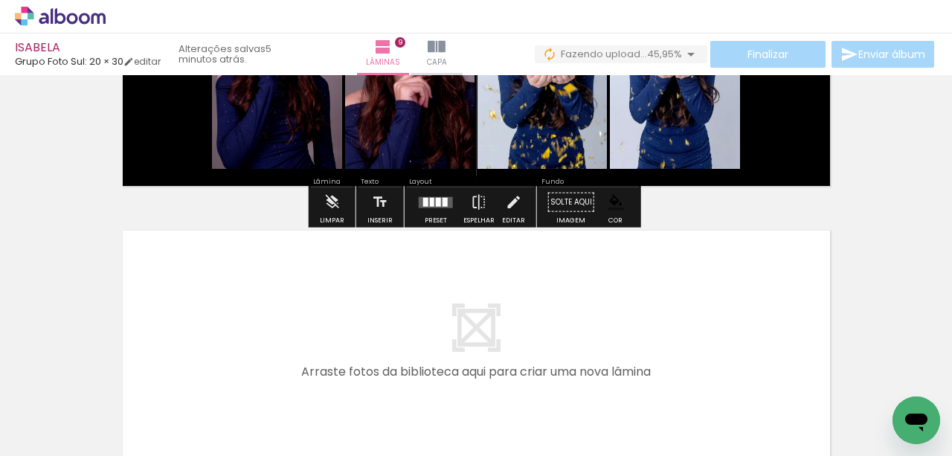
drag, startPoint x: 511, startPoint y: 338, endPoint x: 584, endPoint y: 400, distance: 96.0
click at [512, 334] on quentale-workspace at bounding box center [476, 228] width 952 height 456
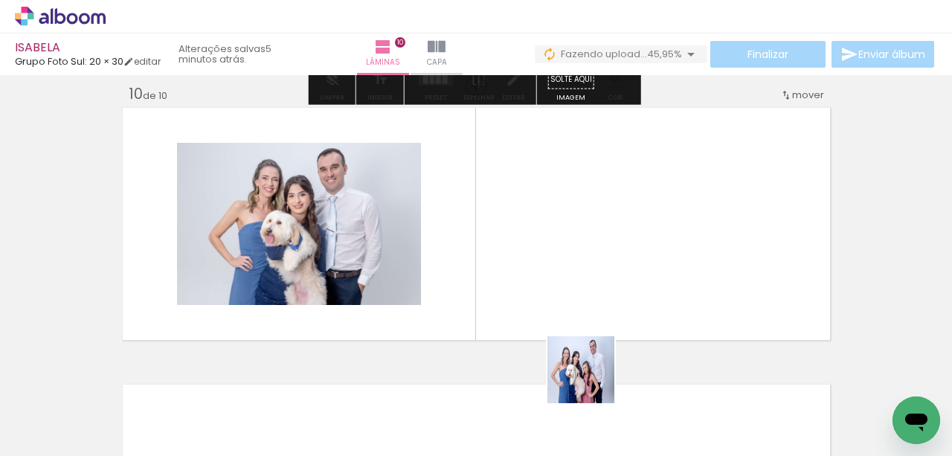
scroll to position [2510, 0]
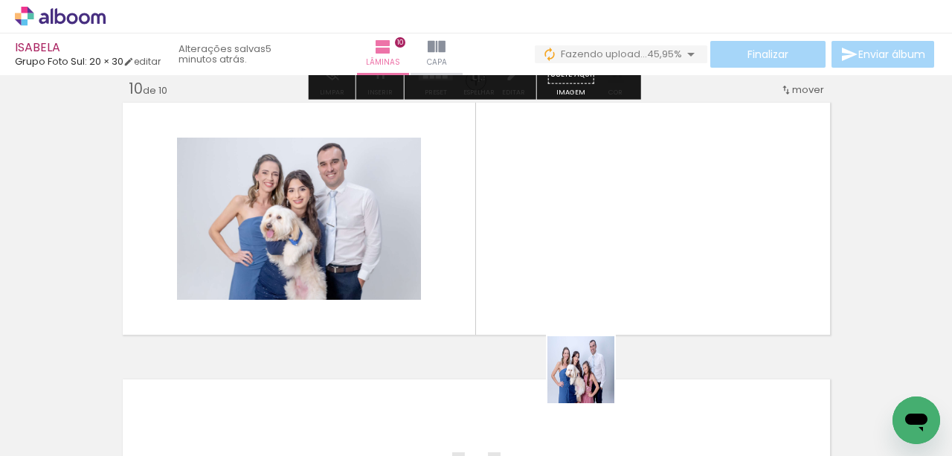
drag, startPoint x: 592, startPoint y: 381, endPoint x: 595, endPoint y: 319, distance: 61.8
click at [595, 319] on quentale-workspace at bounding box center [476, 228] width 952 height 456
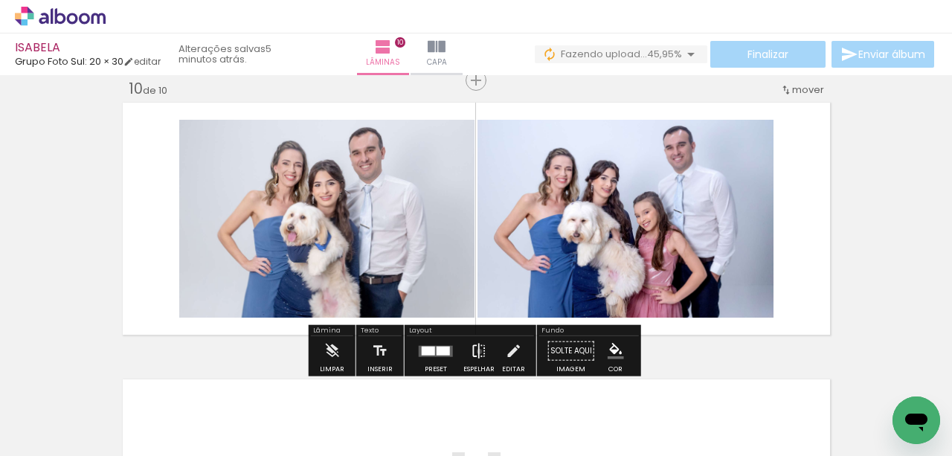
click at [476, 351] on iron-icon at bounding box center [479, 351] width 16 height 30
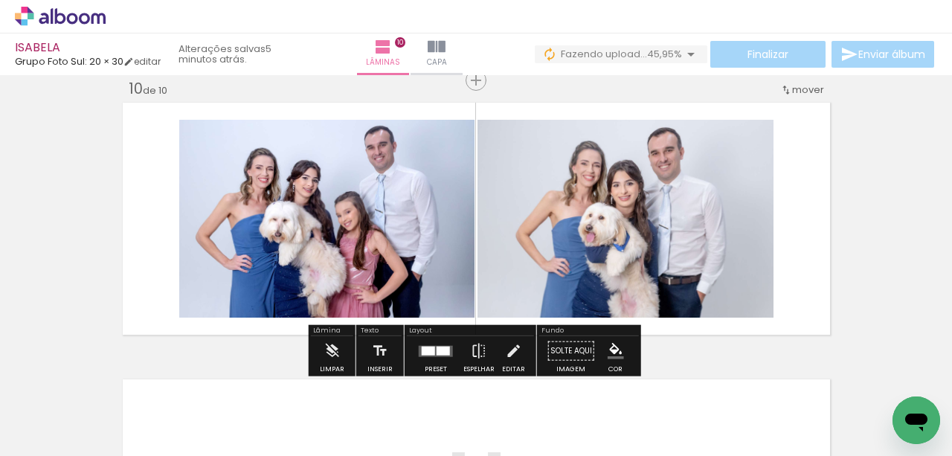
click at [431, 352] on quentale-layouter at bounding box center [436, 350] width 34 height 11
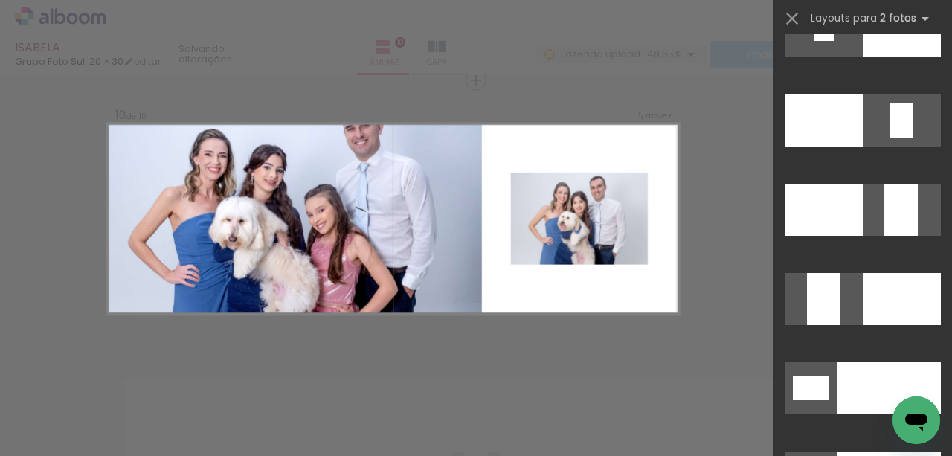
scroll to position [6199, 0]
